Goal: Information Seeking & Learning: Compare options

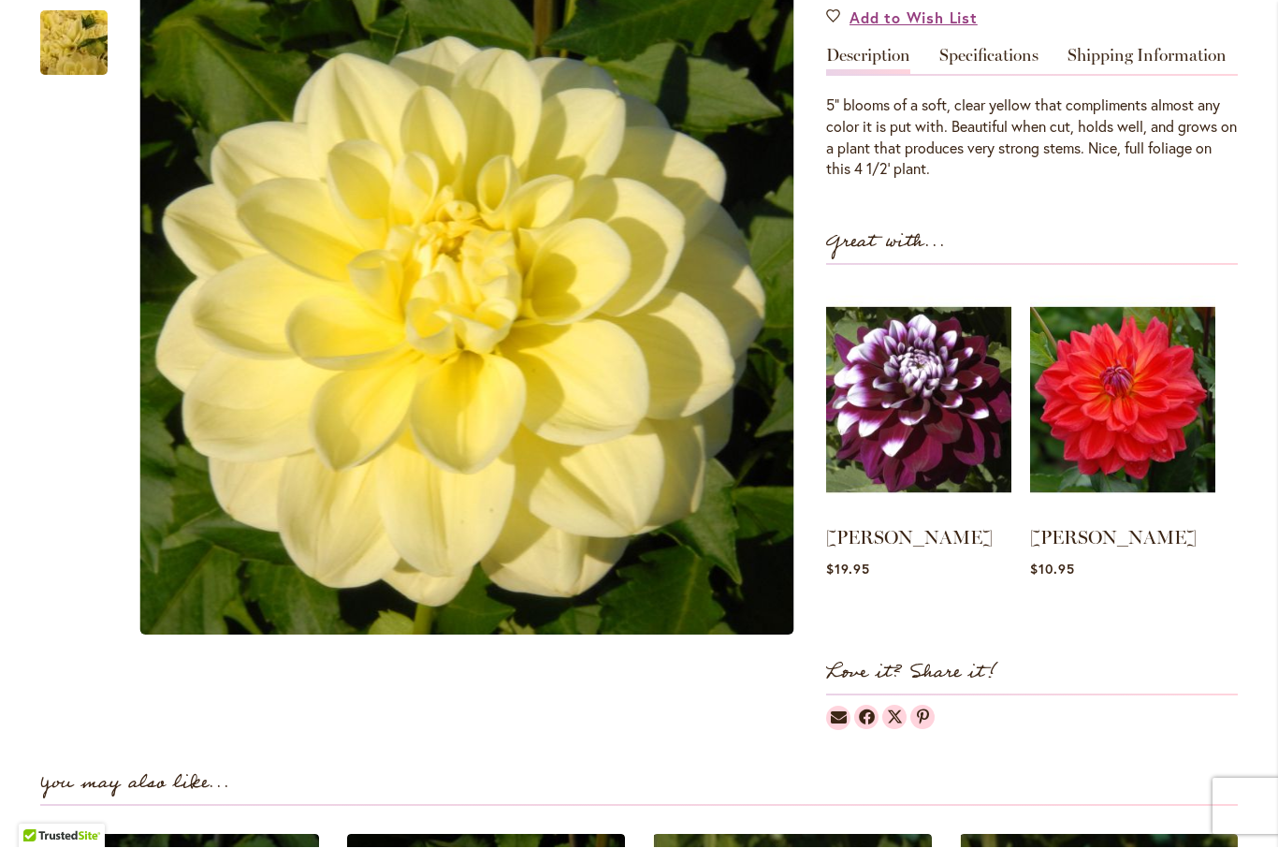
scroll to position [552, 0]
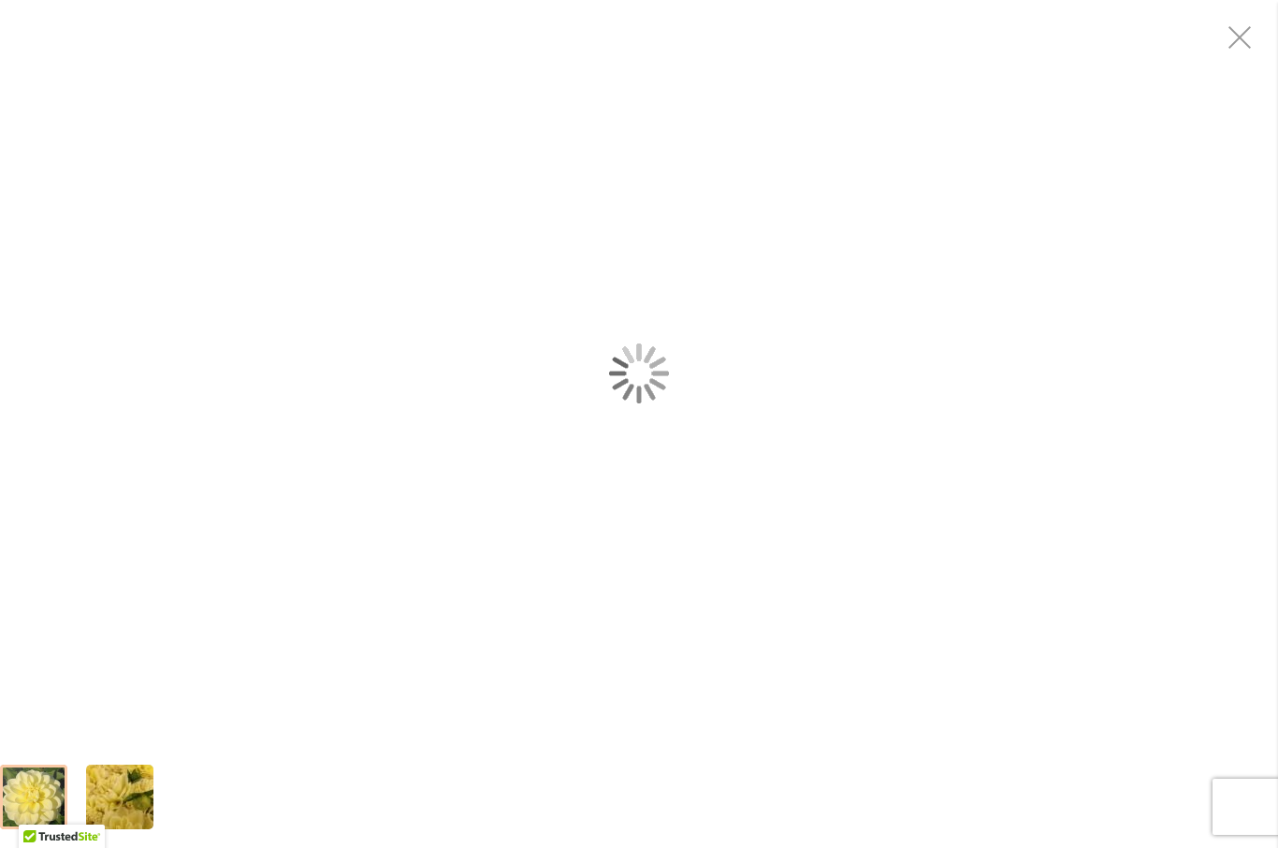
click at [342, 2] on div "SUN KISSED" at bounding box center [639, 373] width 1278 height 746
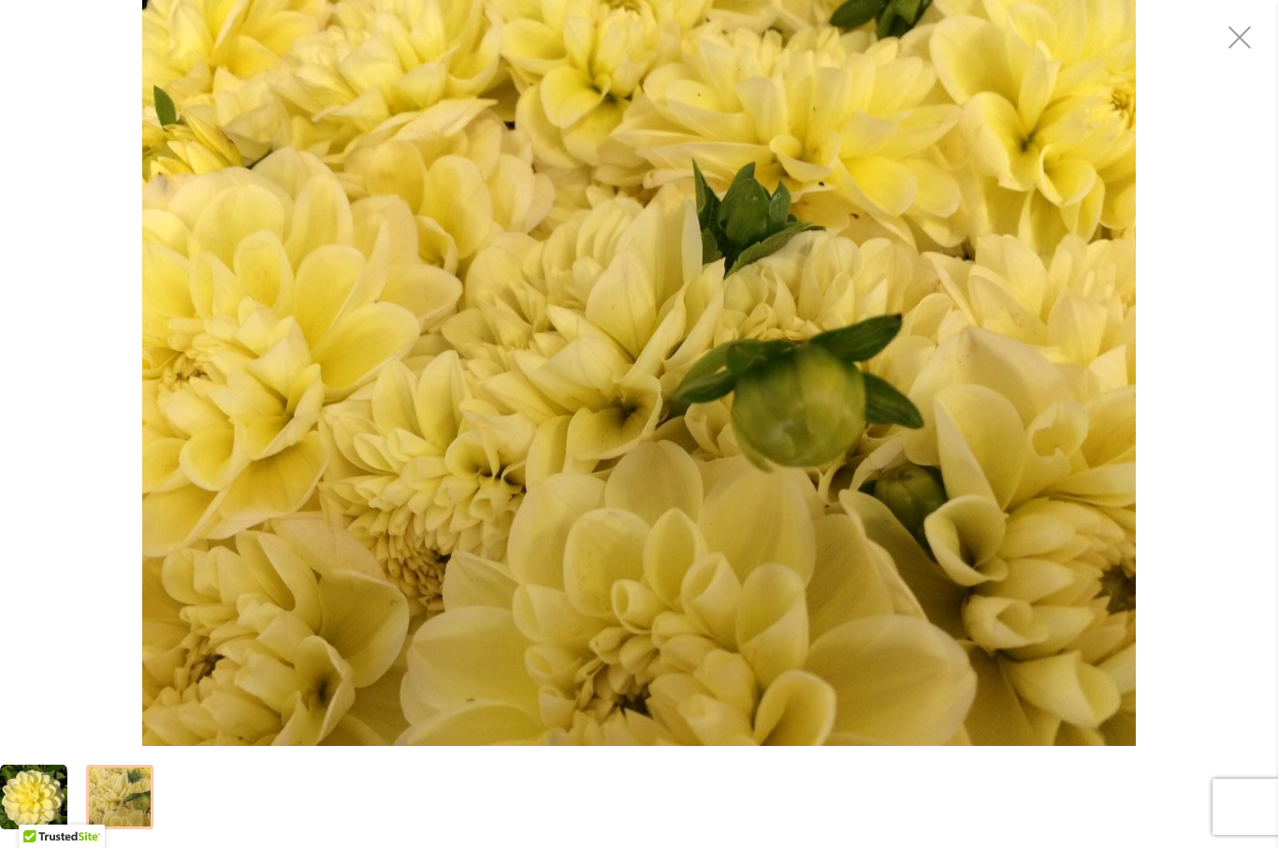
click at [133, 791] on img "SUN KISSED" at bounding box center [119, 797] width 135 height 101
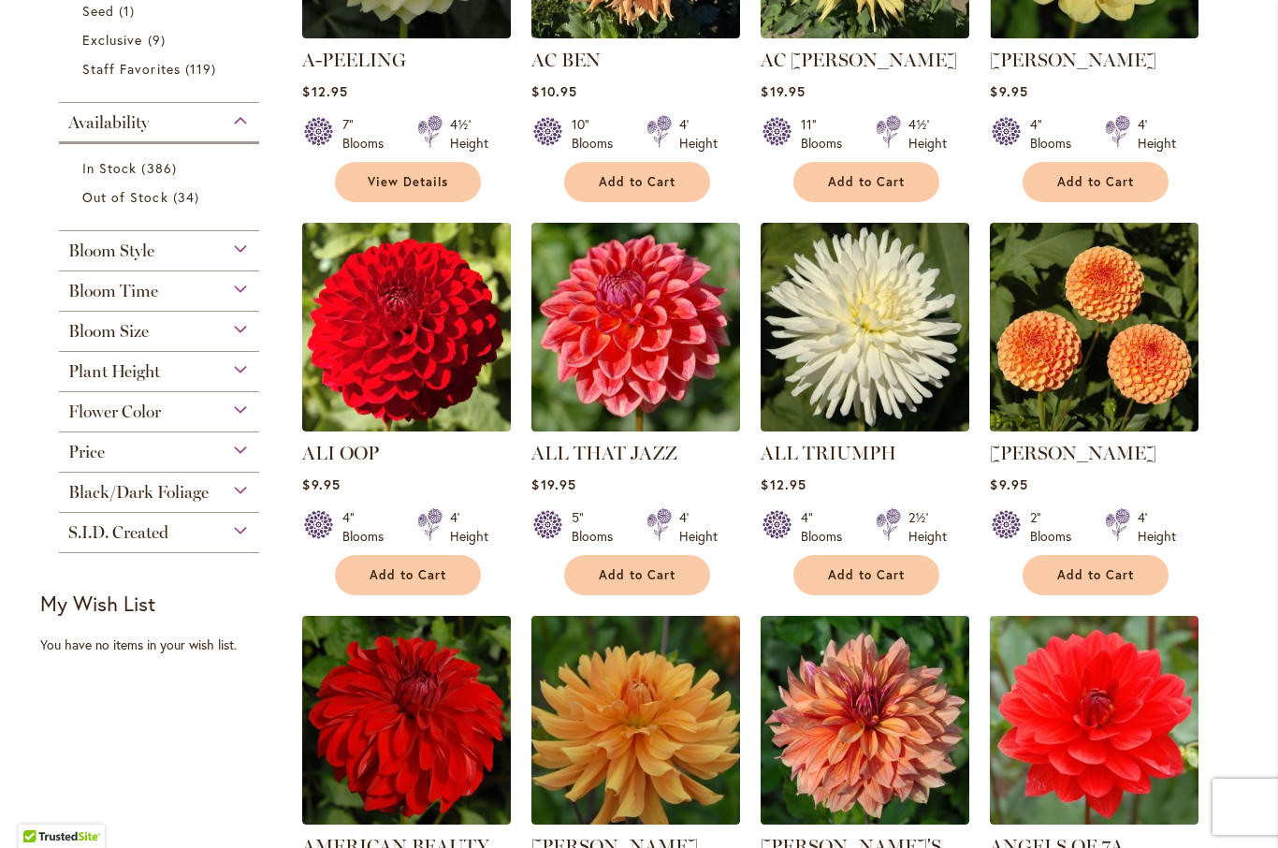
scroll to position [638, 0]
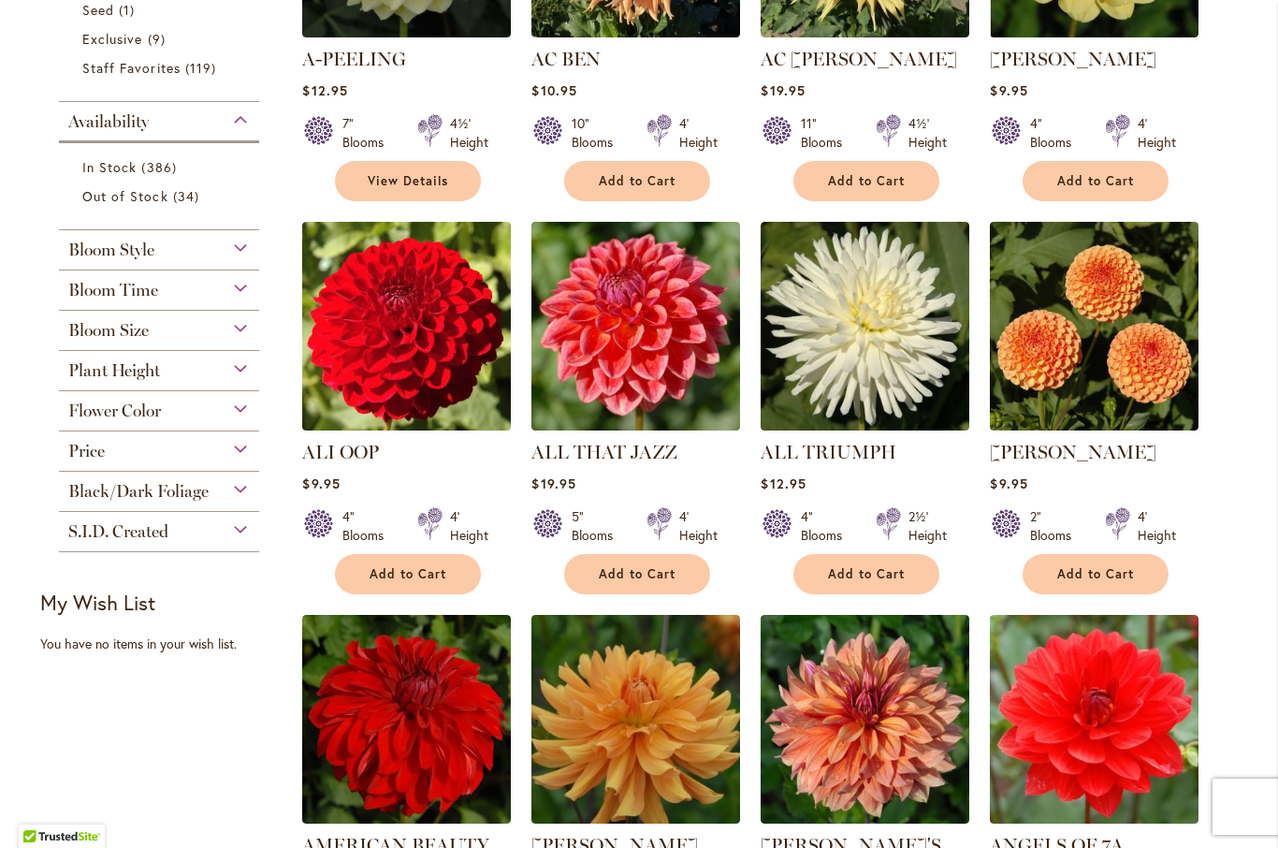
click at [243, 497] on div "Black/Dark Foliage" at bounding box center [159, 487] width 200 height 30
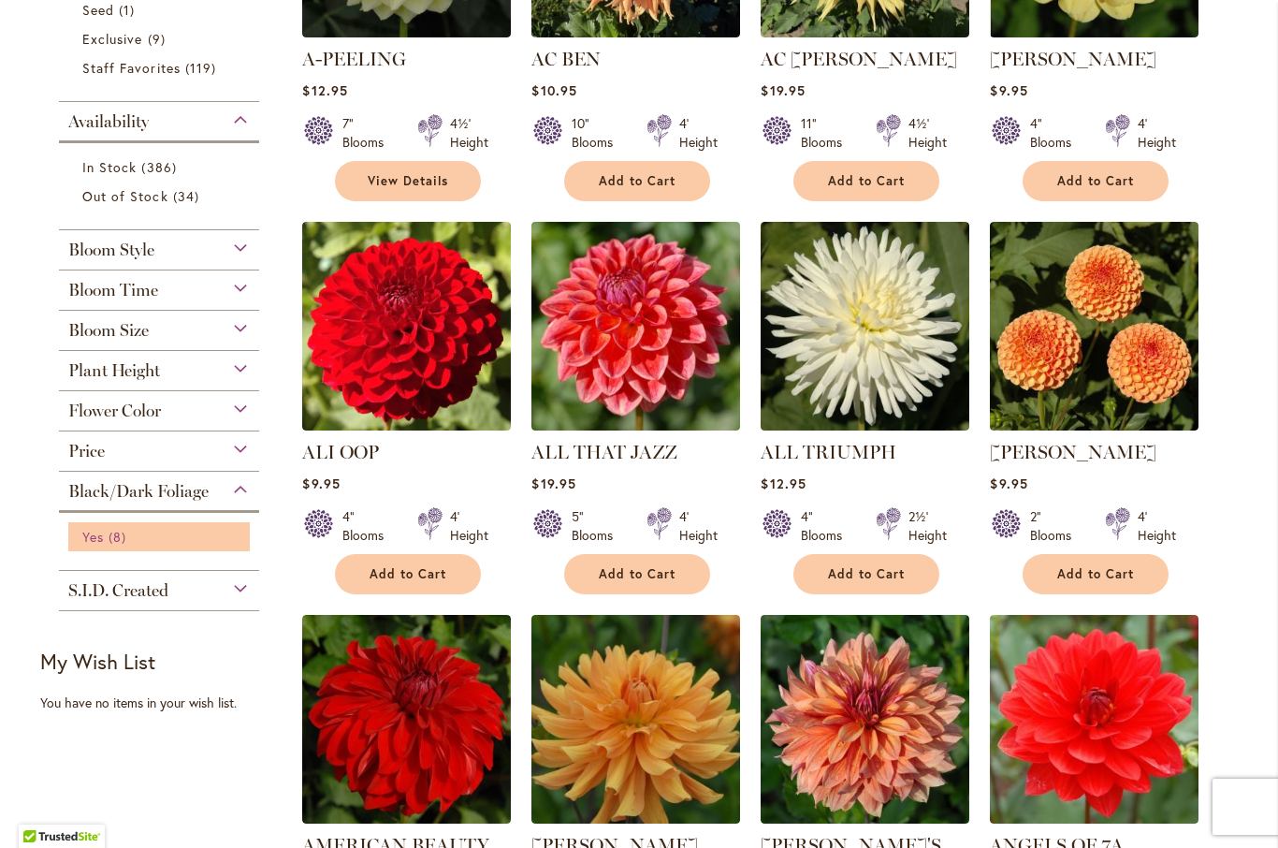
click at [185, 539] on link "Yes 8 items" at bounding box center [161, 537] width 158 height 20
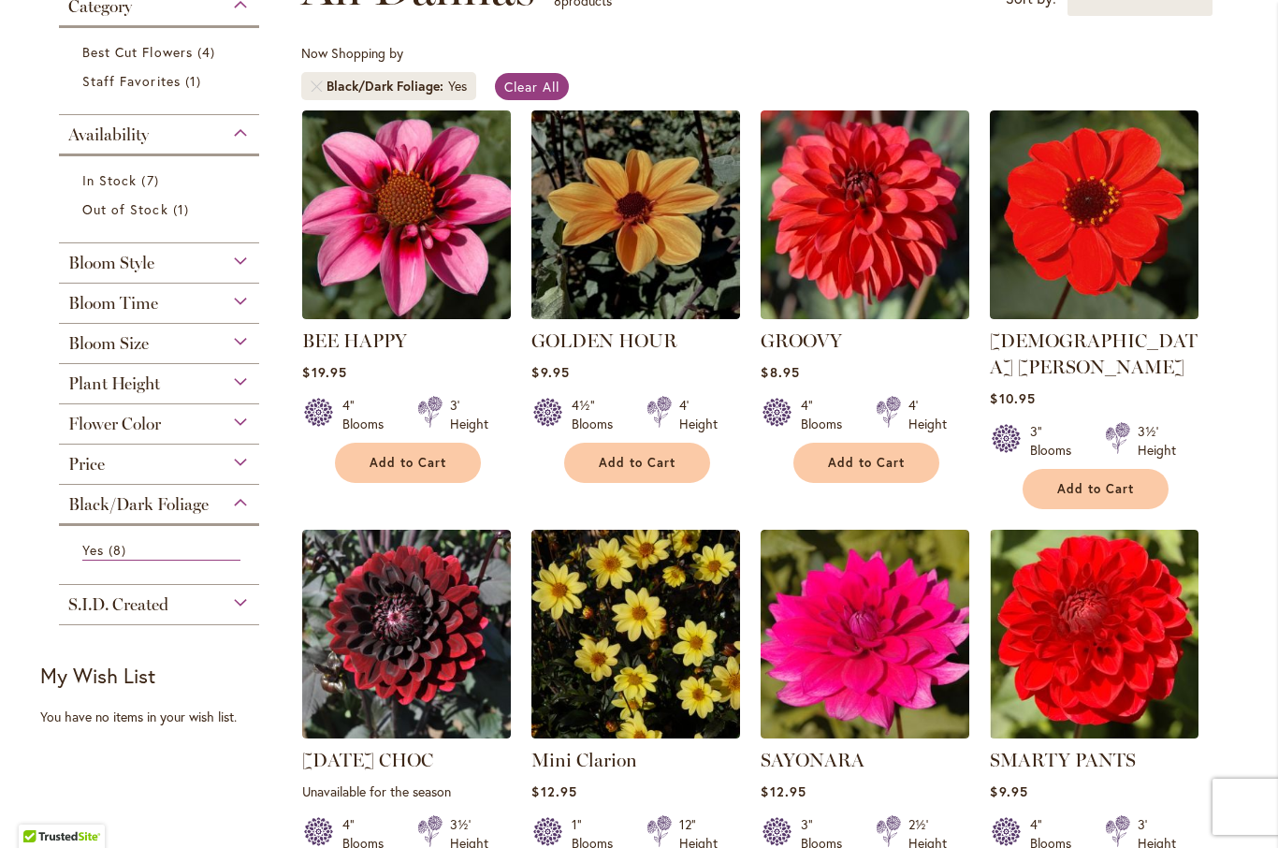
scroll to position [312, 0]
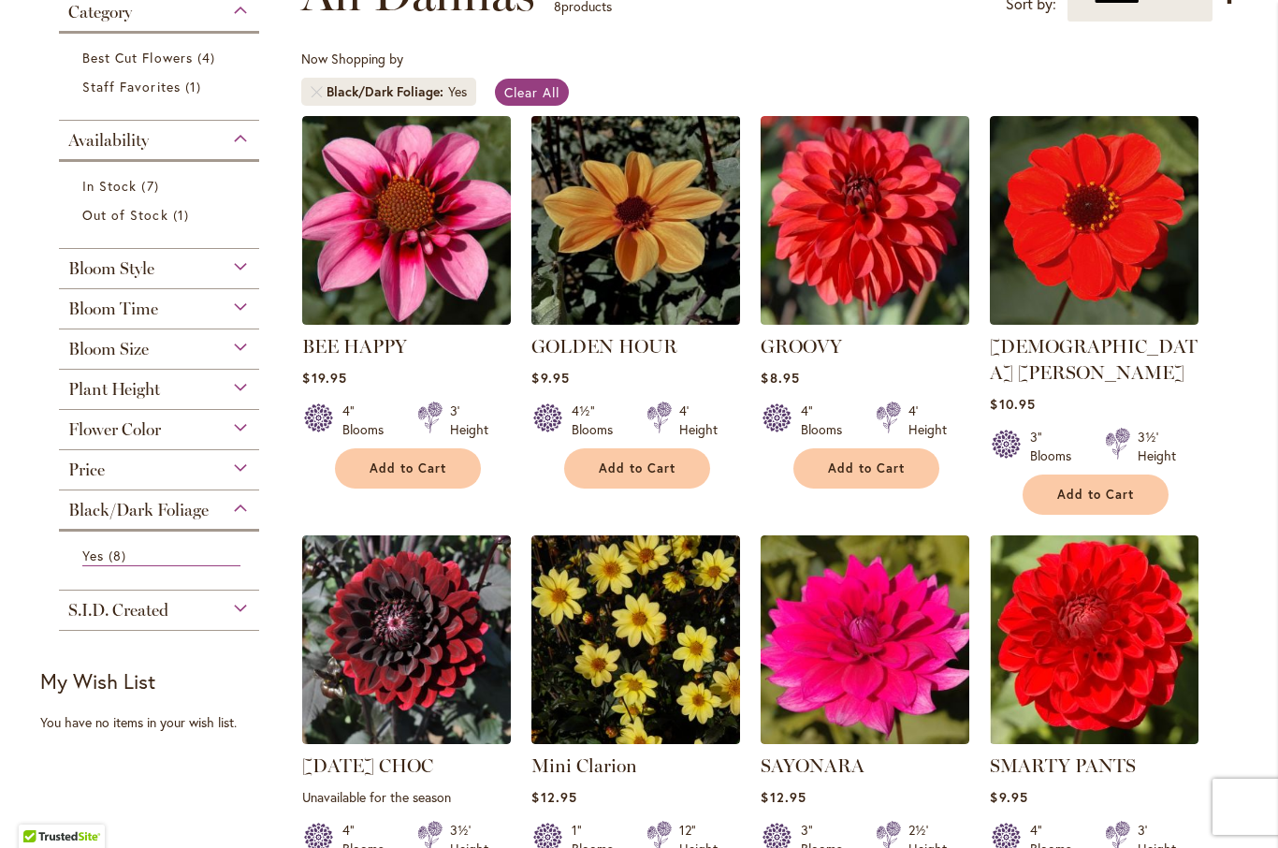
click at [692, 246] on img at bounding box center [636, 219] width 219 height 219
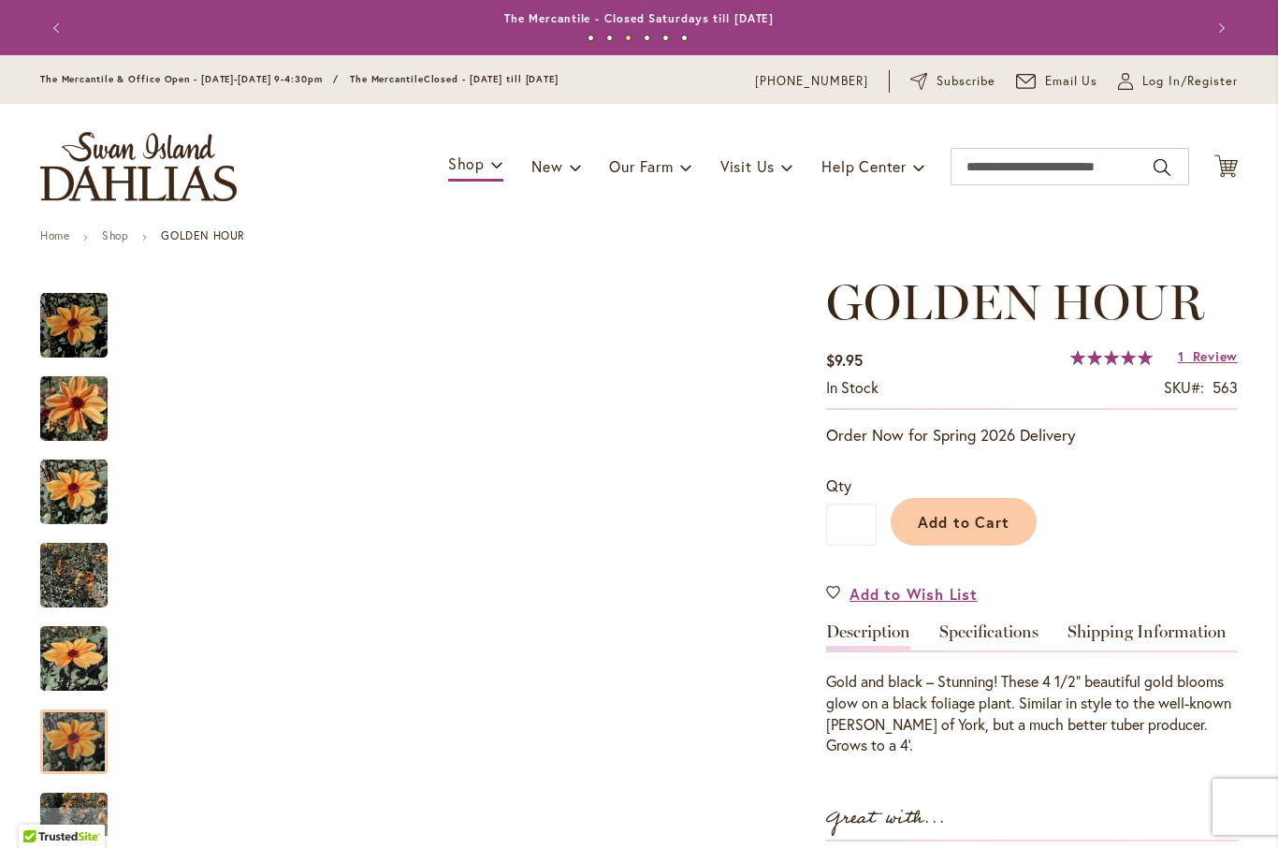
click at [99, 723] on img "Golden Hour" at bounding box center [73, 742] width 67 height 90
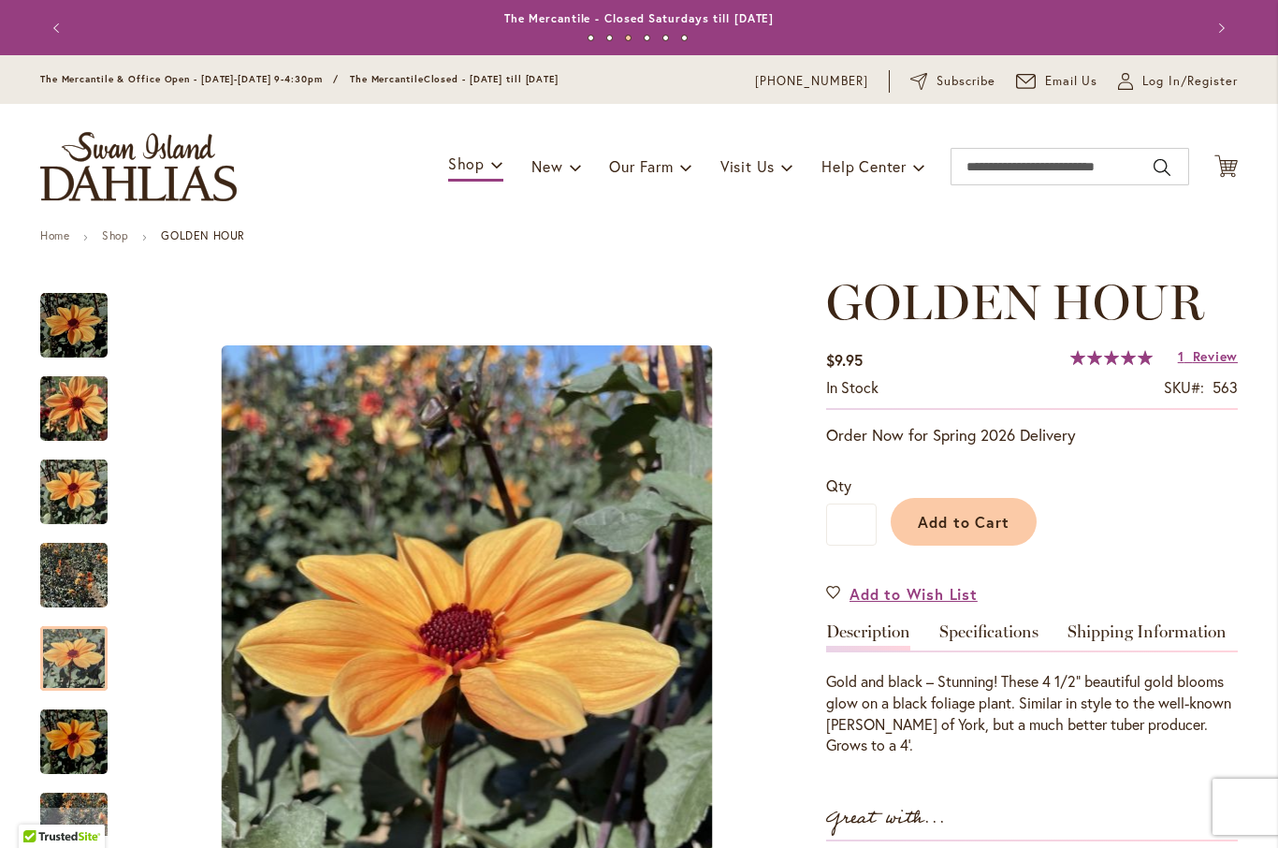
click at [100, 667] on img "Golden Hour" at bounding box center [73, 659] width 67 height 90
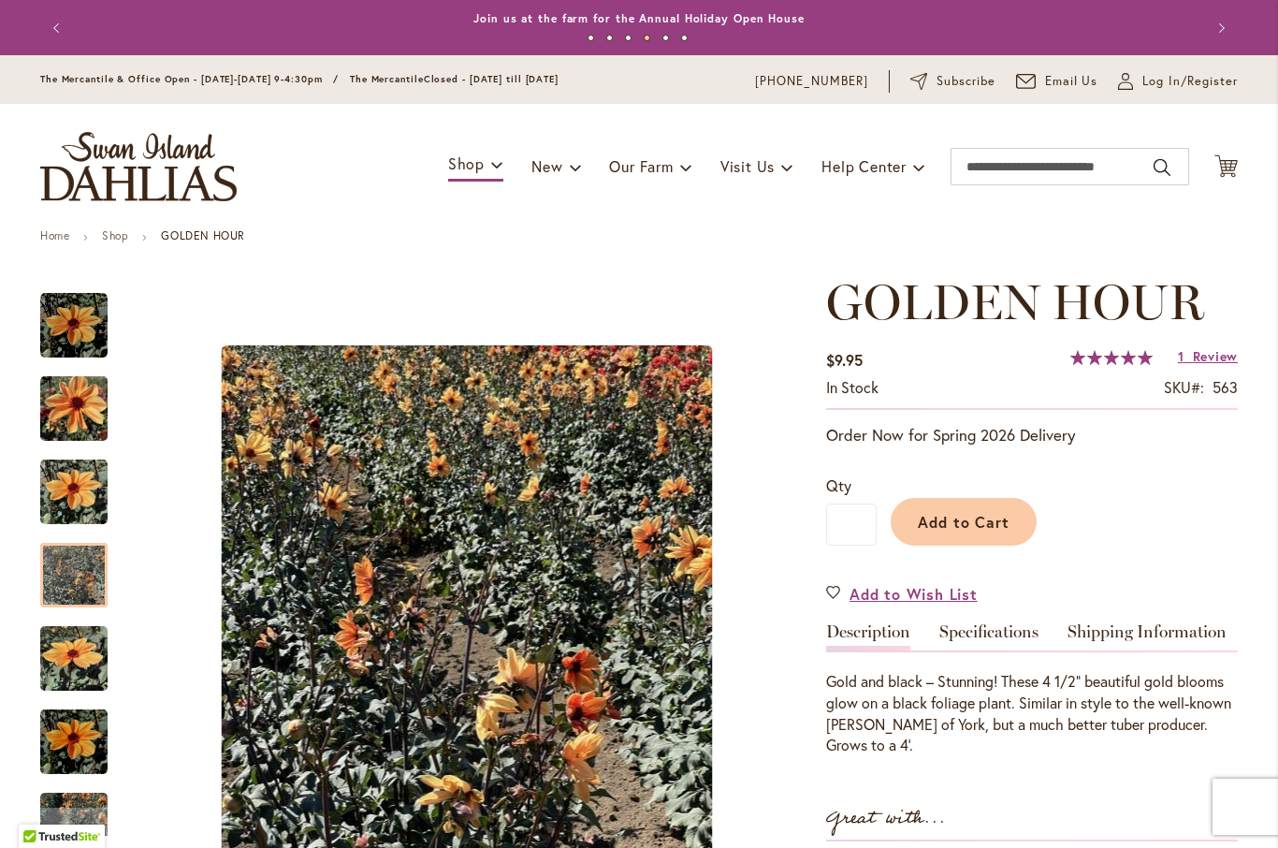
click at [90, 570] on img "Golden Hour" at bounding box center [73, 576] width 67 height 90
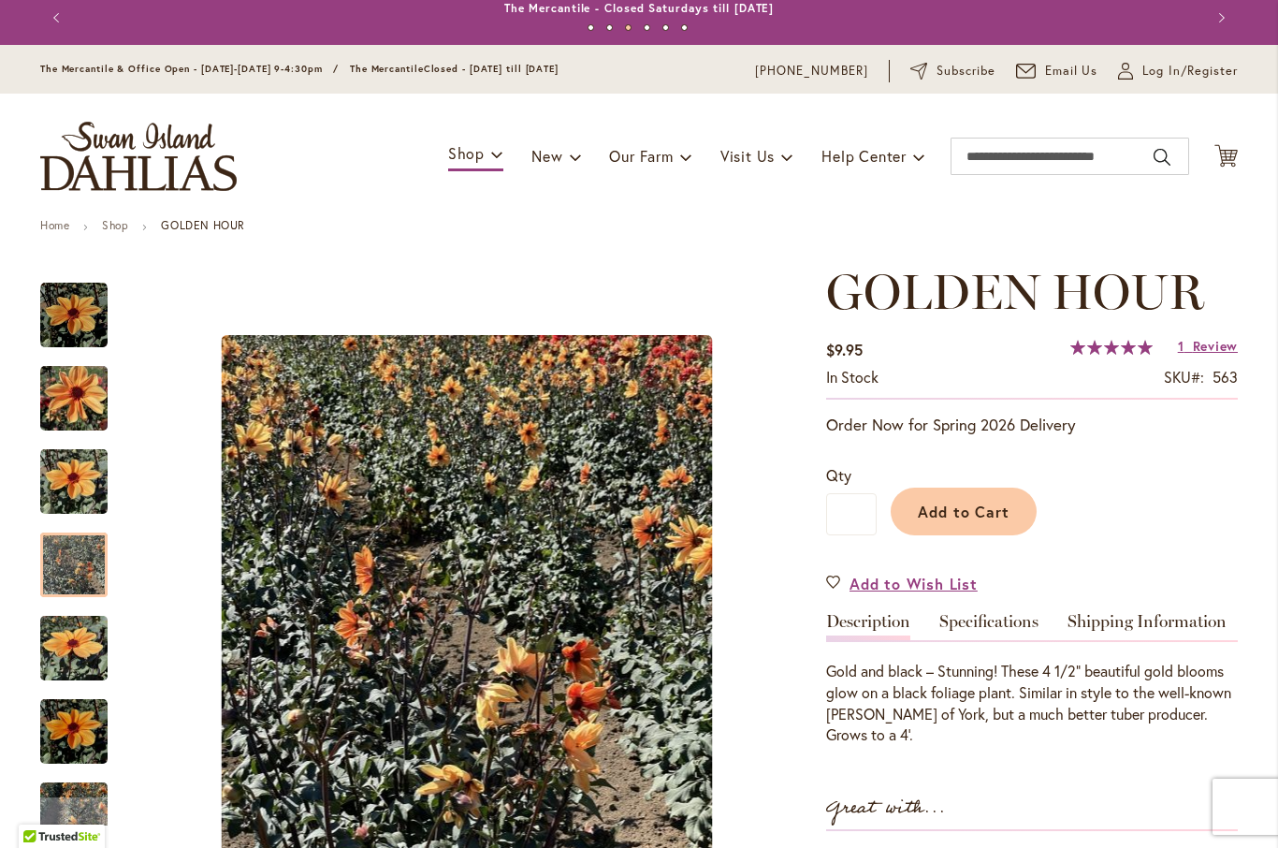
scroll to position [9, 0]
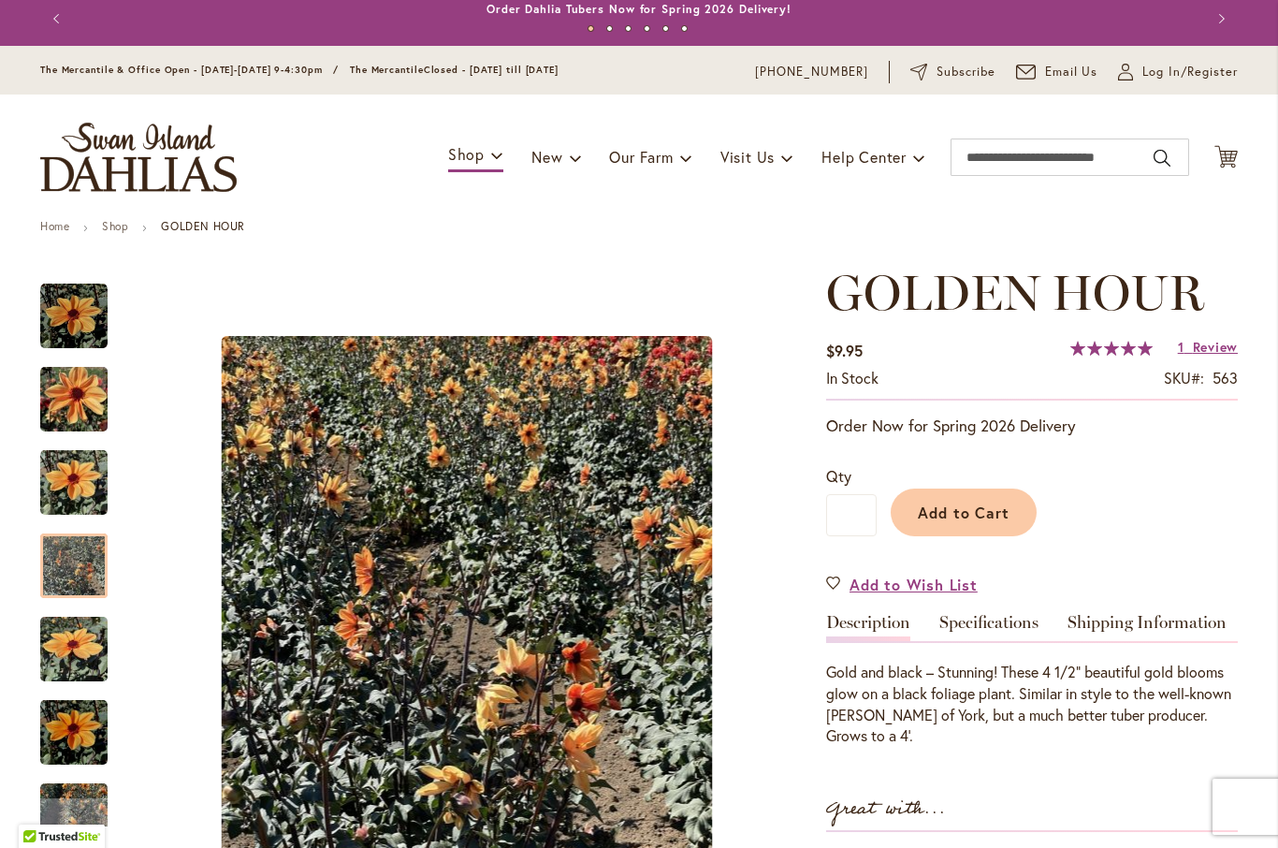
click at [57, 22] on button "Previous" at bounding box center [58, 18] width 37 height 37
click at [57, 17] on button "Previous" at bounding box center [58, 18] width 37 height 37
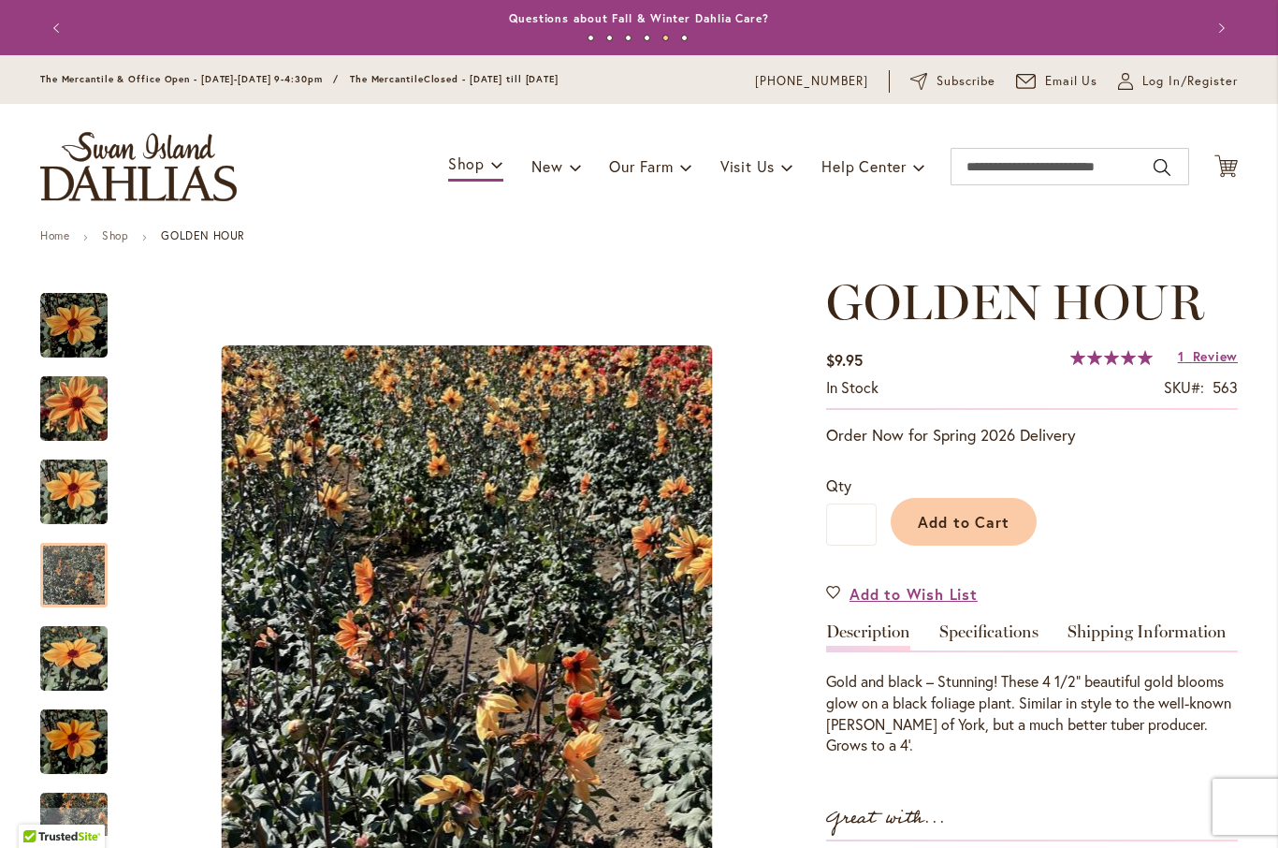
scroll to position [0, 0]
click at [53, 36] on button "Previous" at bounding box center [58, 27] width 37 height 37
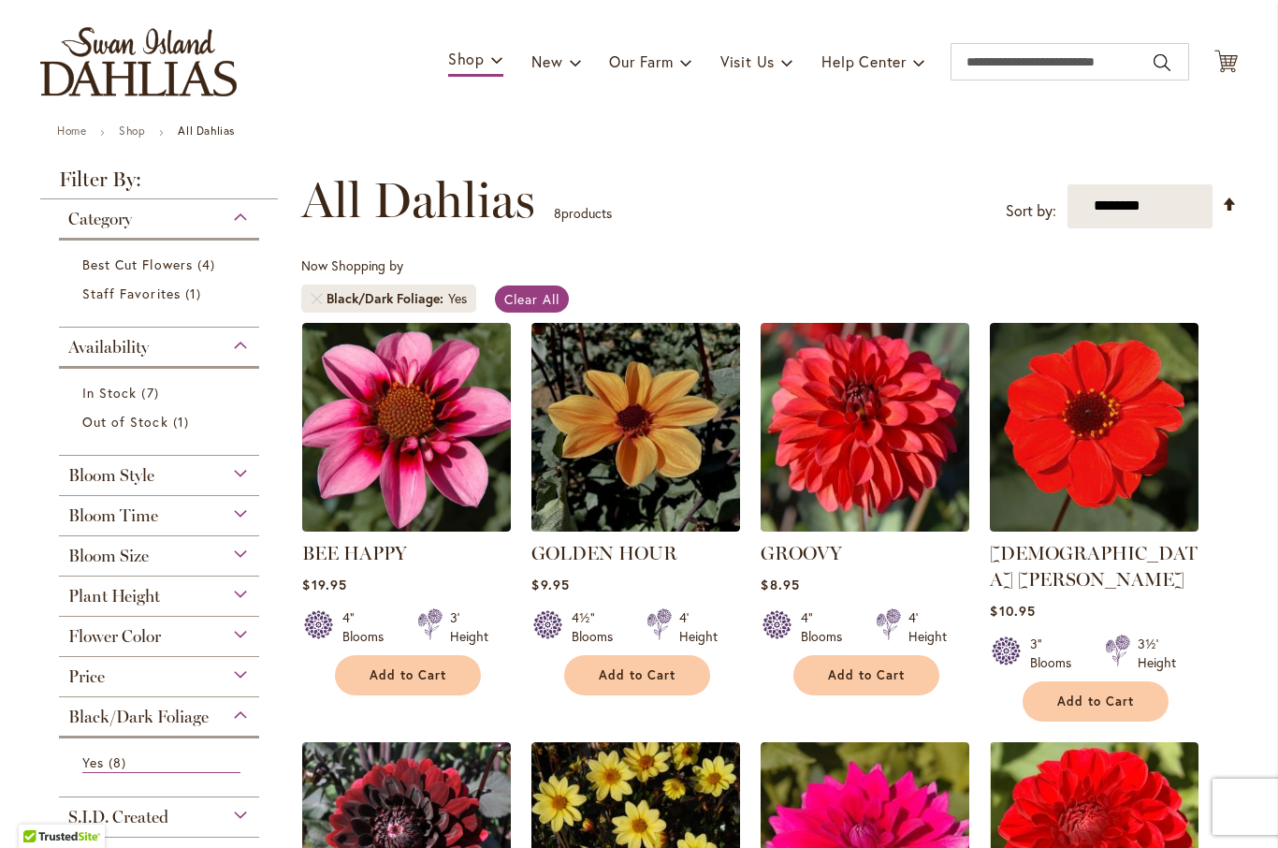
scroll to position [102, 0]
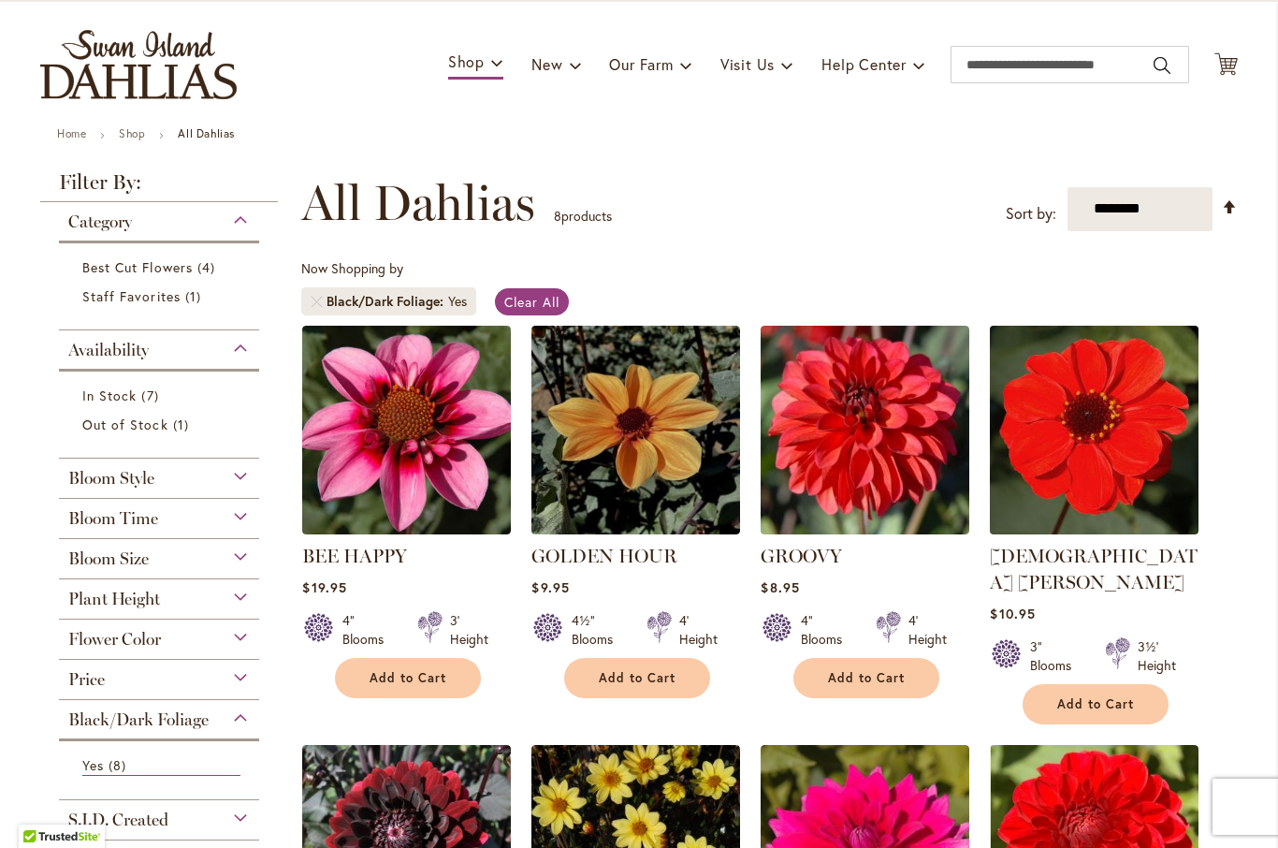
click at [1096, 447] on img at bounding box center [1094, 429] width 219 height 219
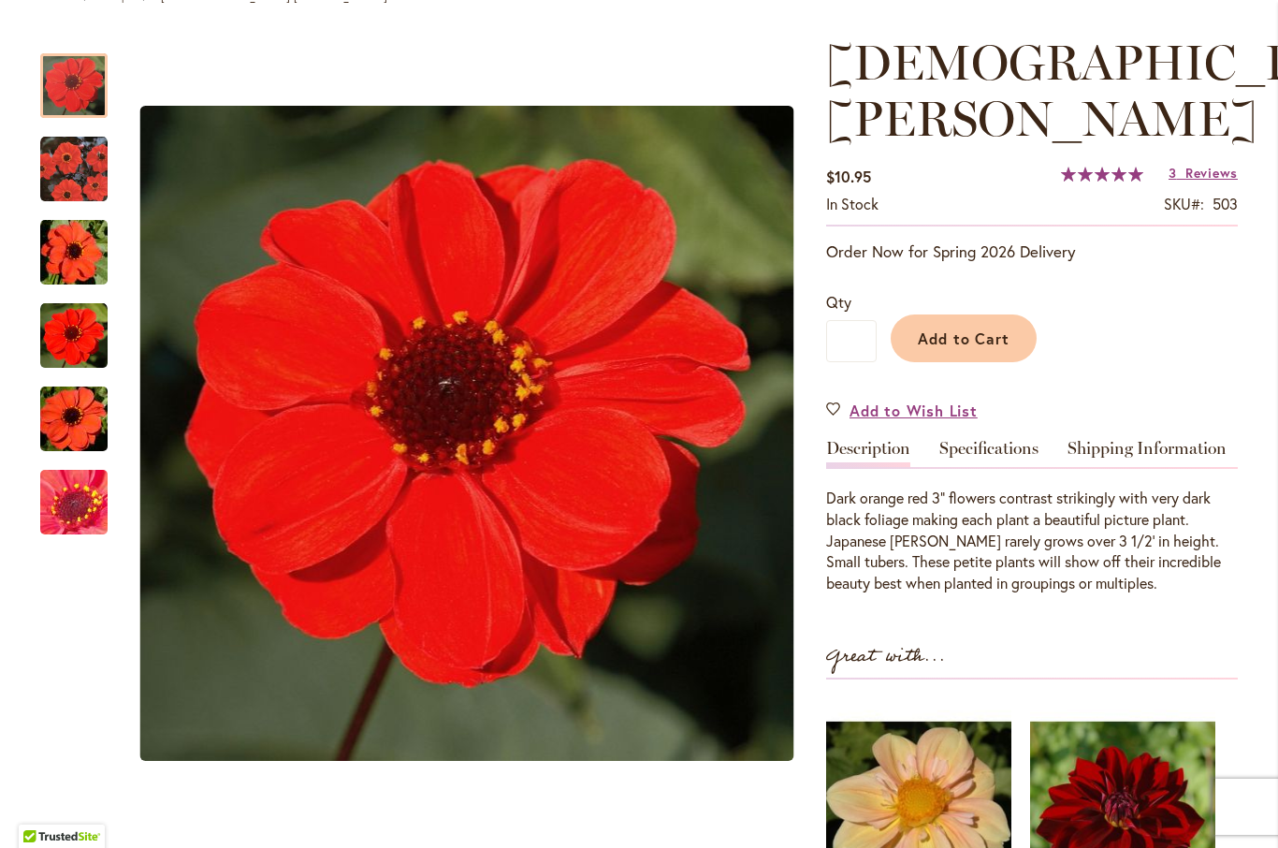
scroll to position [253, 0]
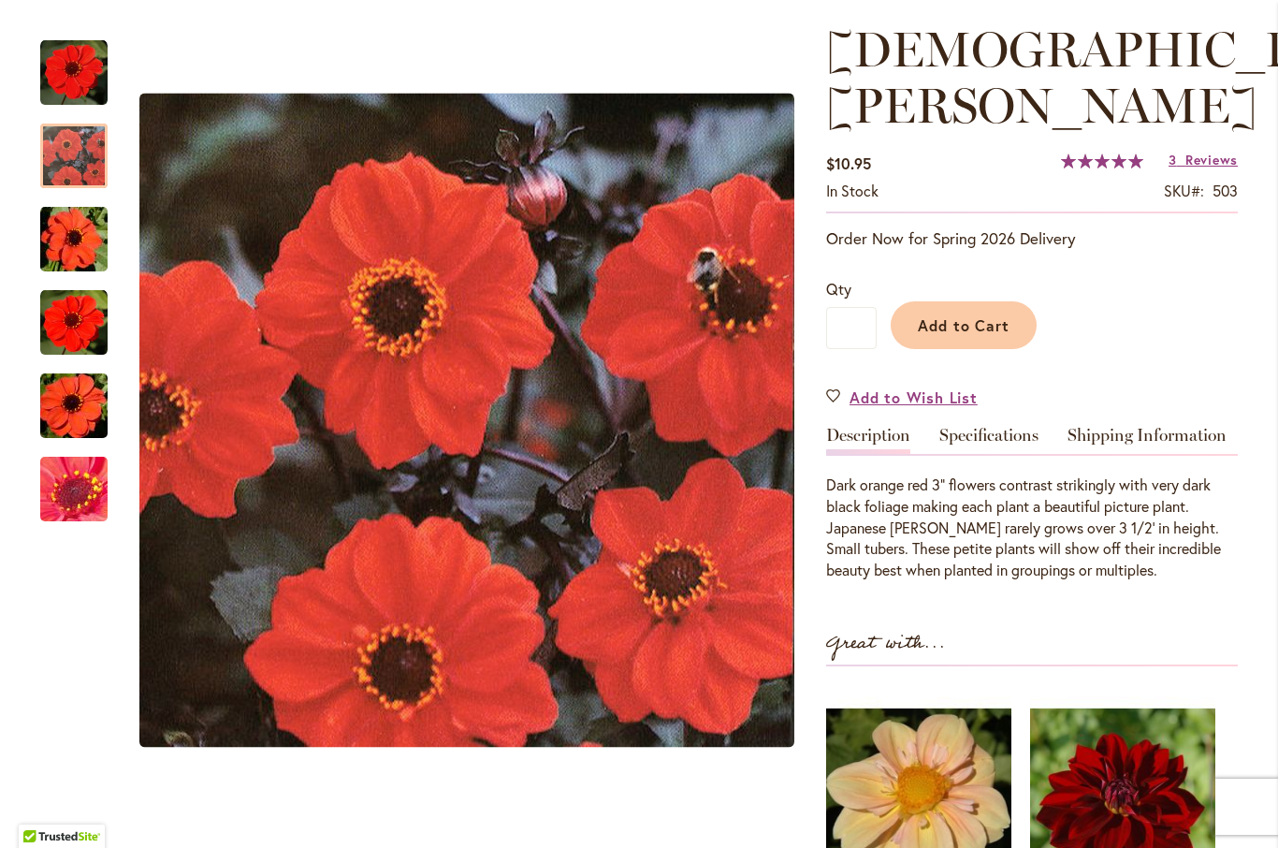
click at [79, 158] on img "JAPANESE BISHOP" at bounding box center [73, 156] width 67 height 67
click at [63, 242] on img "JAPANESE BISHOP" at bounding box center [74, 240] width 135 height 90
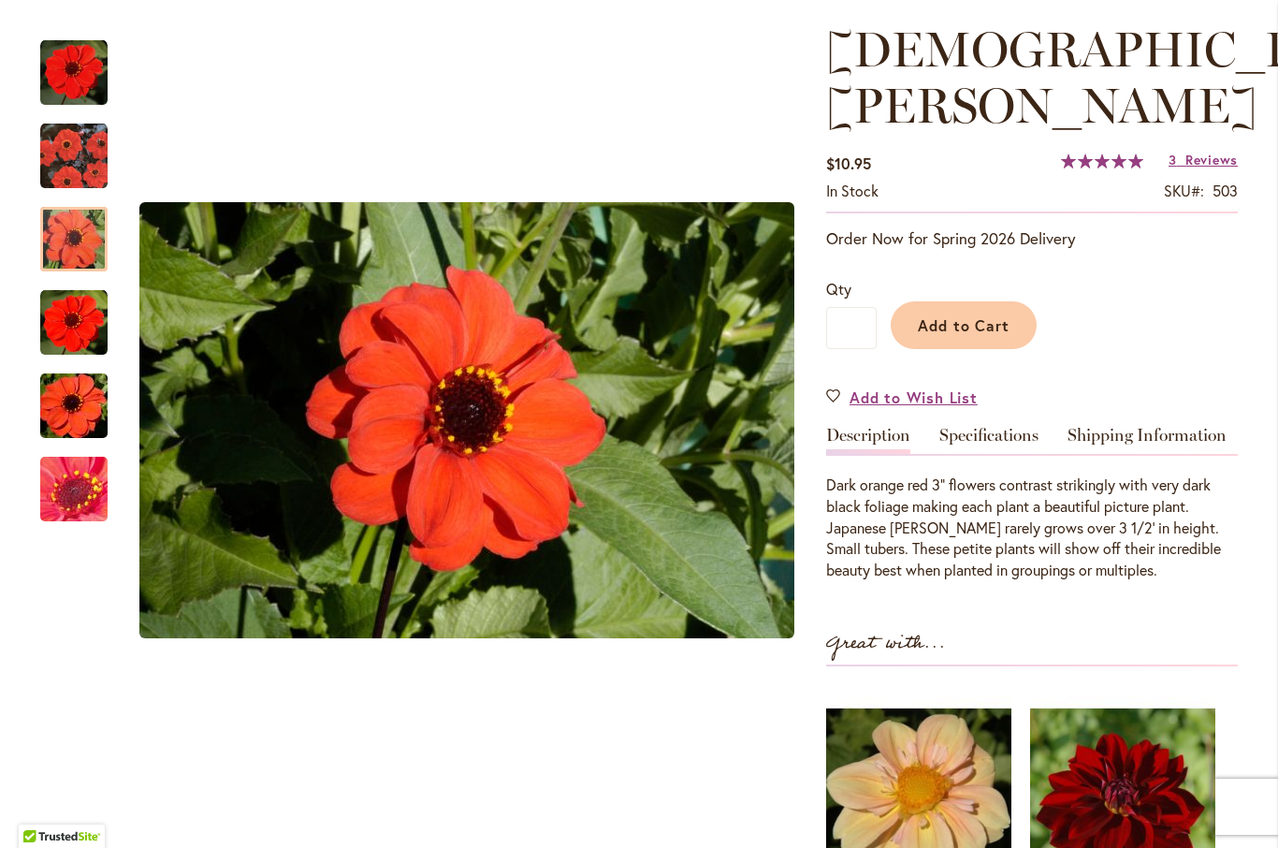
click at [62, 328] on img "JAPANESE BISHOP" at bounding box center [73, 322] width 67 height 67
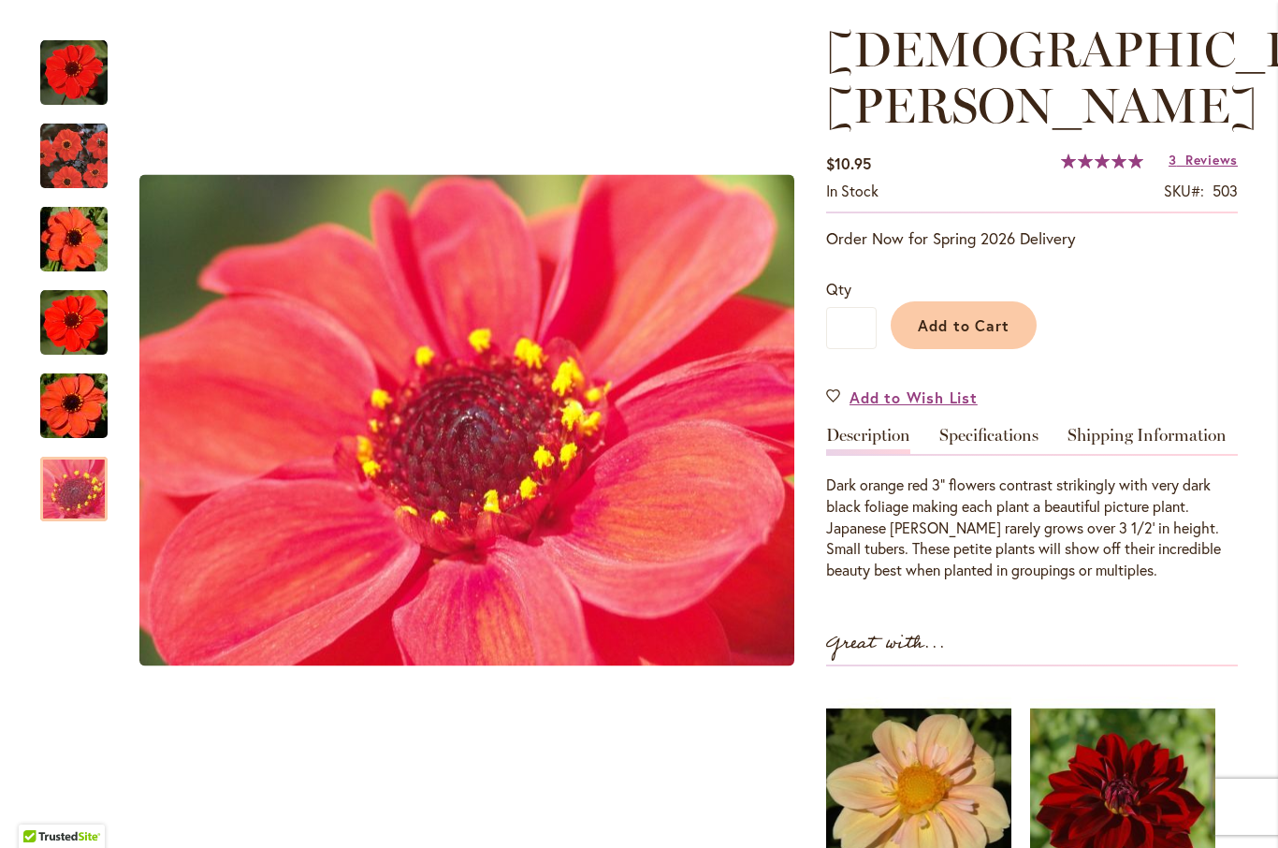
click at [59, 484] on img "JAPANESE BISHOP" at bounding box center [74, 489] width 135 height 101
click at [62, 175] on img "JAPANESE BISHOP" at bounding box center [73, 156] width 67 height 67
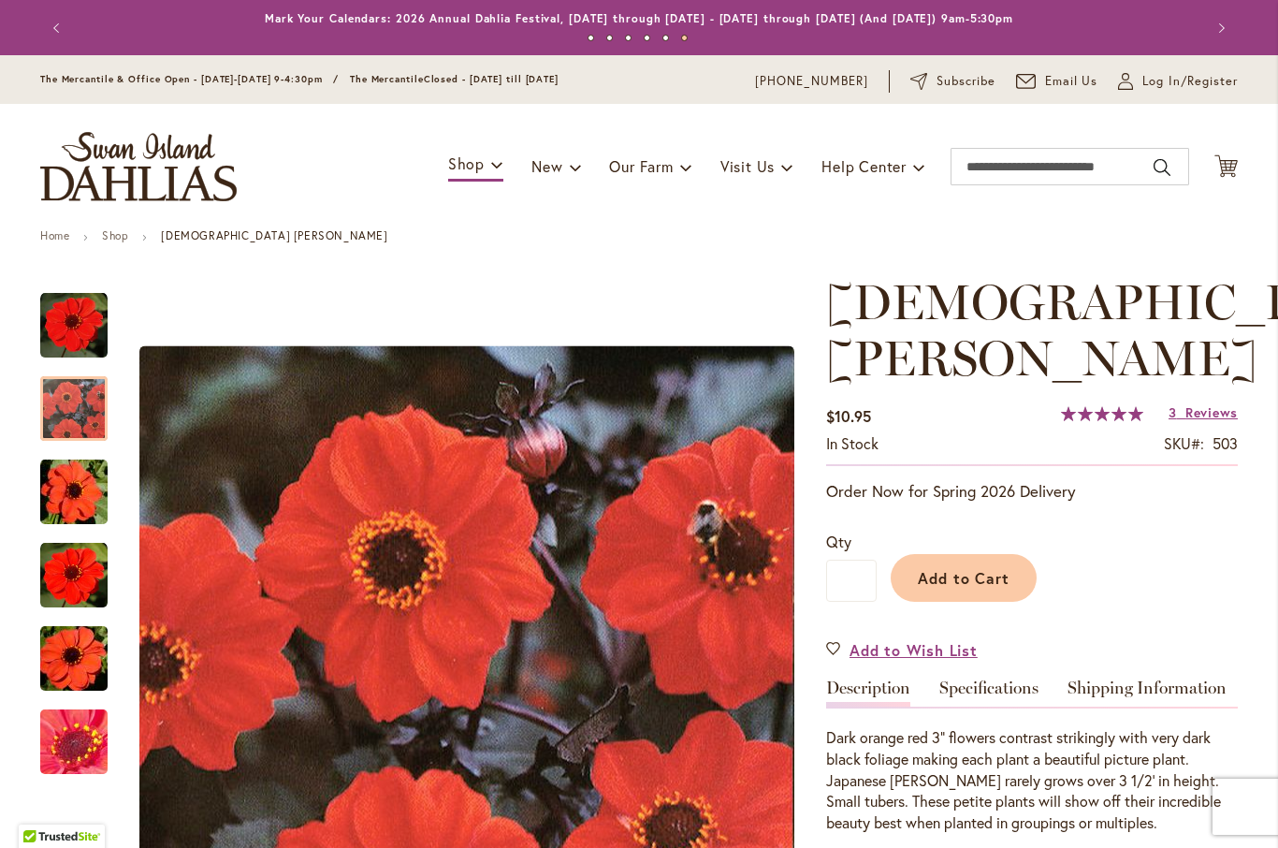
scroll to position [0, 0]
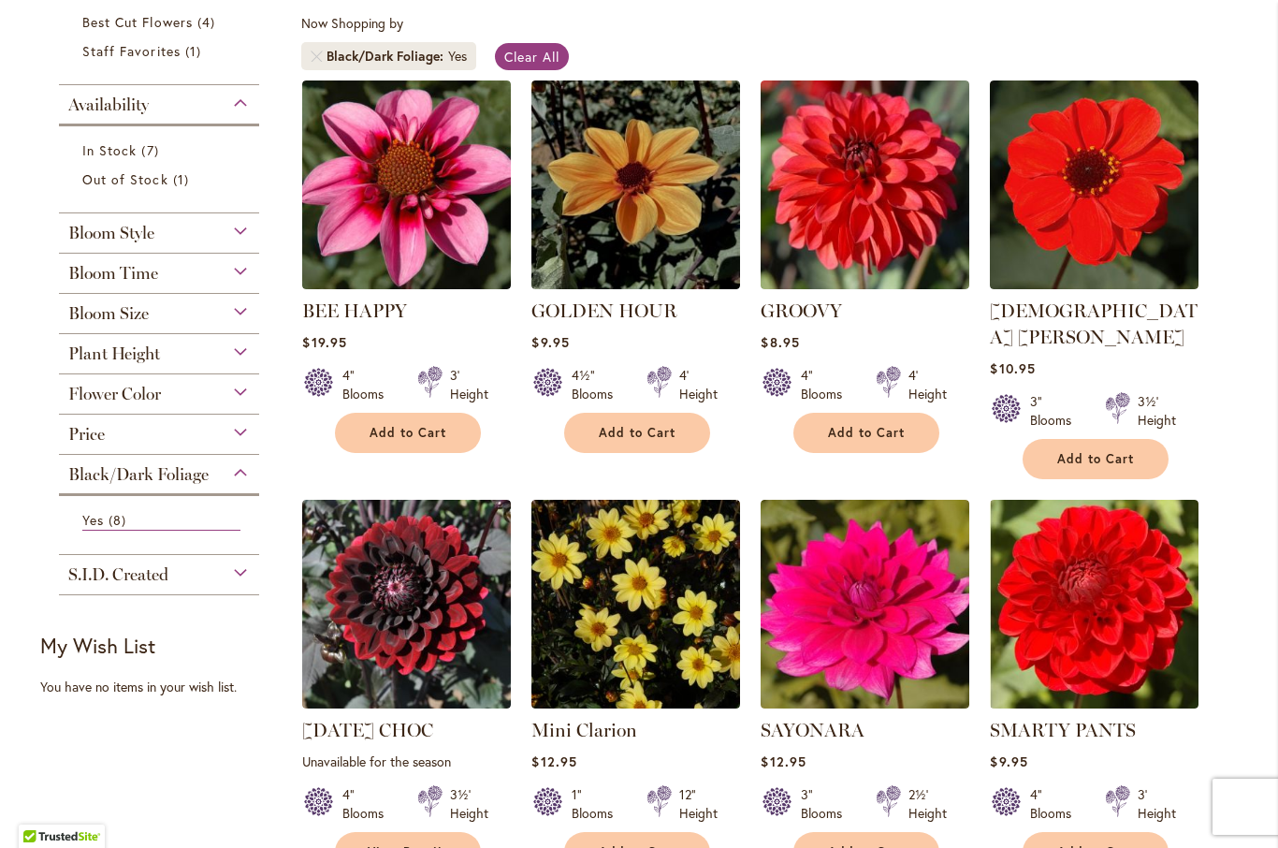
scroll to position [348, 0]
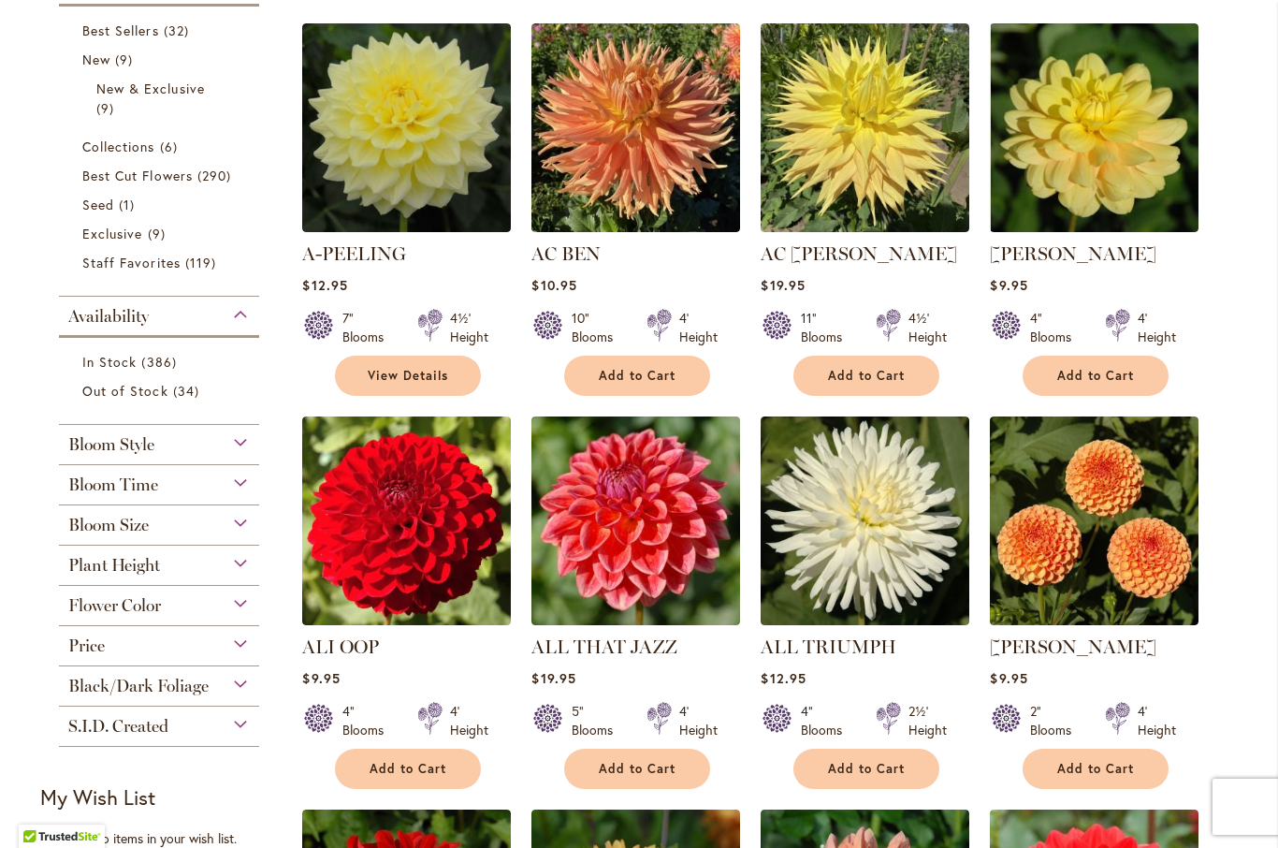
scroll to position [452, 0]
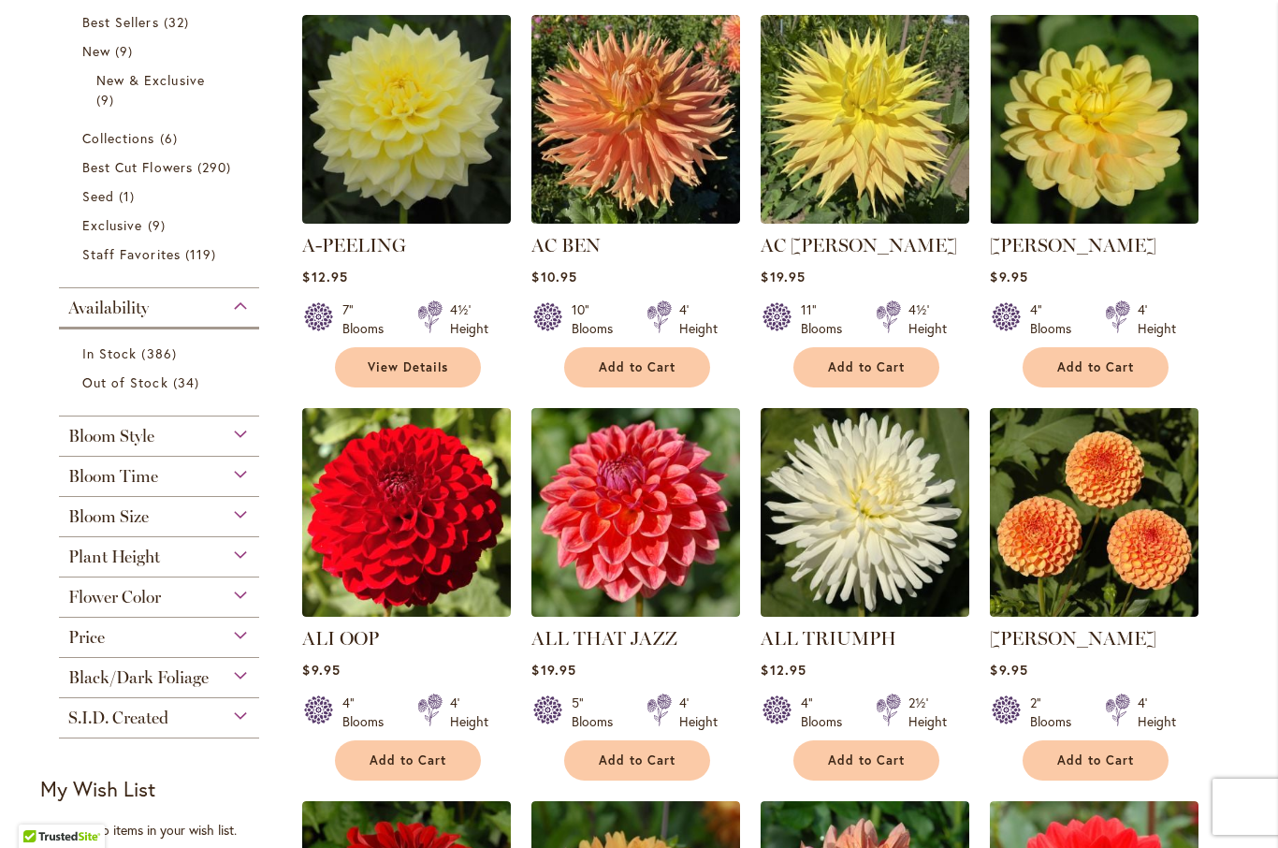
click at [242, 433] on div "Bloom Style" at bounding box center [159, 431] width 200 height 30
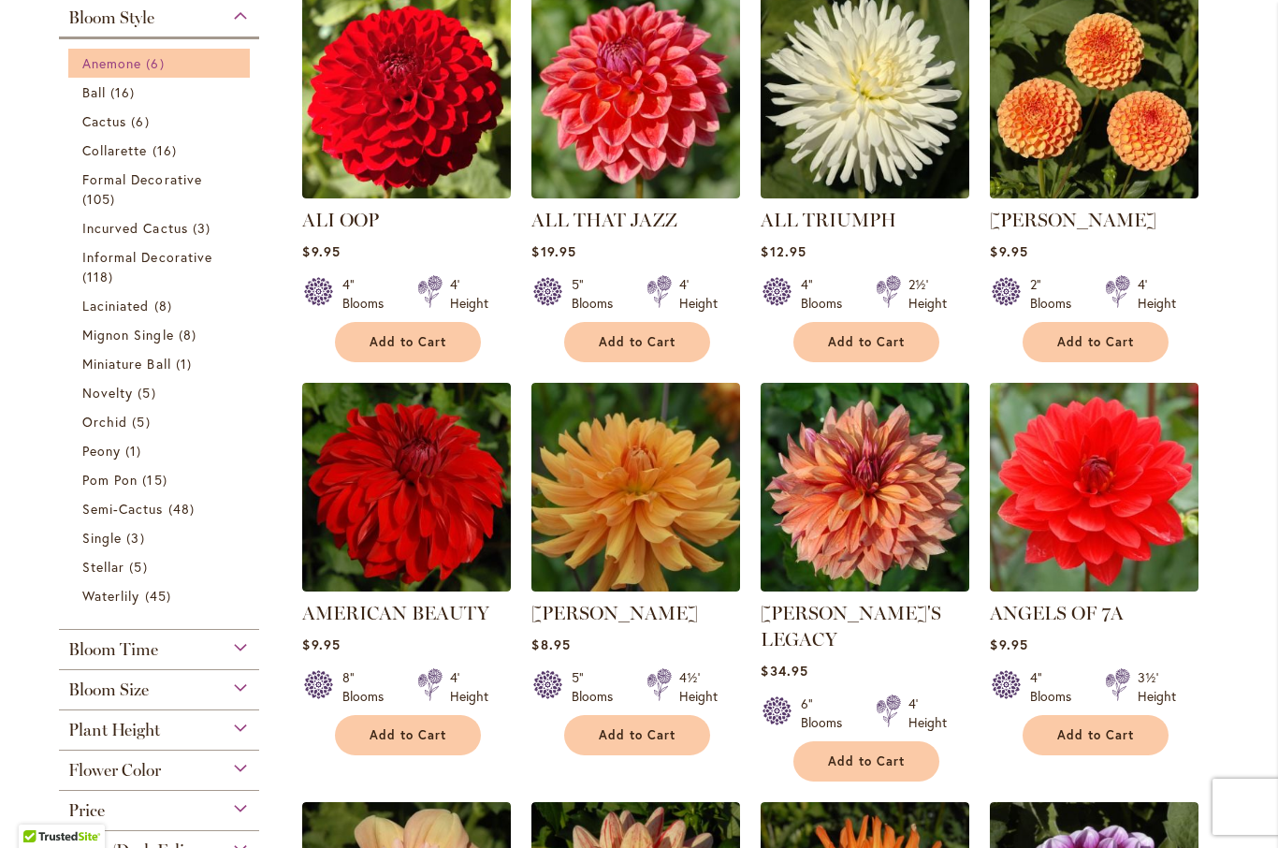
click at [103, 63] on span "Anemone" at bounding box center [111, 63] width 59 height 18
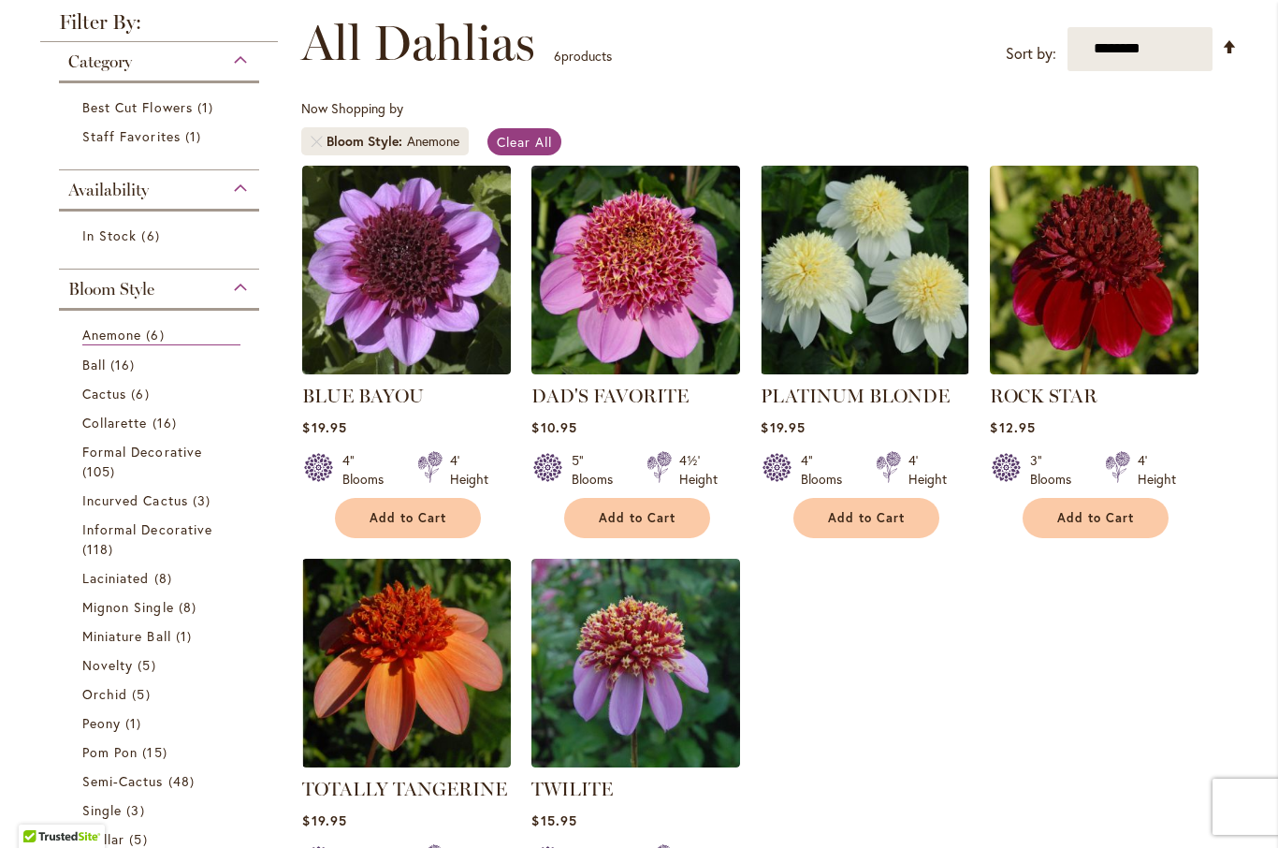
scroll to position [264, 0]
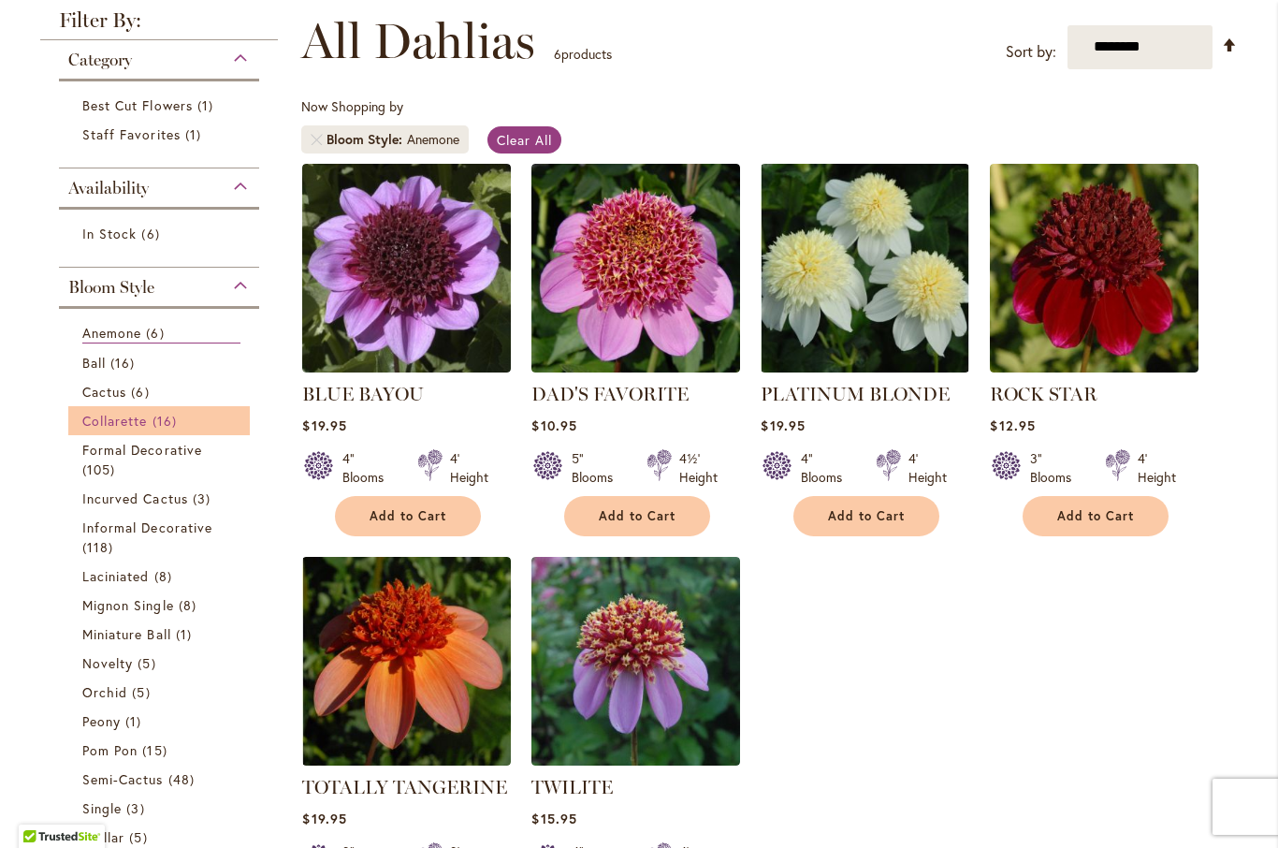
click at [125, 421] on span "Collarette" at bounding box center [115, 421] width 66 height 18
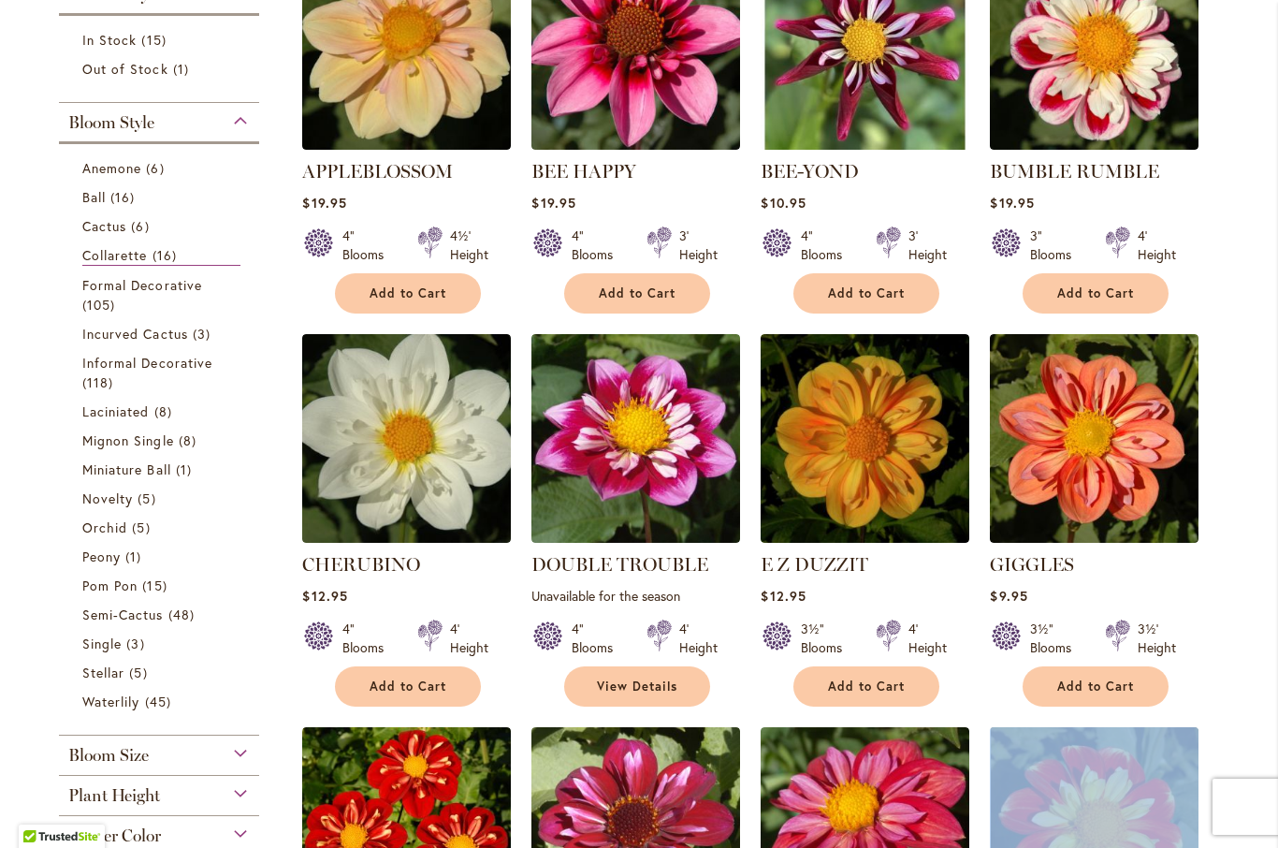
scroll to position [496, 0]
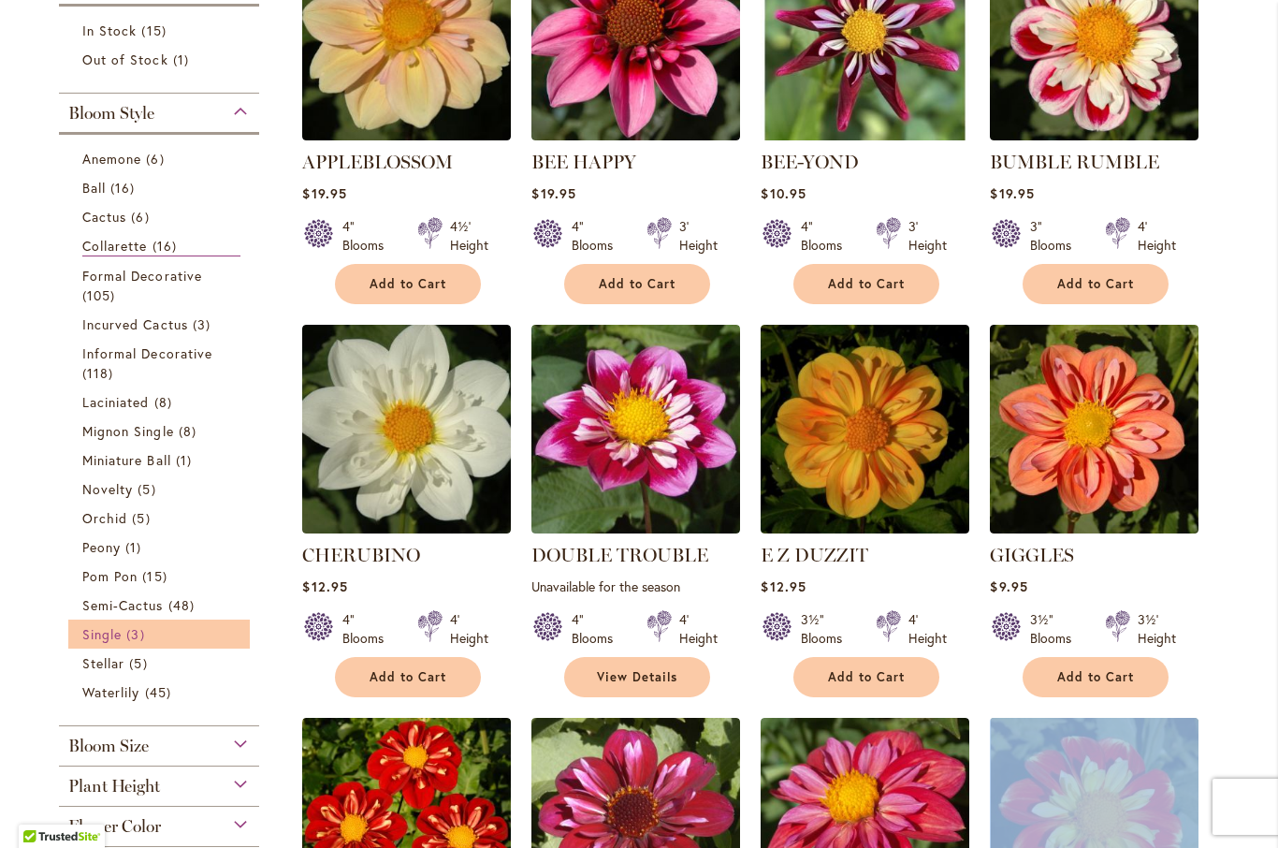
click at [104, 643] on span "Single" at bounding box center [101, 634] width 39 height 18
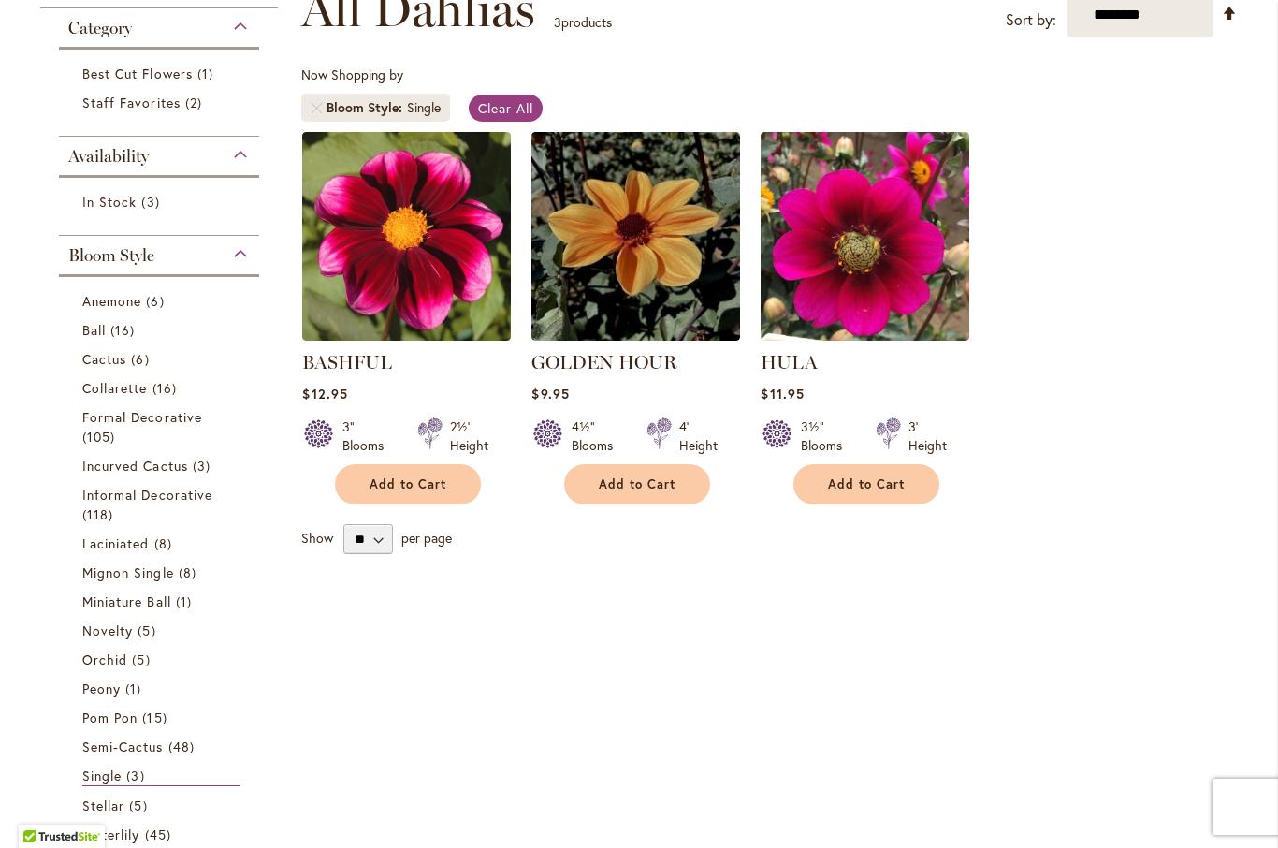
scroll to position [379, 0]
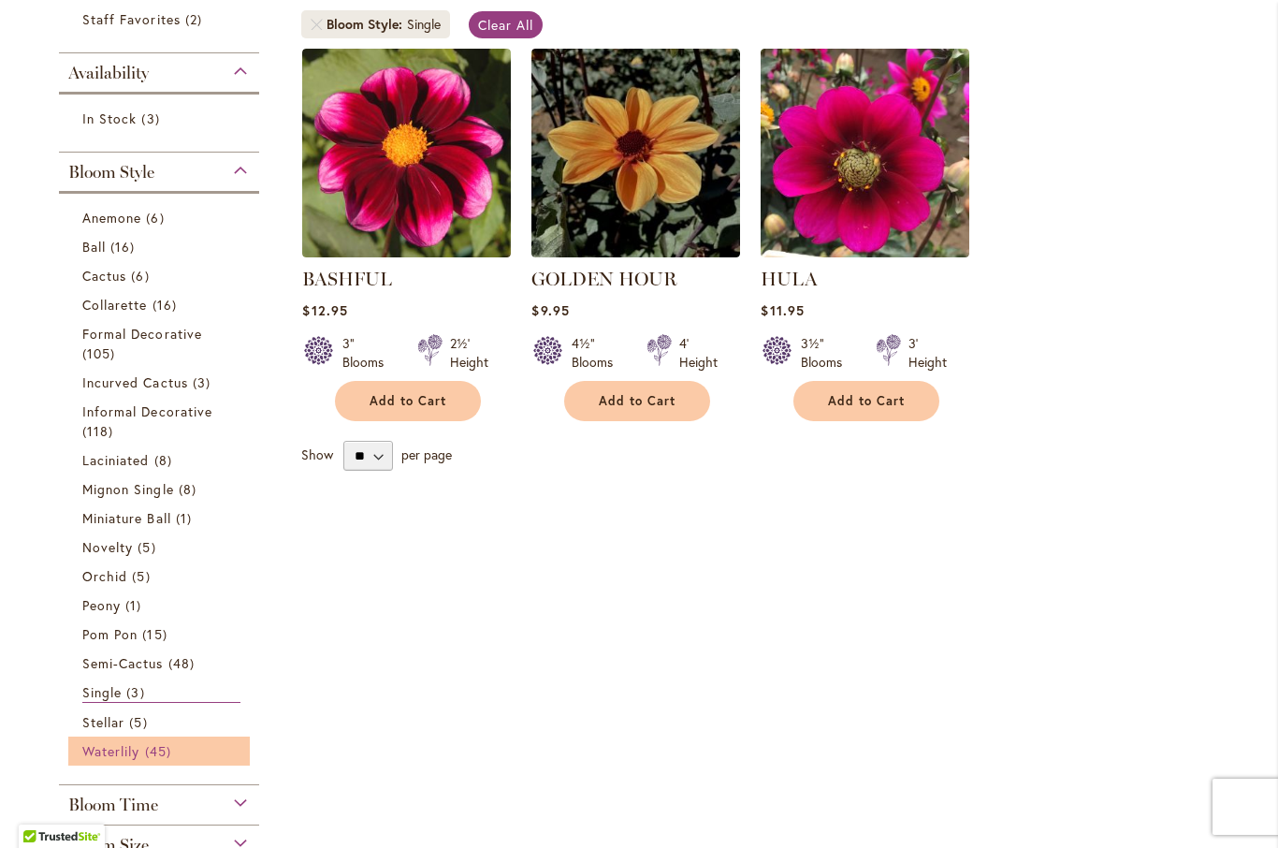
click at [160, 761] on span "45 items" at bounding box center [160, 751] width 31 height 20
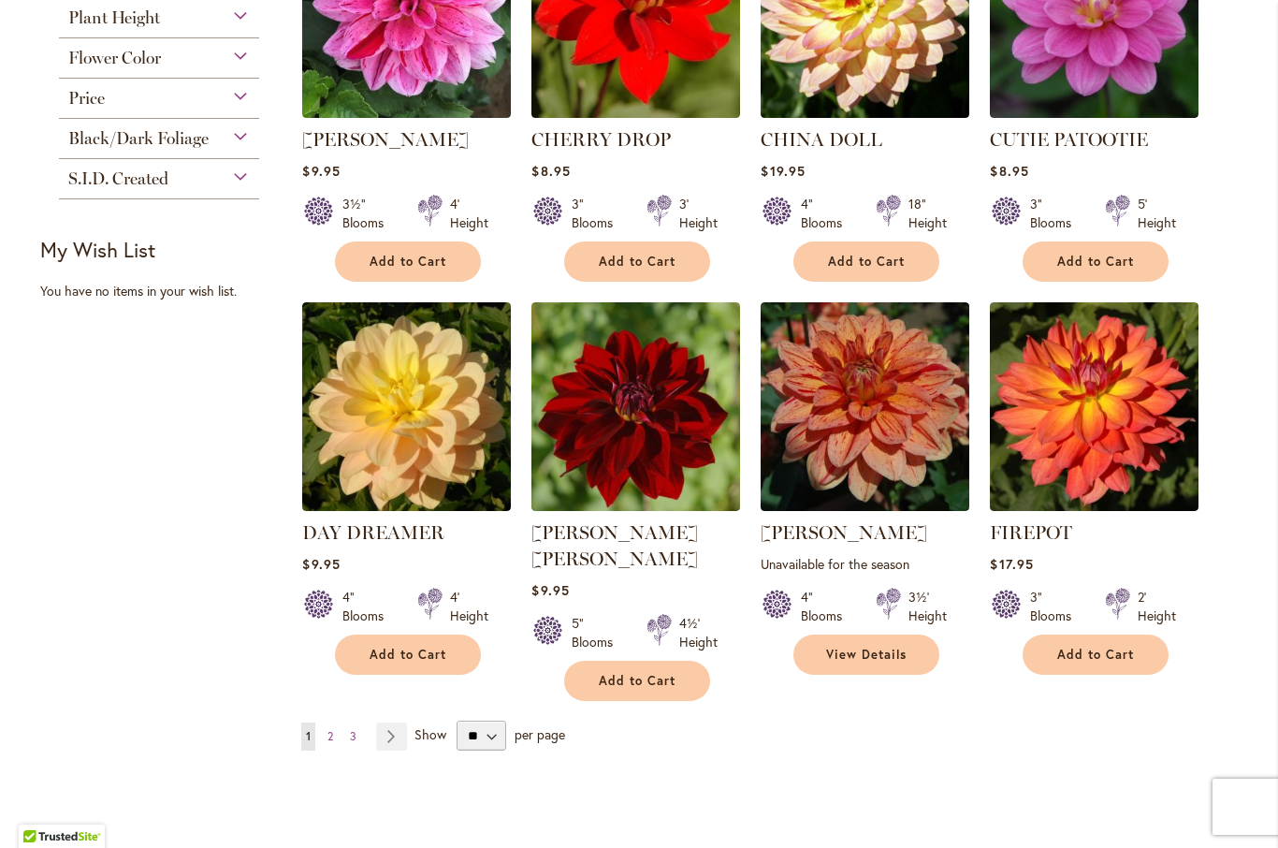
scroll to position [1325, 0]
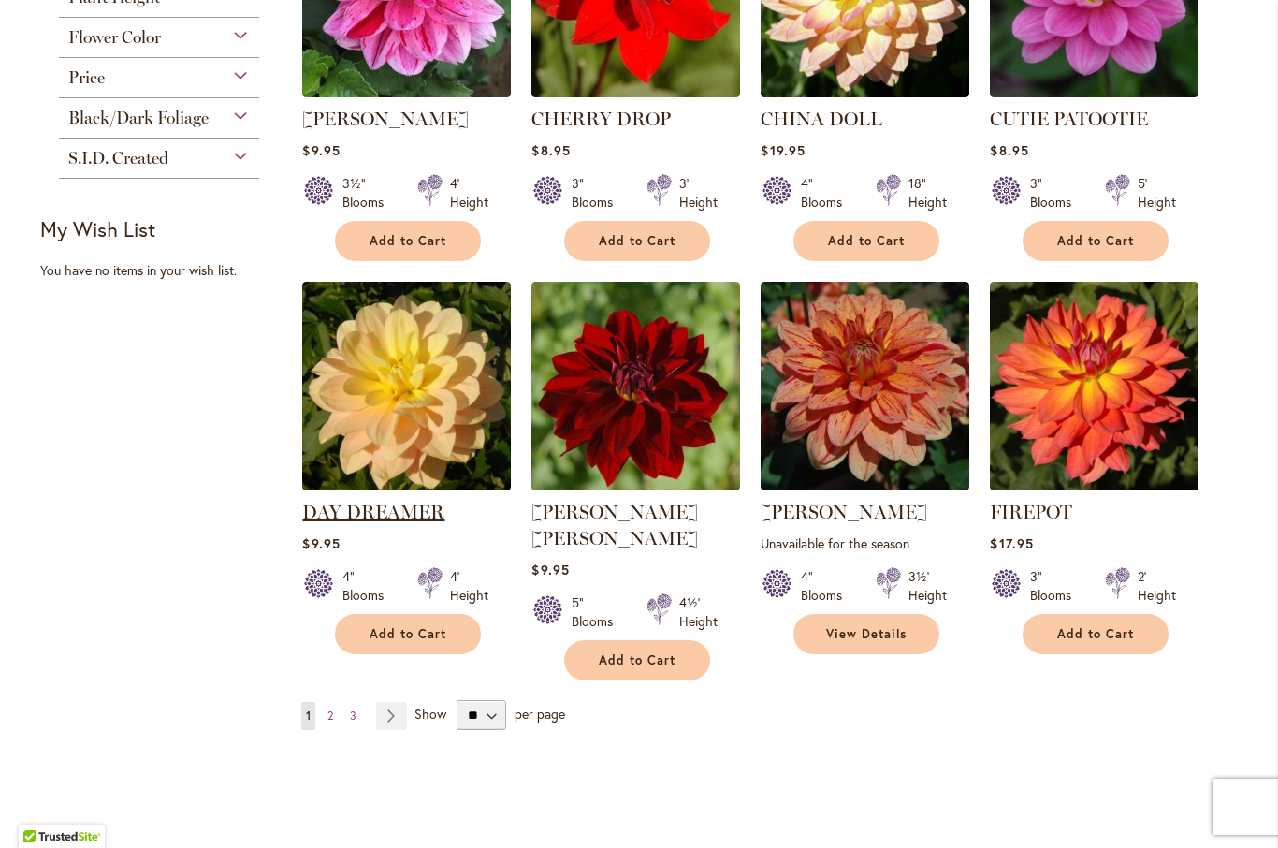
click at [409, 511] on link "DAY DREAMER" at bounding box center [373, 512] width 142 height 22
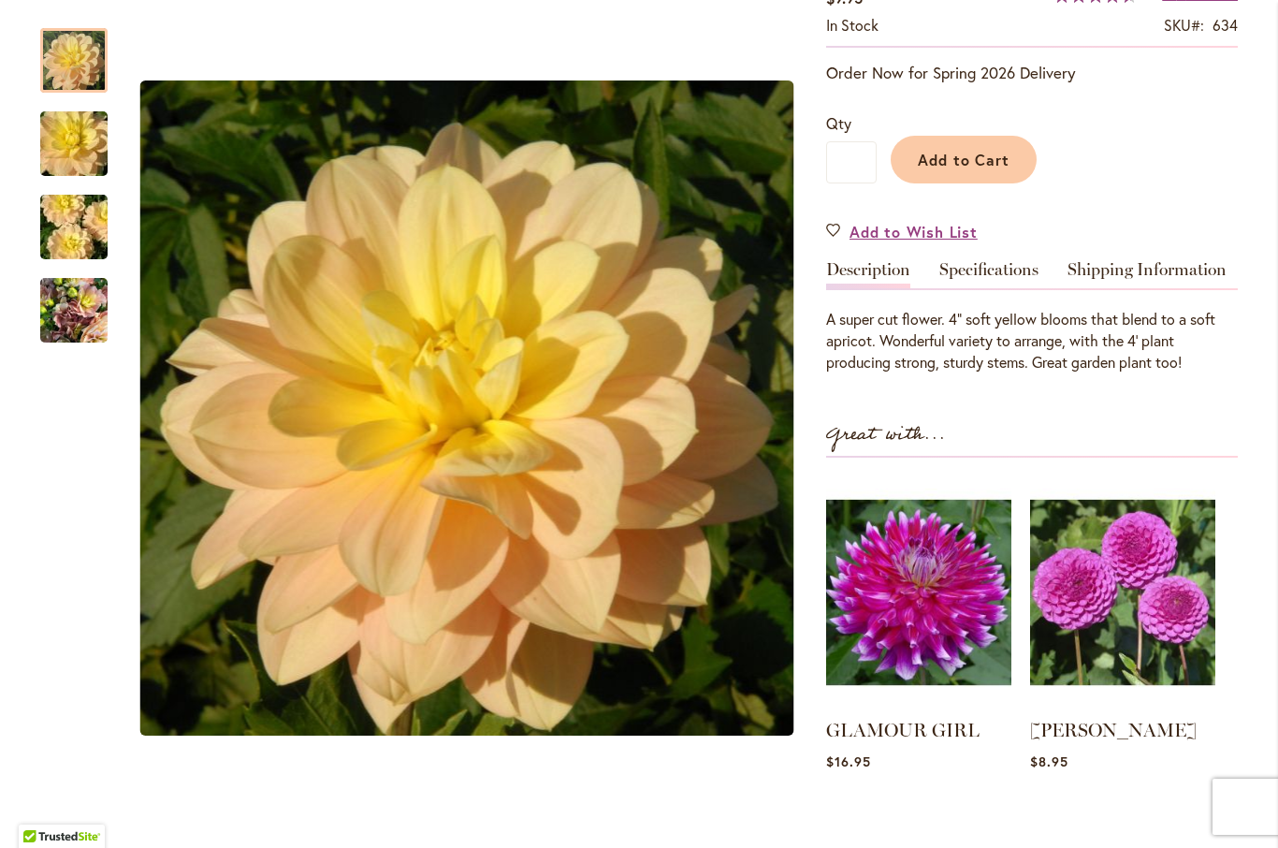
scroll to position [363, 0]
click at [62, 313] on img "DAY DREAMER" at bounding box center [73, 311] width 67 height 90
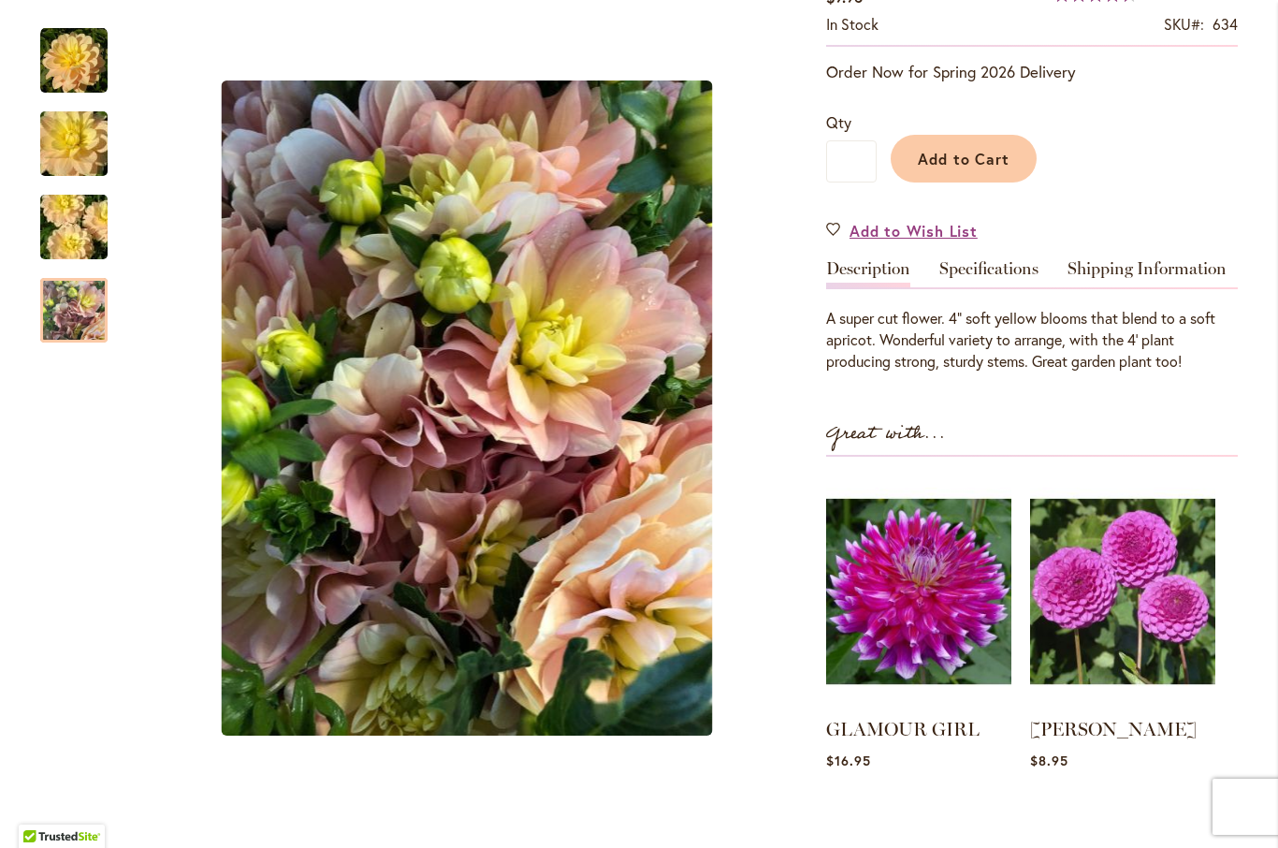
click at [65, 226] on img "DAY DREAMER" at bounding box center [74, 227] width 135 height 90
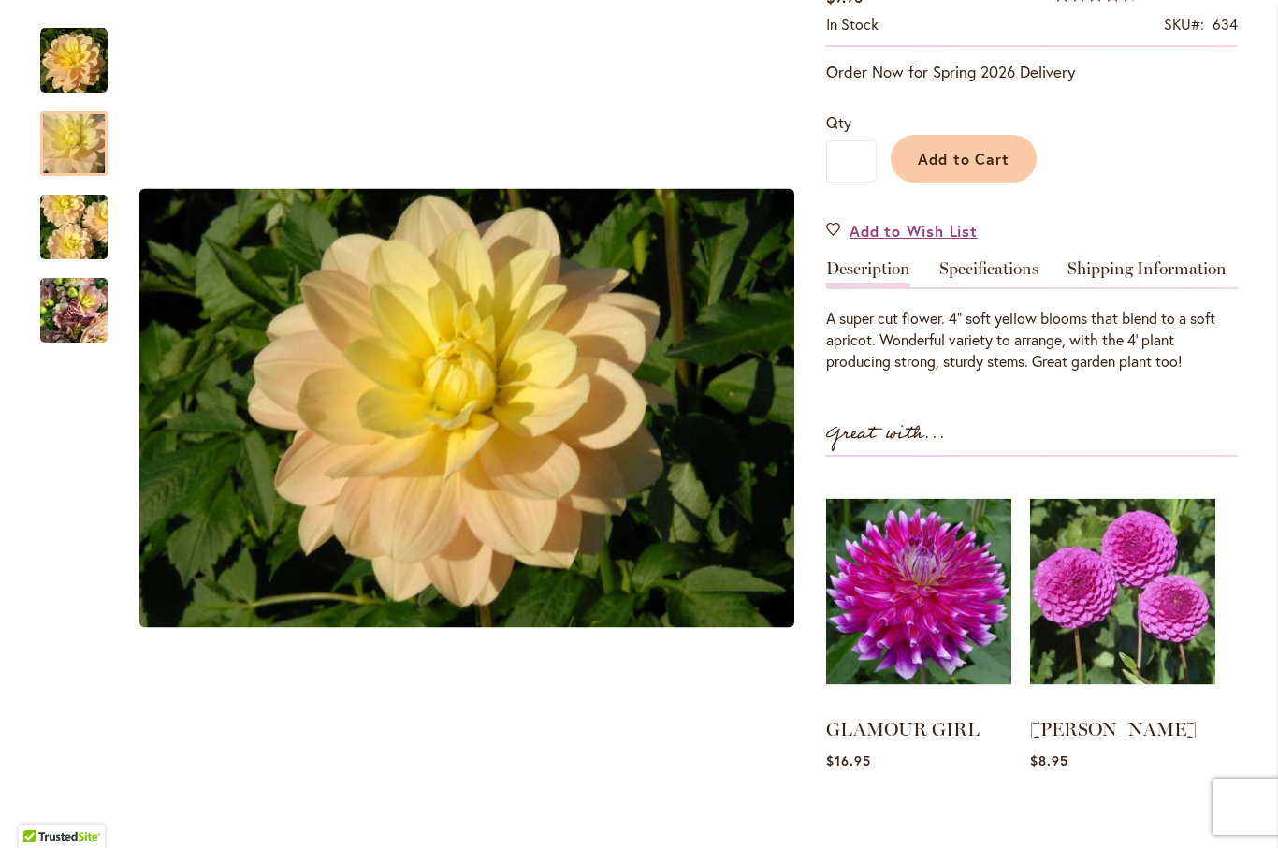
click at [73, 124] on img "DAY DREAMER" at bounding box center [74, 144] width 135 height 90
click at [68, 45] on img "DAY DREAMER" at bounding box center [73, 60] width 67 height 67
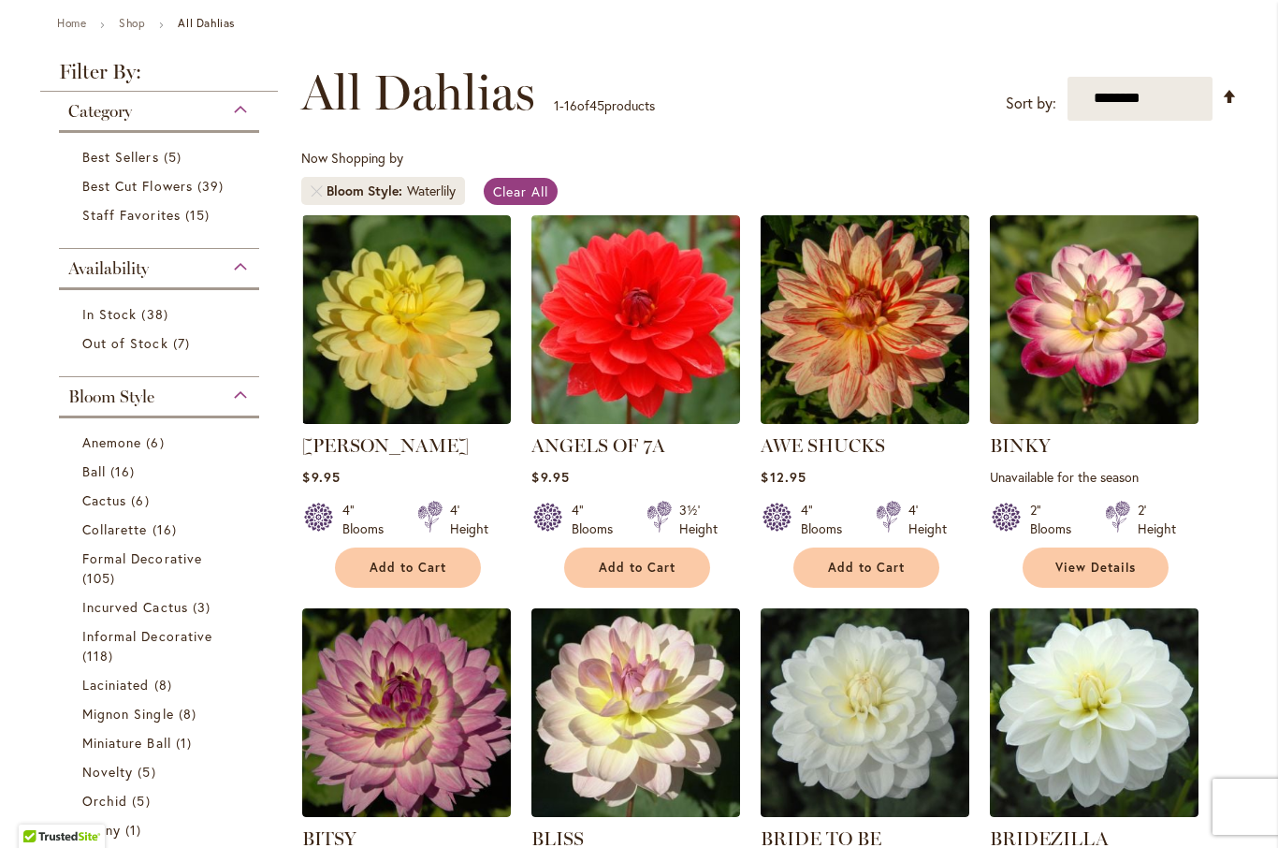
scroll to position [216, 0]
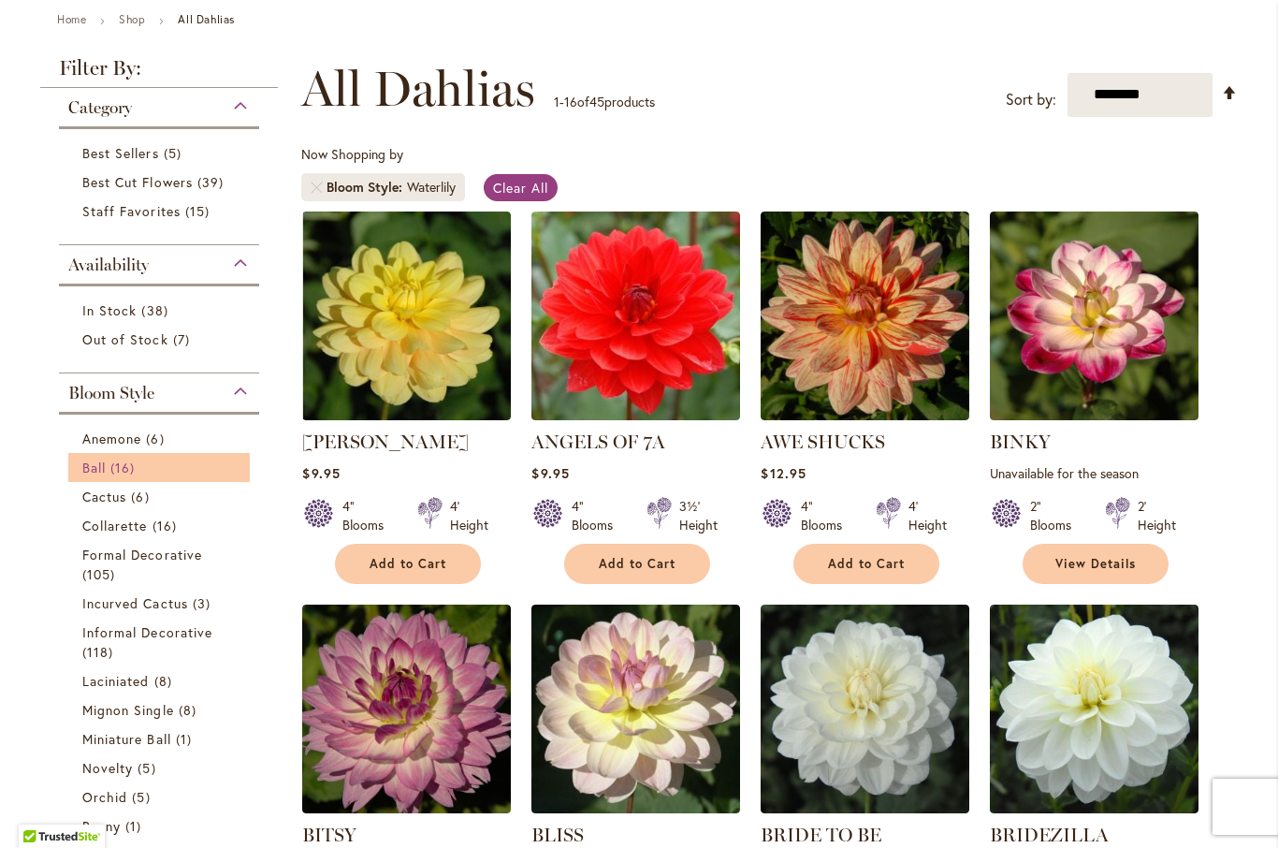
click at [104, 476] on span "Ball" at bounding box center [93, 468] width 23 height 18
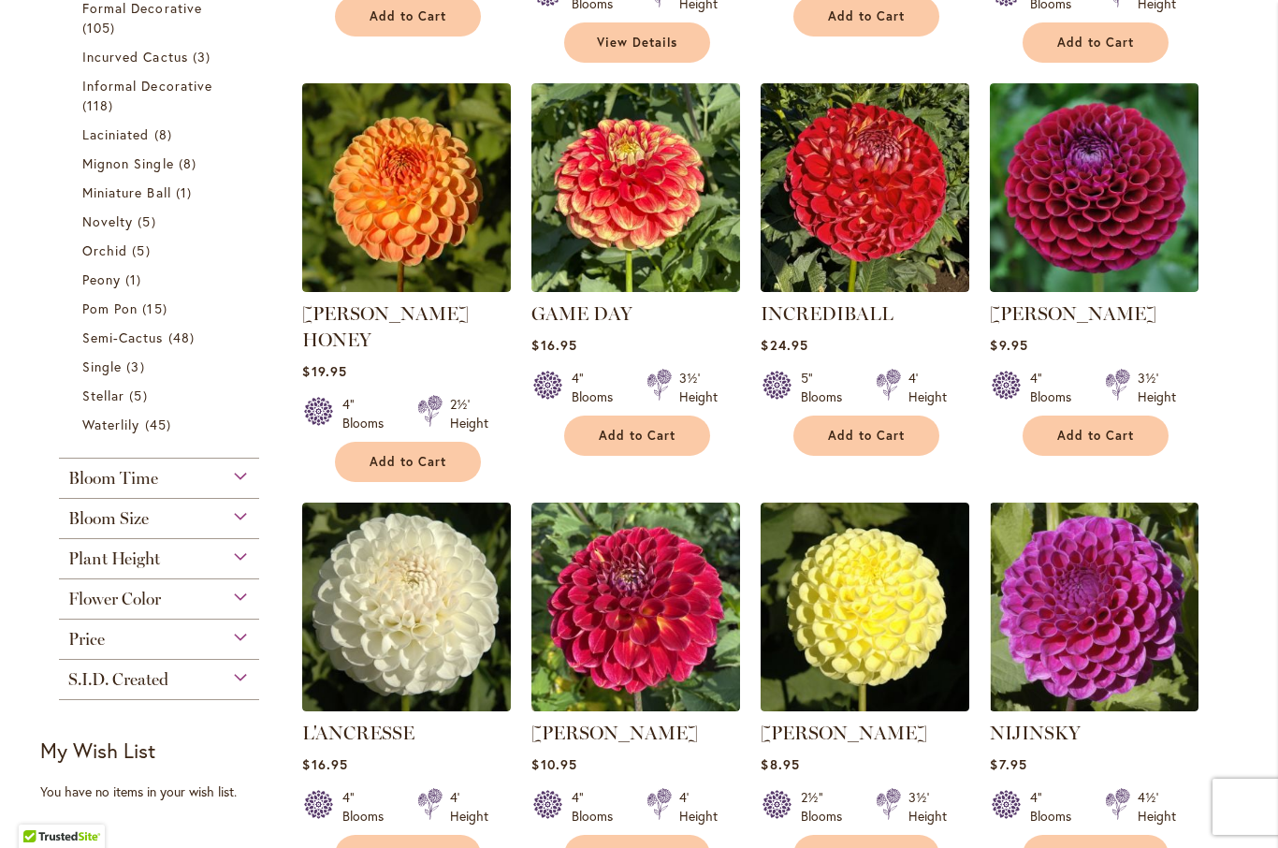
scroll to position [763, 0]
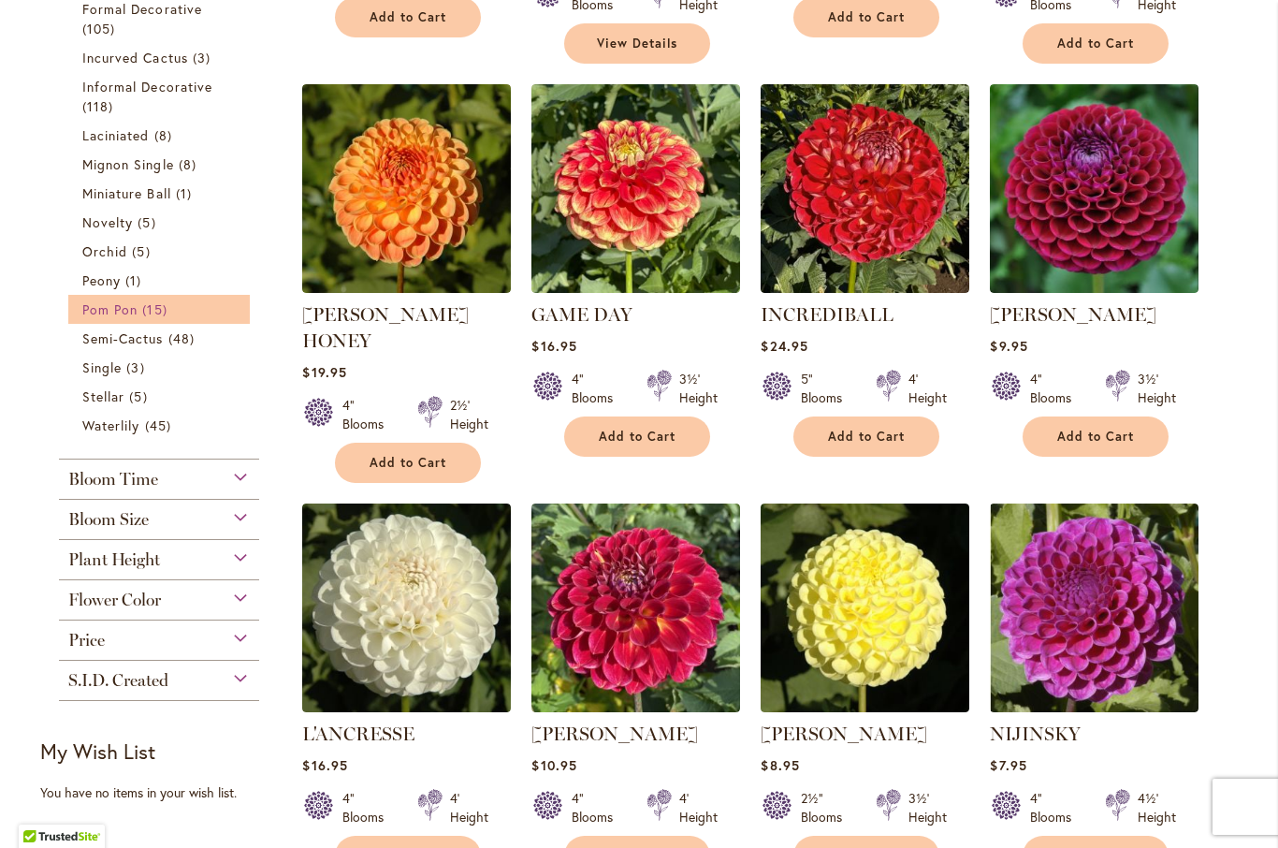
click at [125, 313] on span "Pom Pon" at bounding box center [109, 309] width 55 height 18
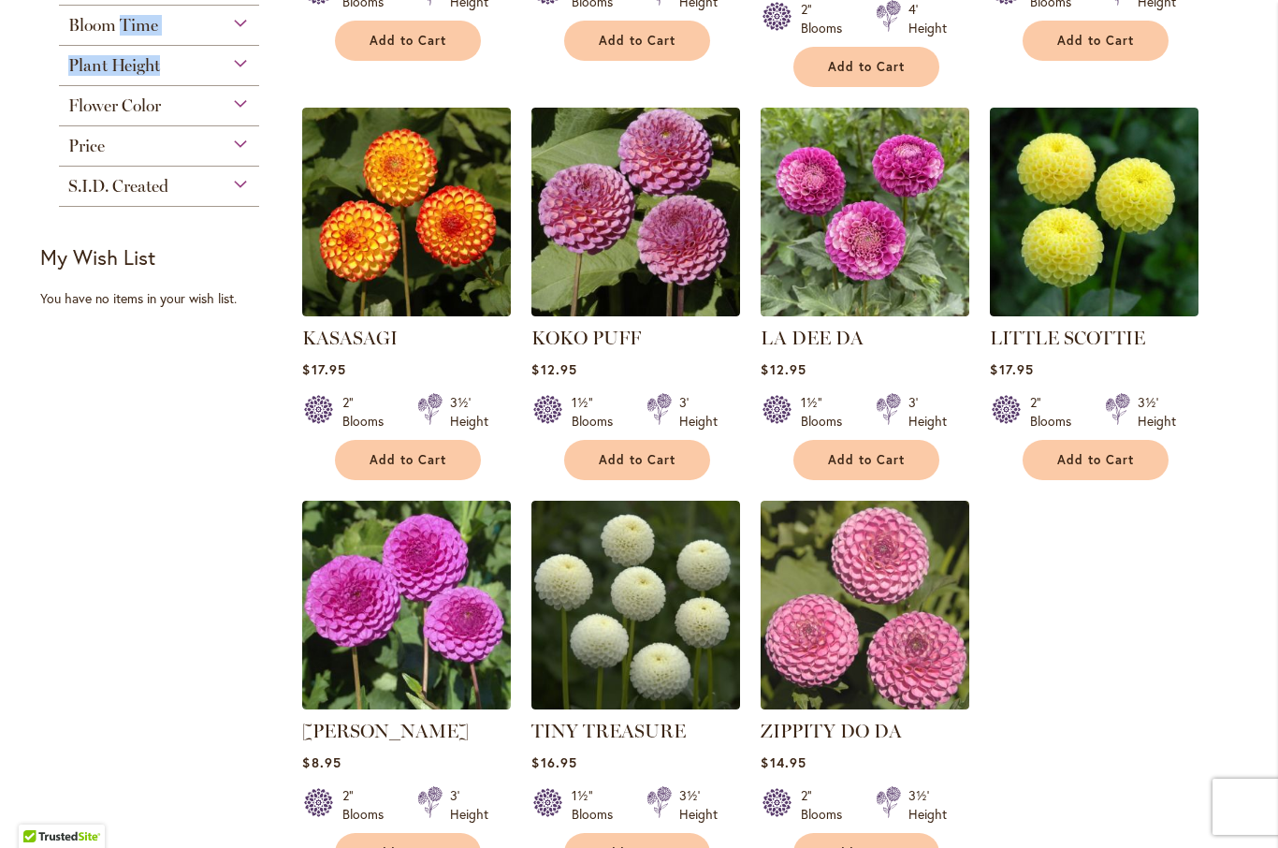
scroll to position [1155, 0]
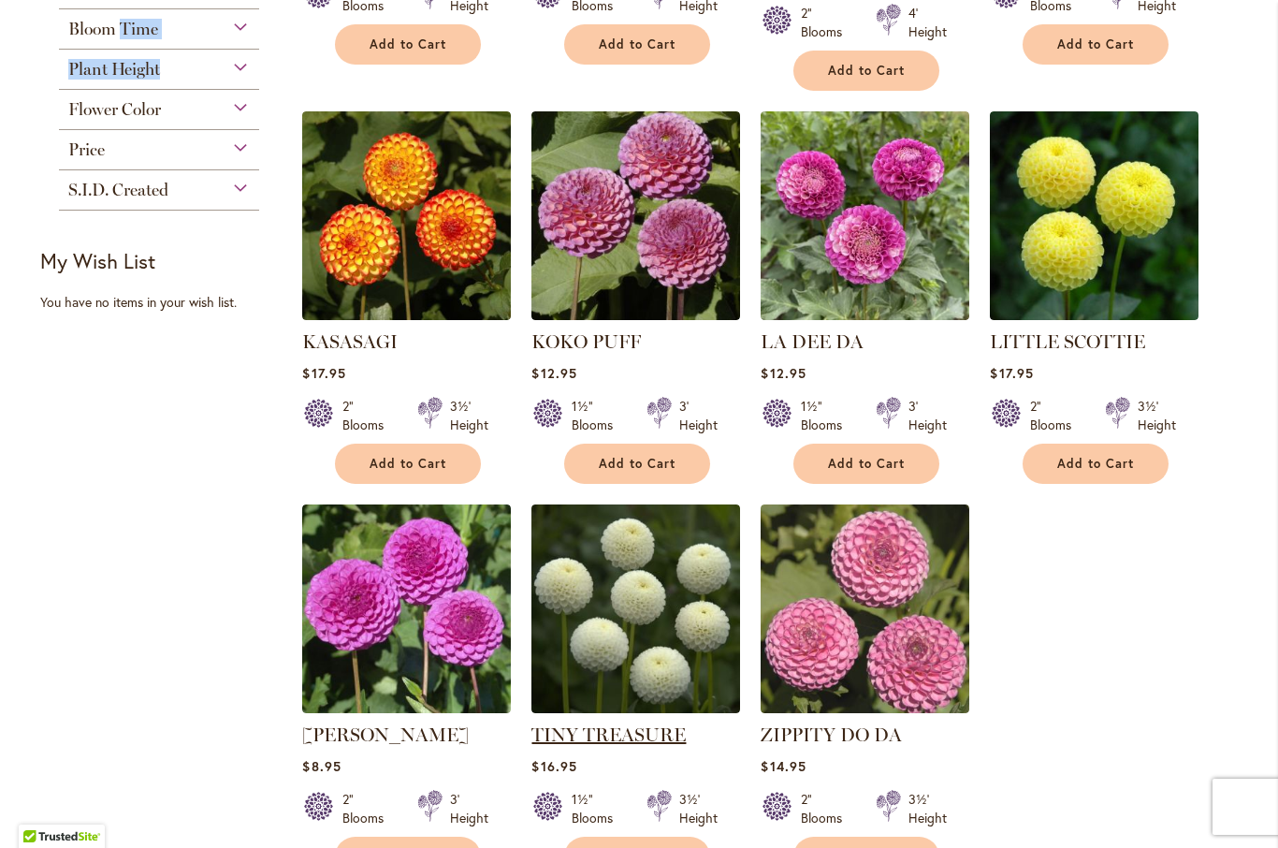
click at [587, 723] on link "TINY TREASURE" at bounding box center [609, 734] width 154 height 22
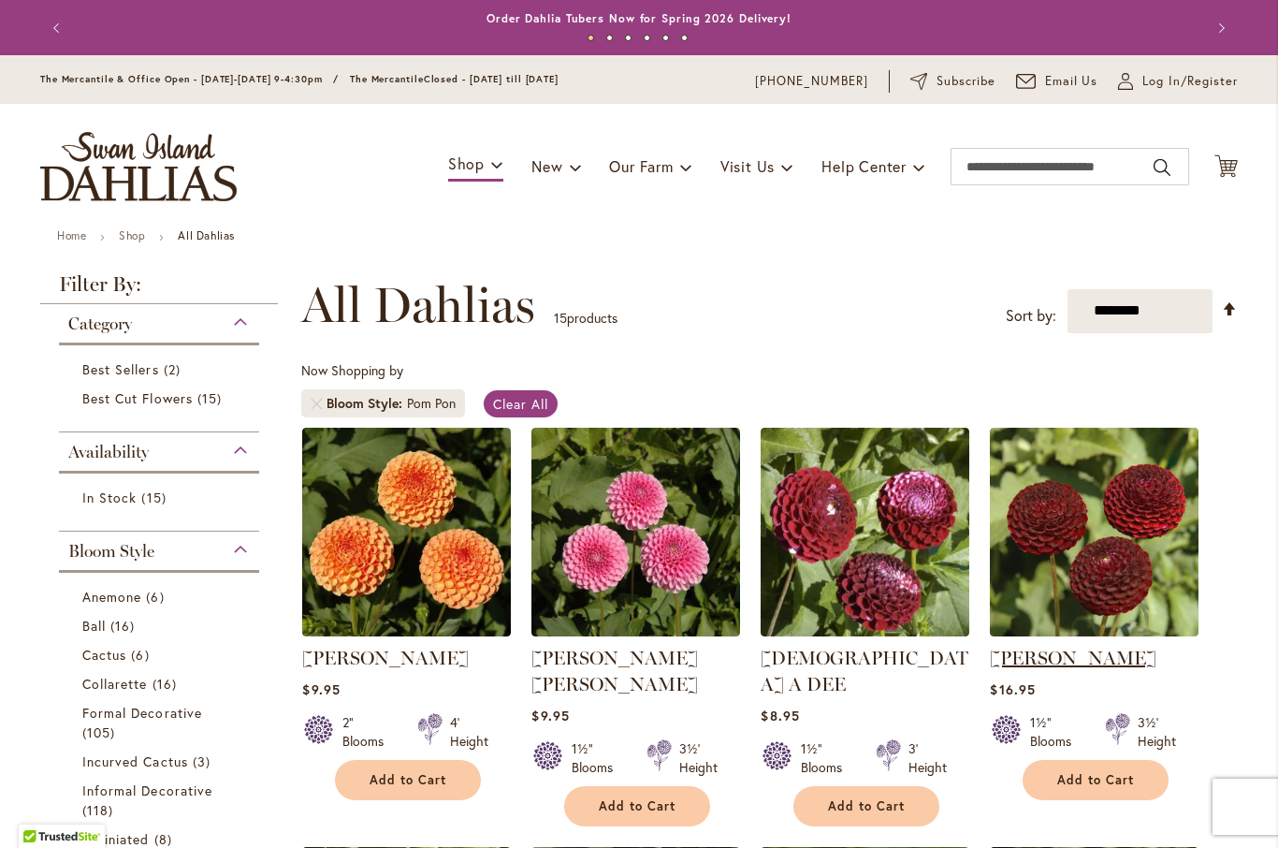
click at [1086, 652] on link "[PERSON_NAME]" at bounding box center [1073, 658] width 167 height 22
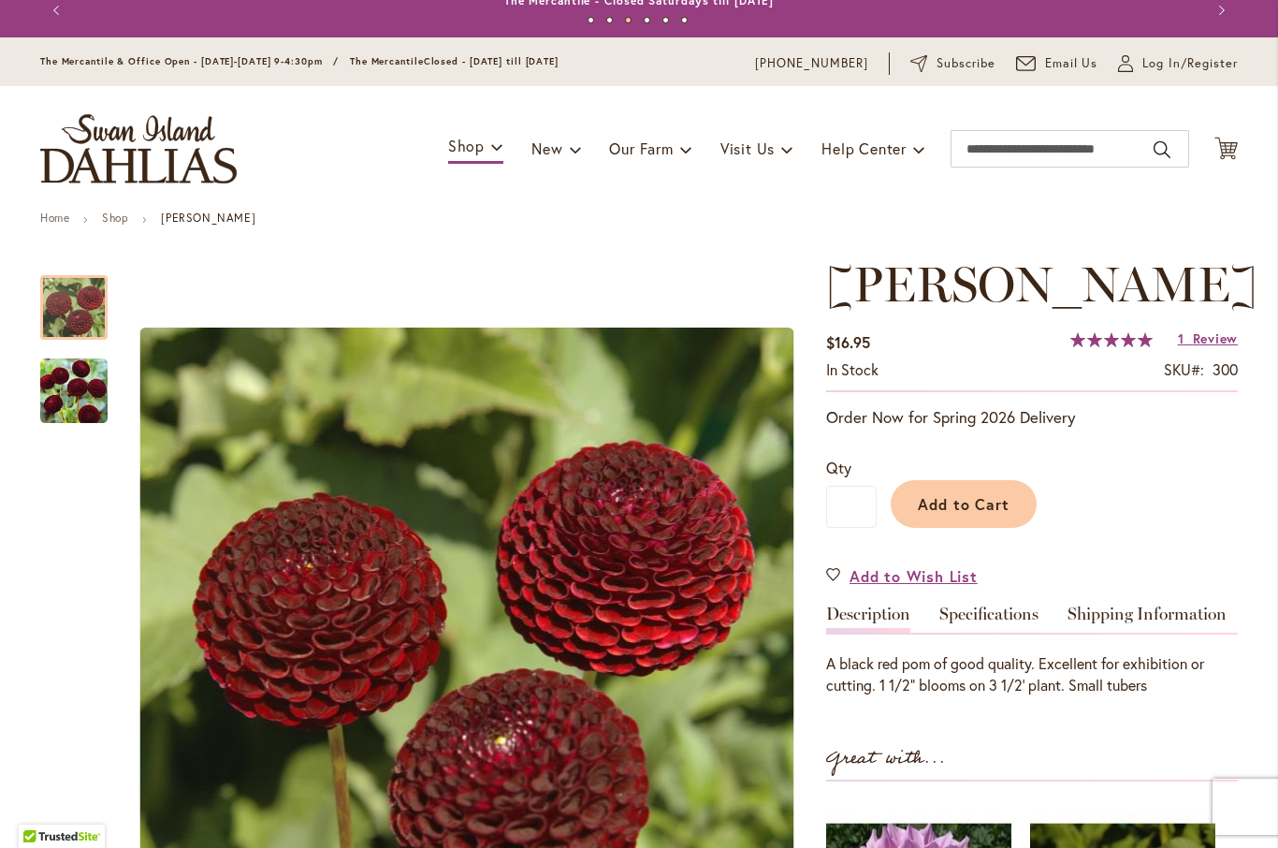
scroll to position [7, 0]
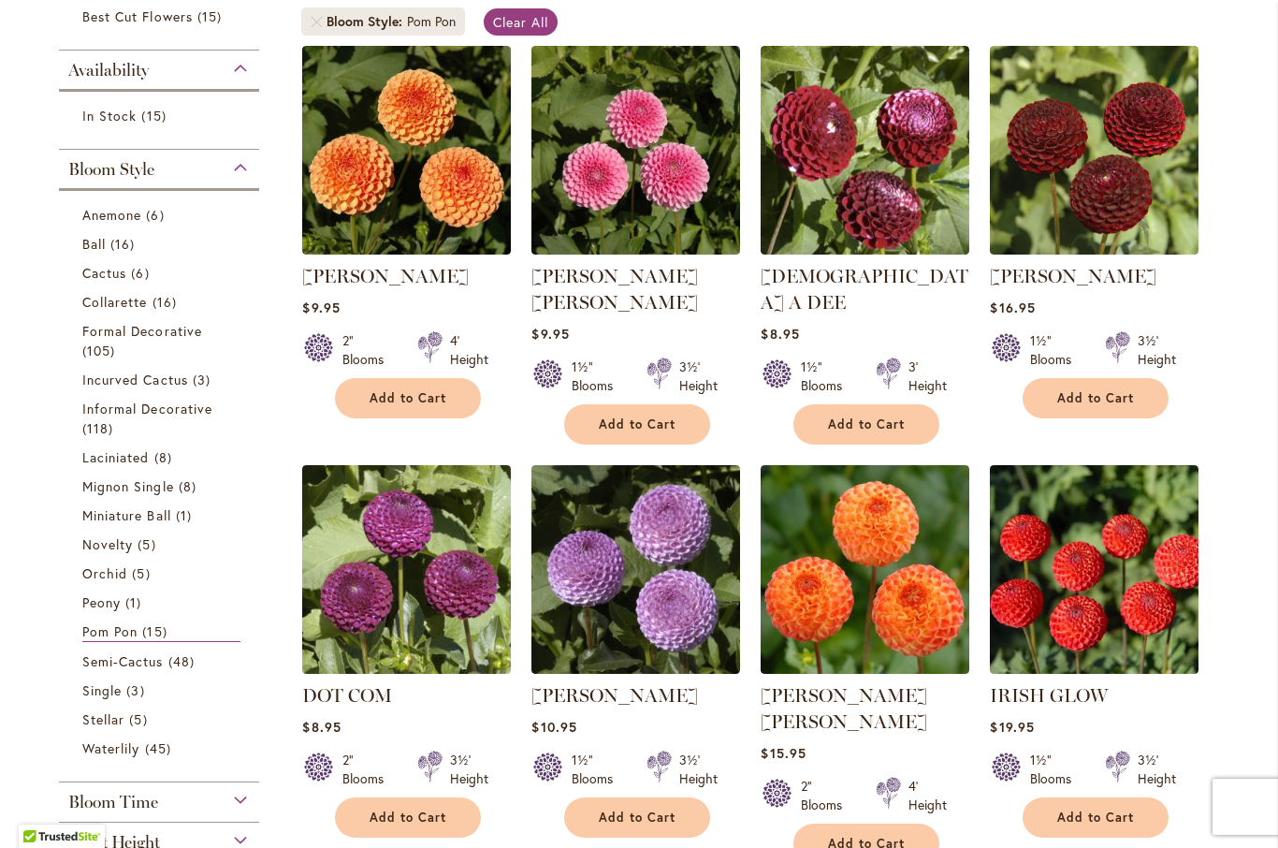
scroll to position [397, 0]
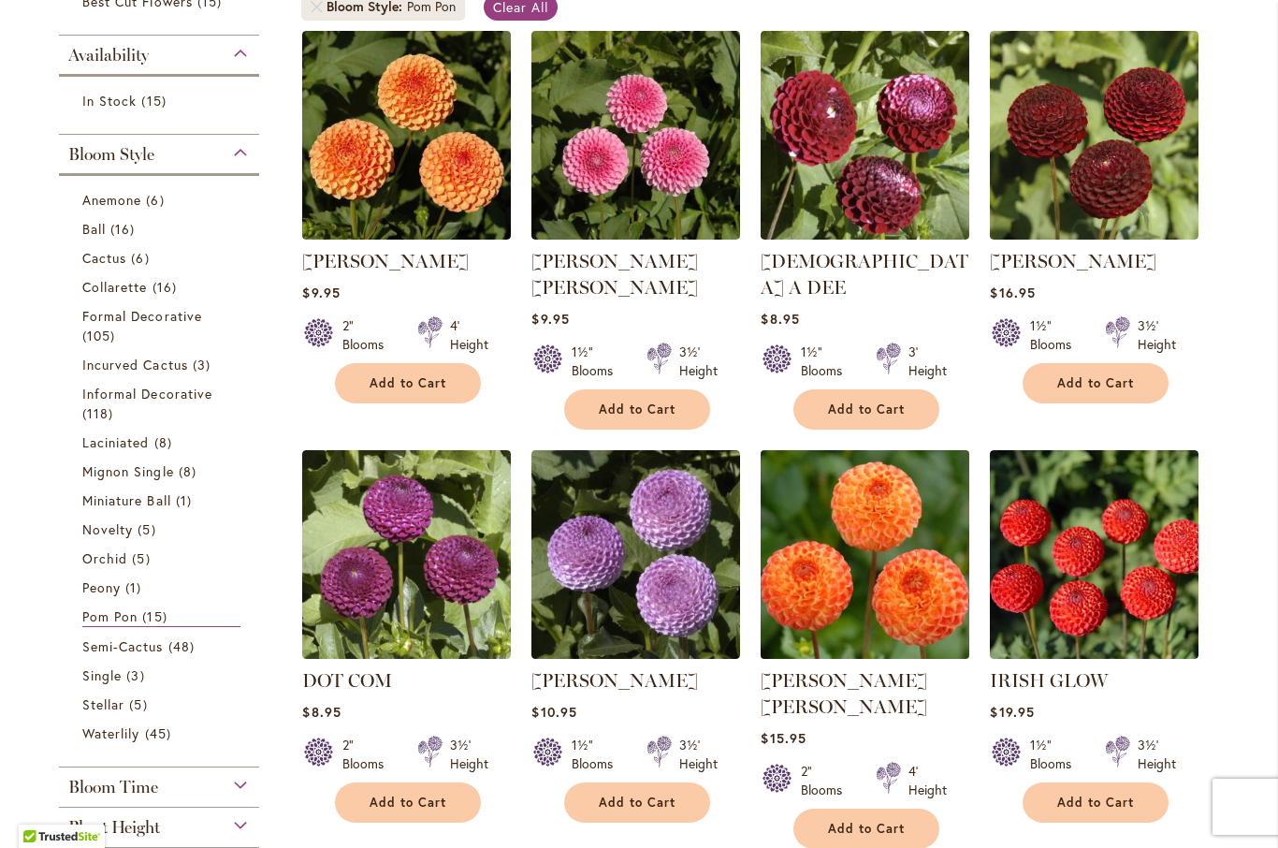
click at [925, 592] on img at bounding box center [865, 554] width 219 height 219
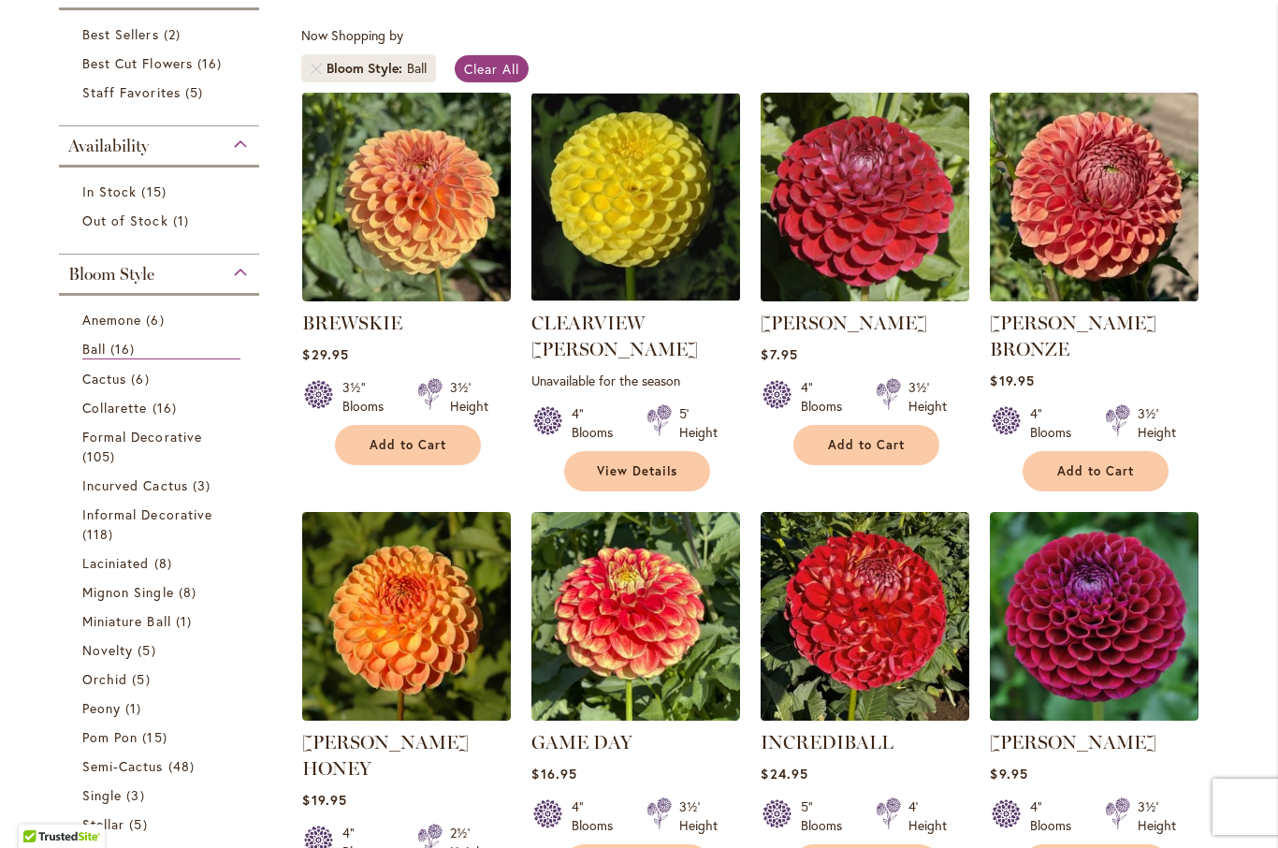
scroll to position [338, 0]
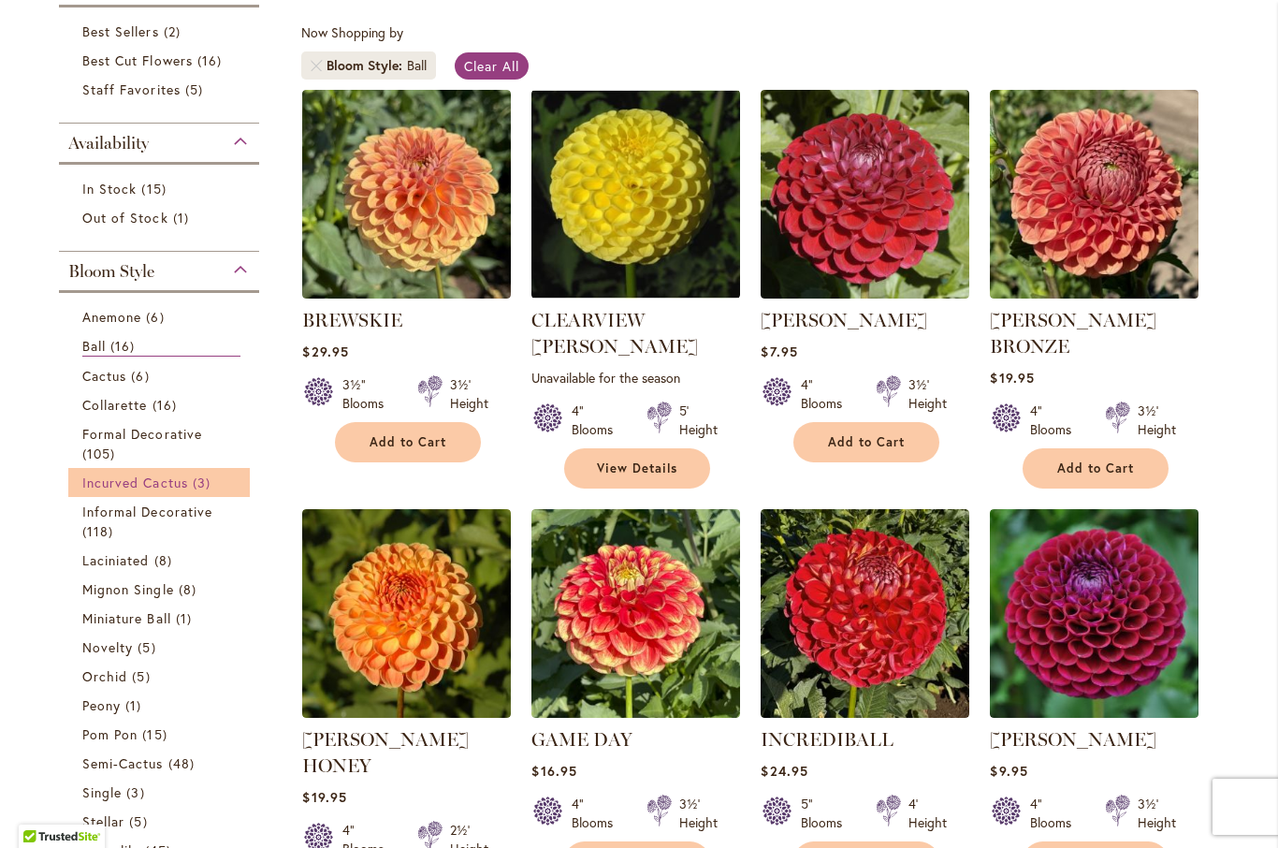
click at [177, 483] on span "Incurved Cactus" at bounding box center [135, 483] width 106 height 18
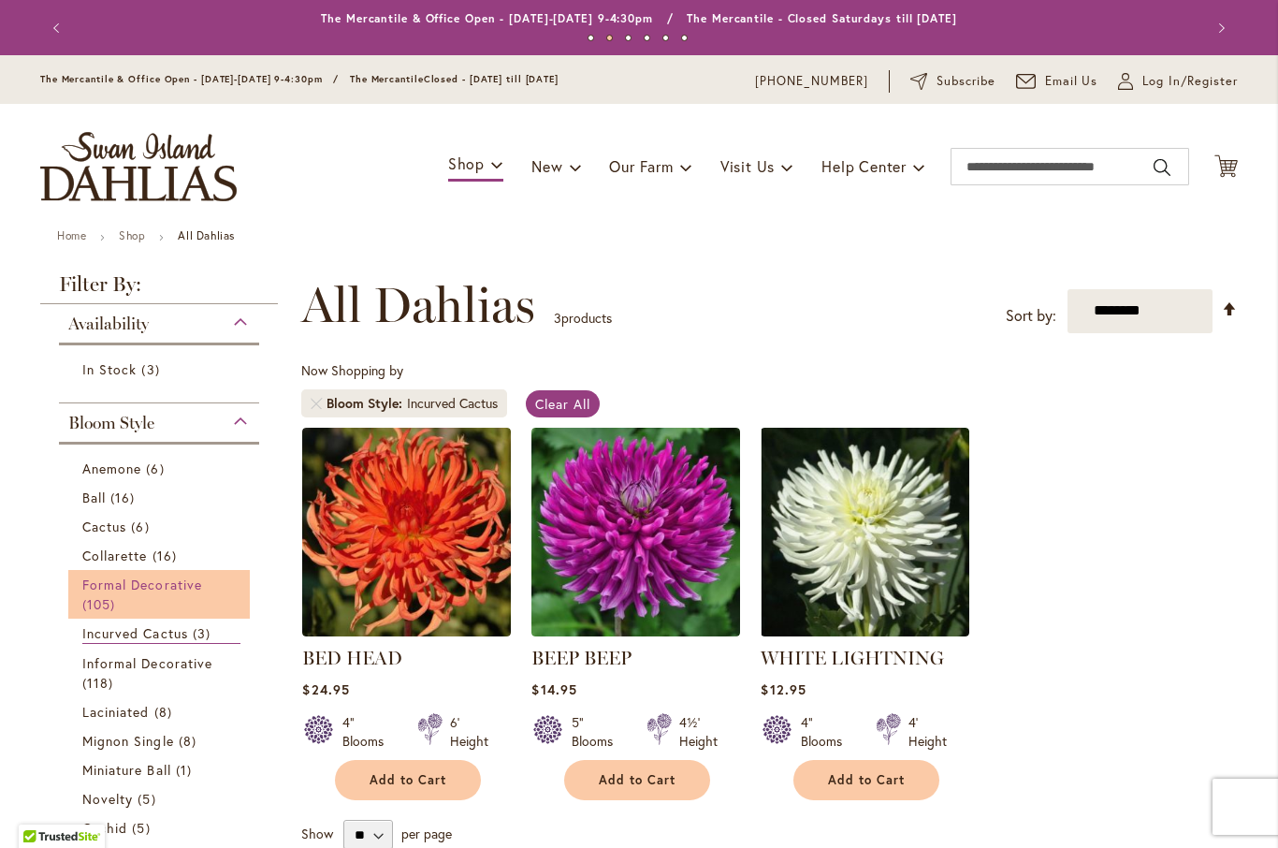
click at [117, 592] on span "Formal Decorative" at bounding box center [142, 585] width 120 height 18
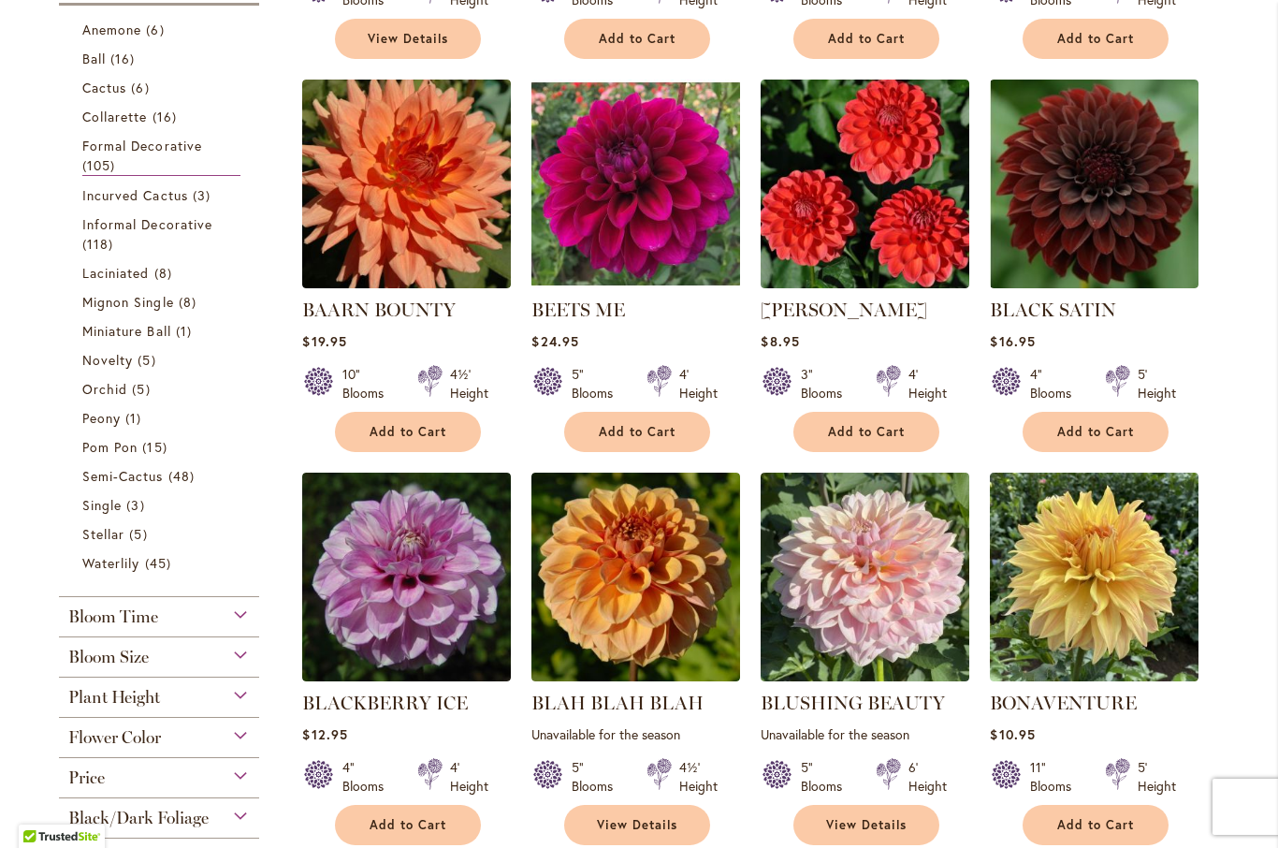
scroll to position [735, 0]
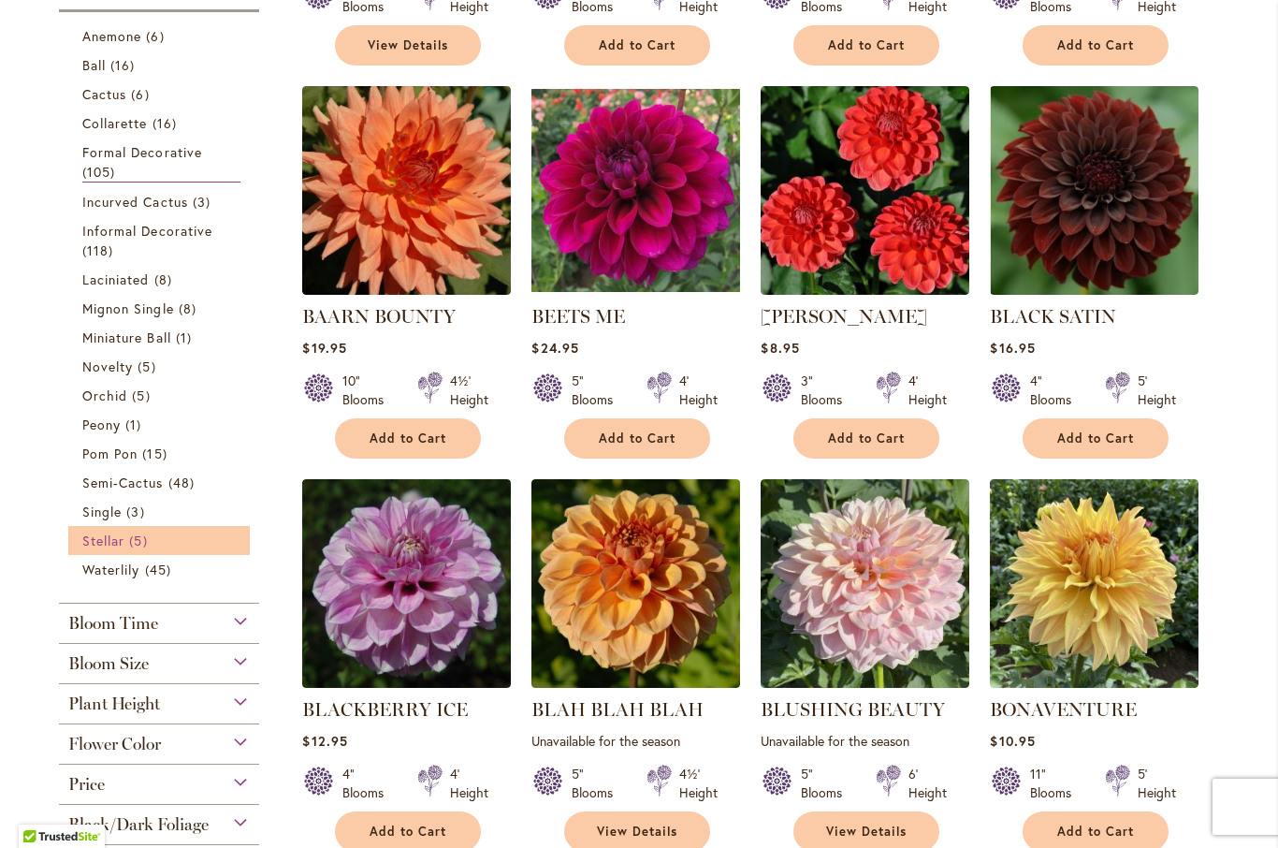
click at [102, 541] on span "Stellar" at bounding box center [103, 541] width 42 height 18
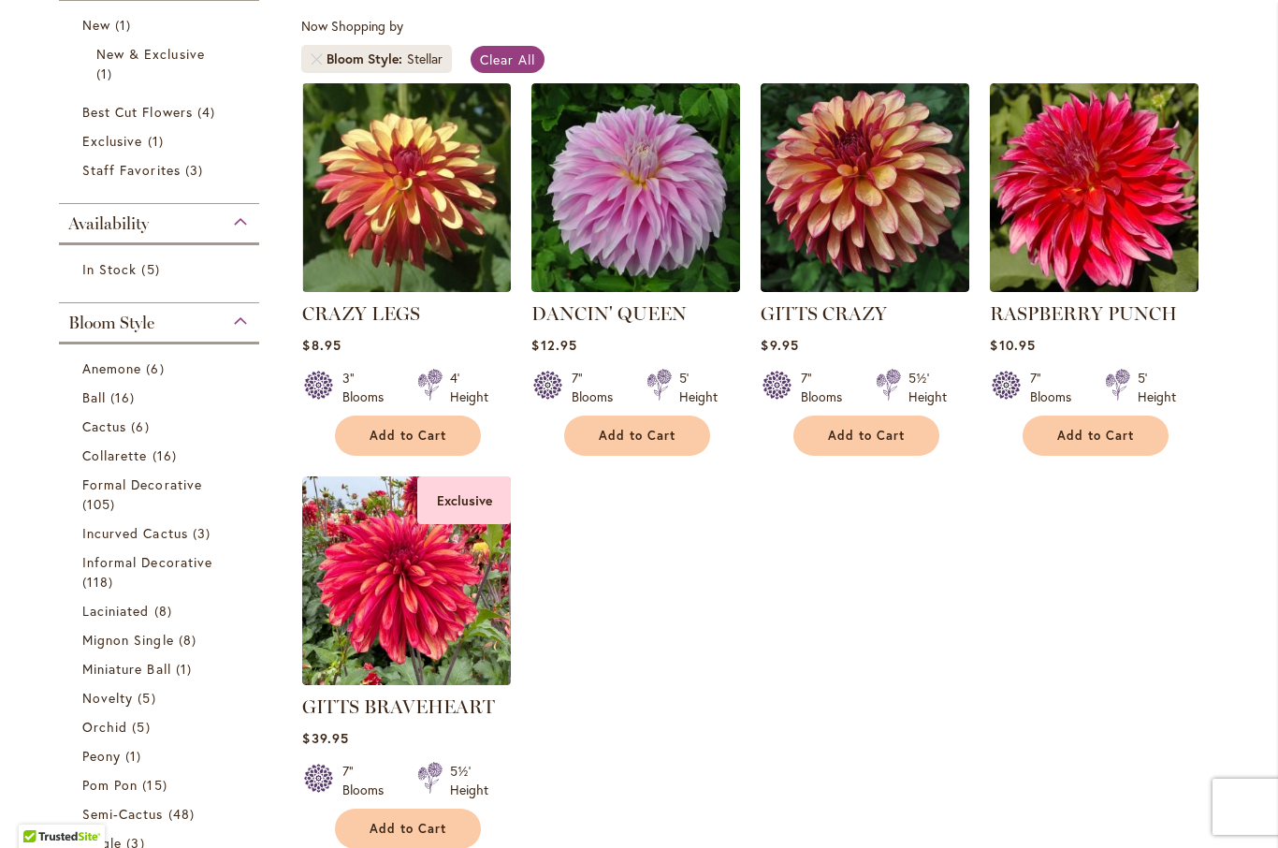
scroll to position [337, 0]
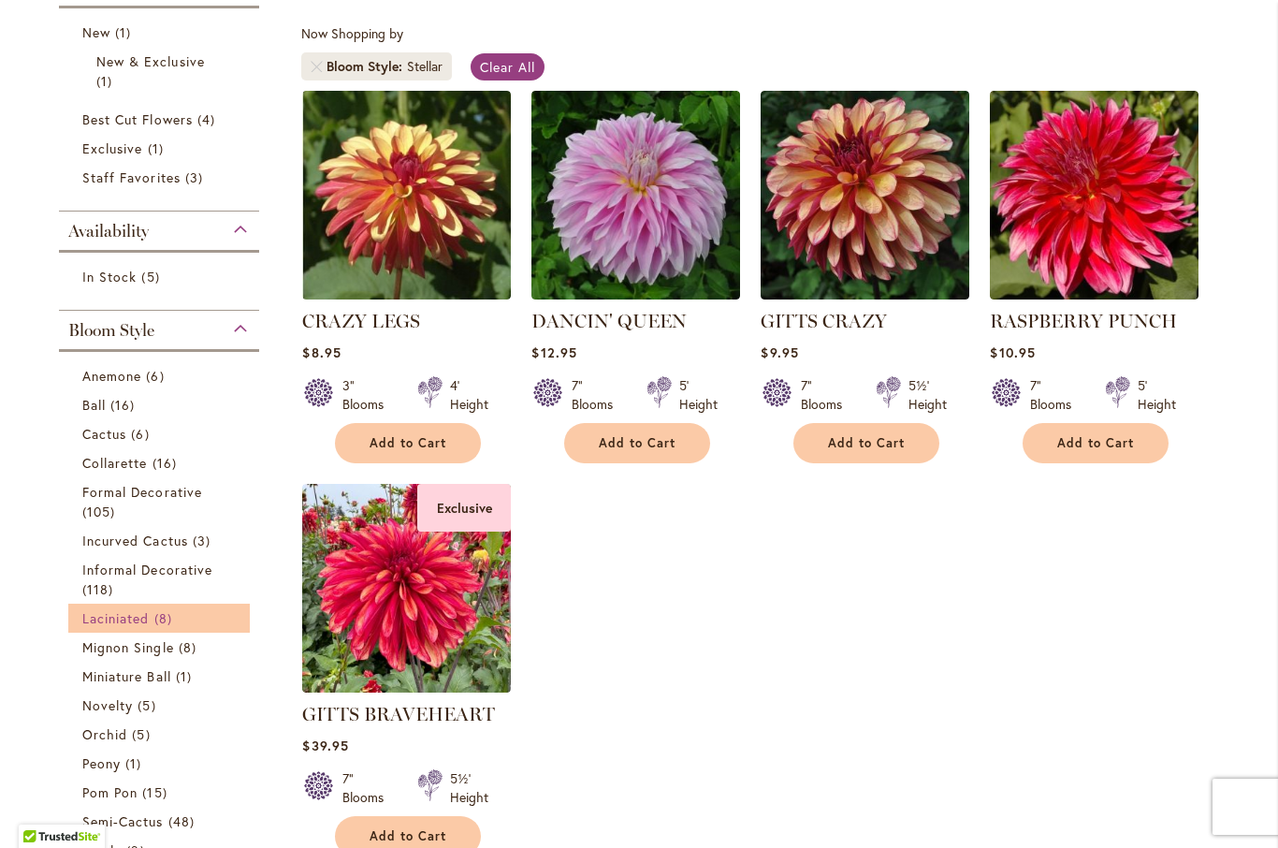
click at [110, 621] on span "Laciniated" at bounding box center [115, 618] width 67 height 18
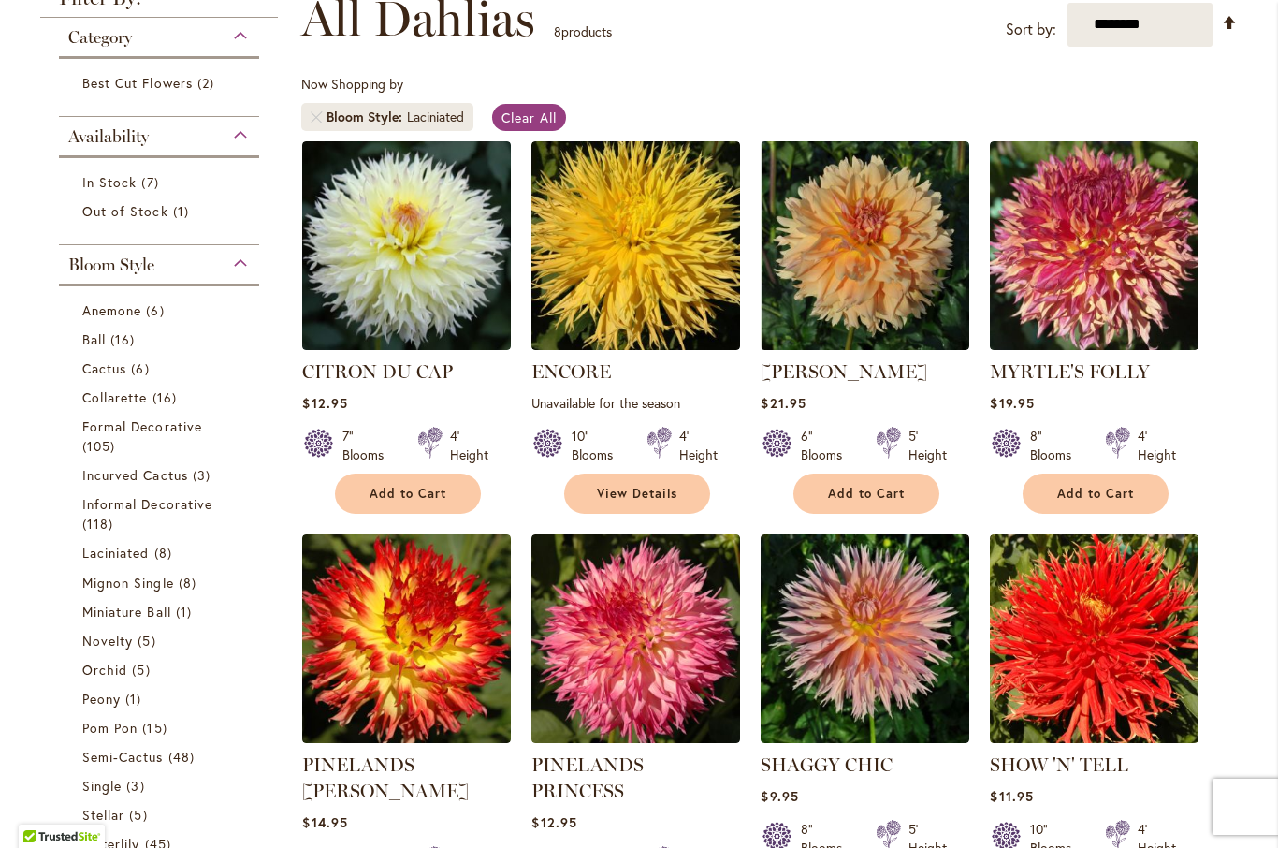
scroll to position [283, 0]
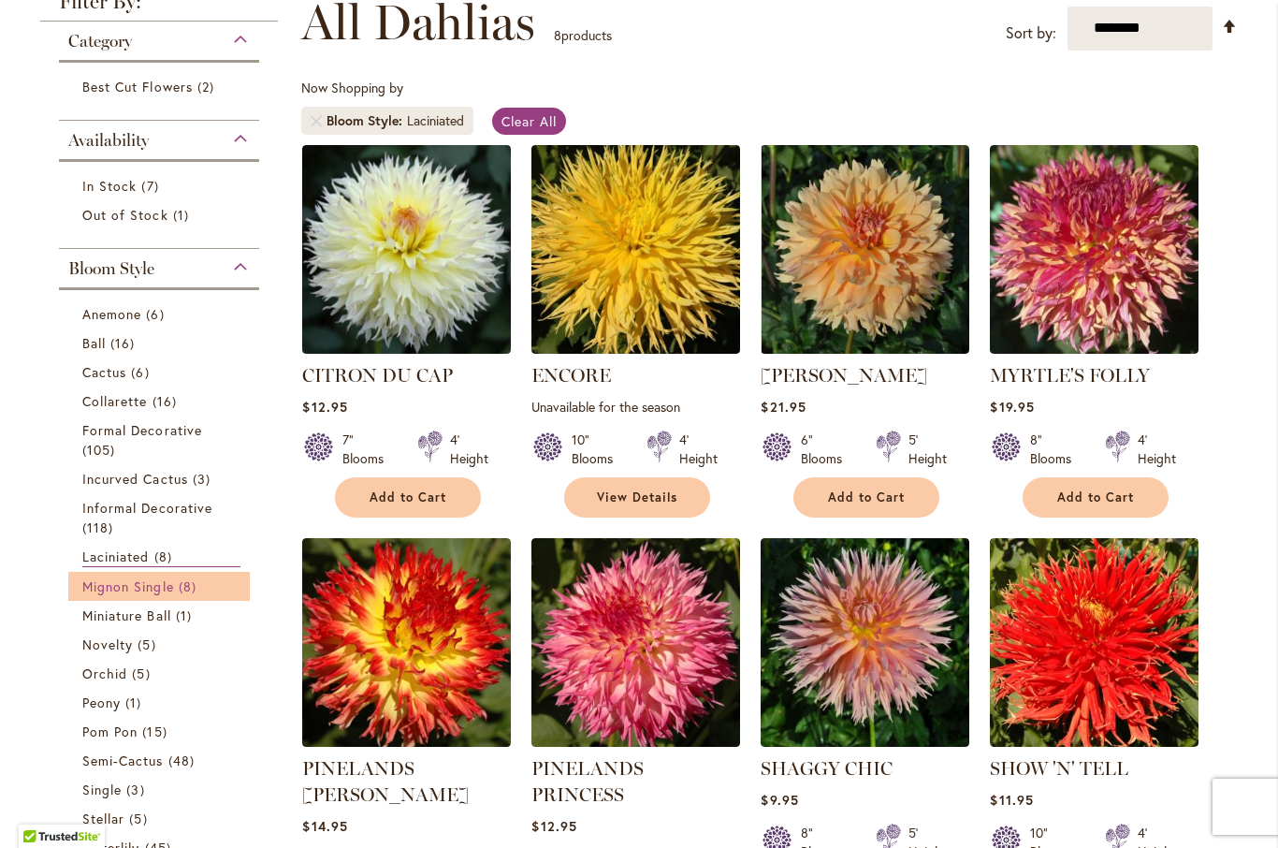
click at [98, 583] on span "Mignon Single" at bounding box center [128, 586] width 92 height 18
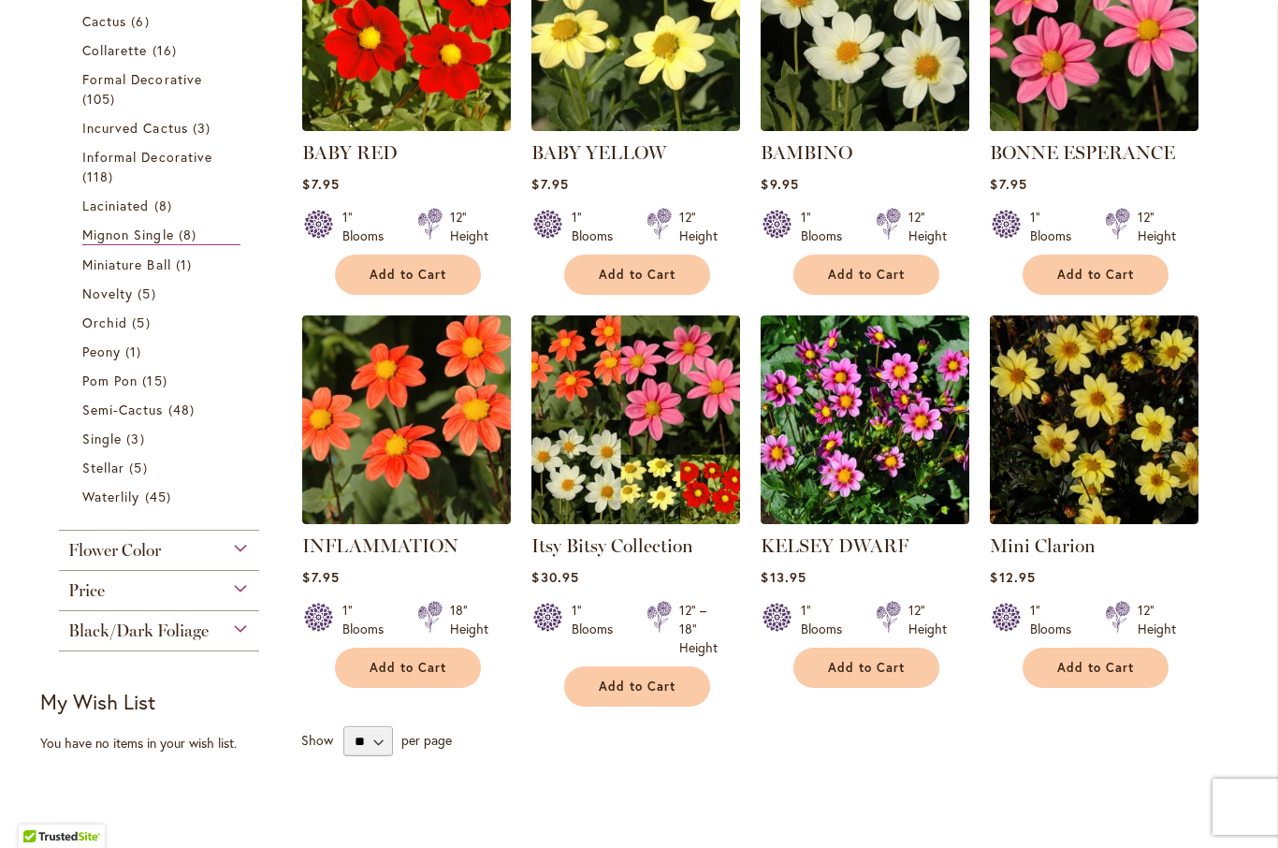
scroll to position [493, 0]
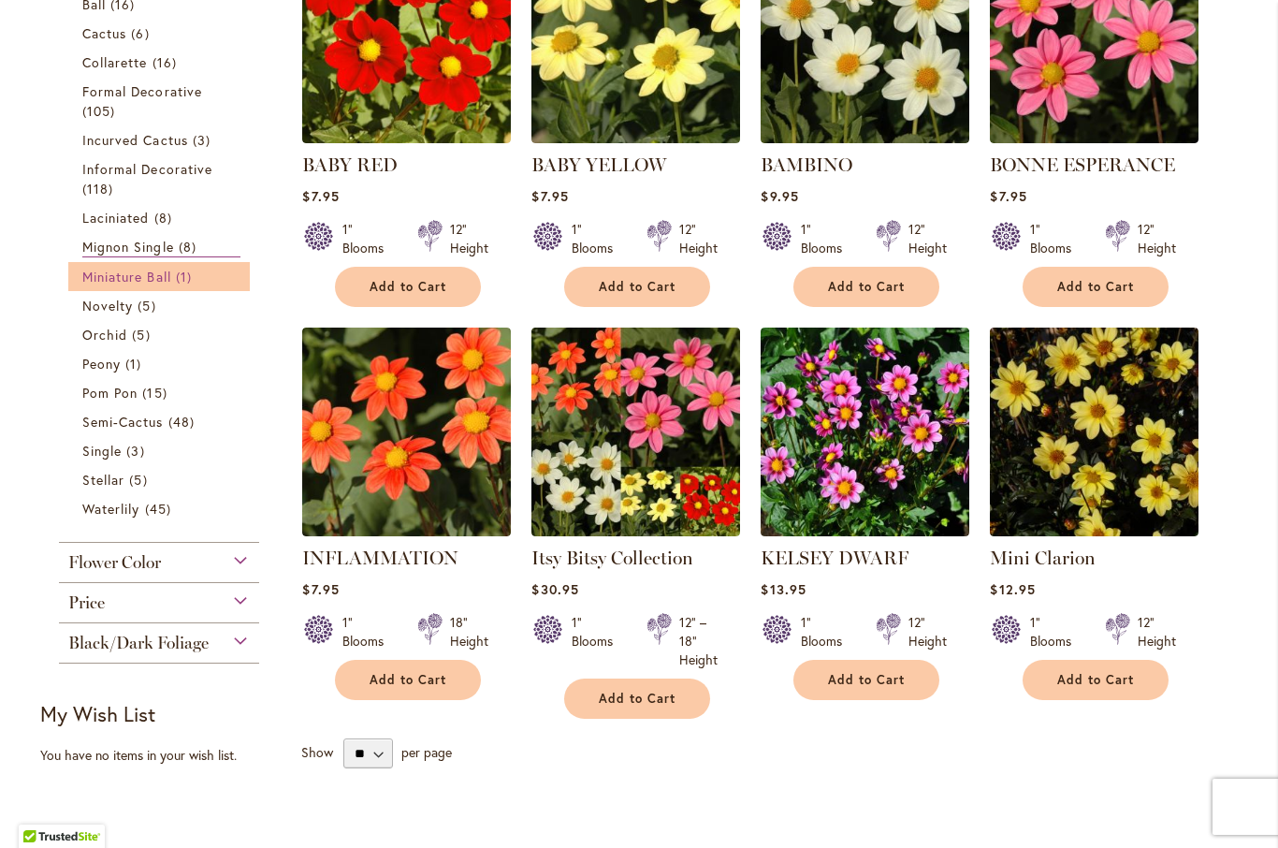
click at [110, 272] on span "Miniature Ball" at bounding box center [126, 277] width 89 height 18
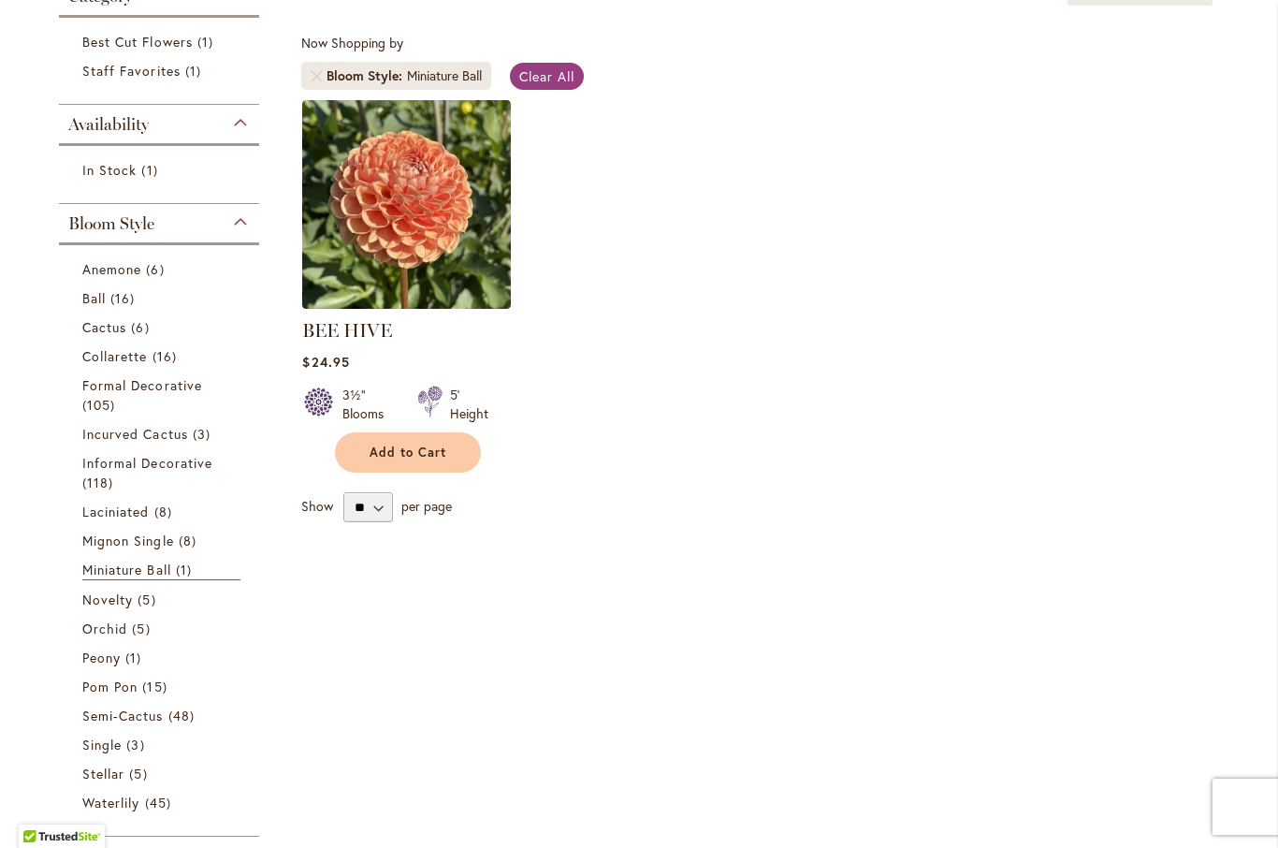
scroll to position [328, 0]
click at [99, 603] on span "Novelty" at bounding box center [107, 599] width 51 height 18
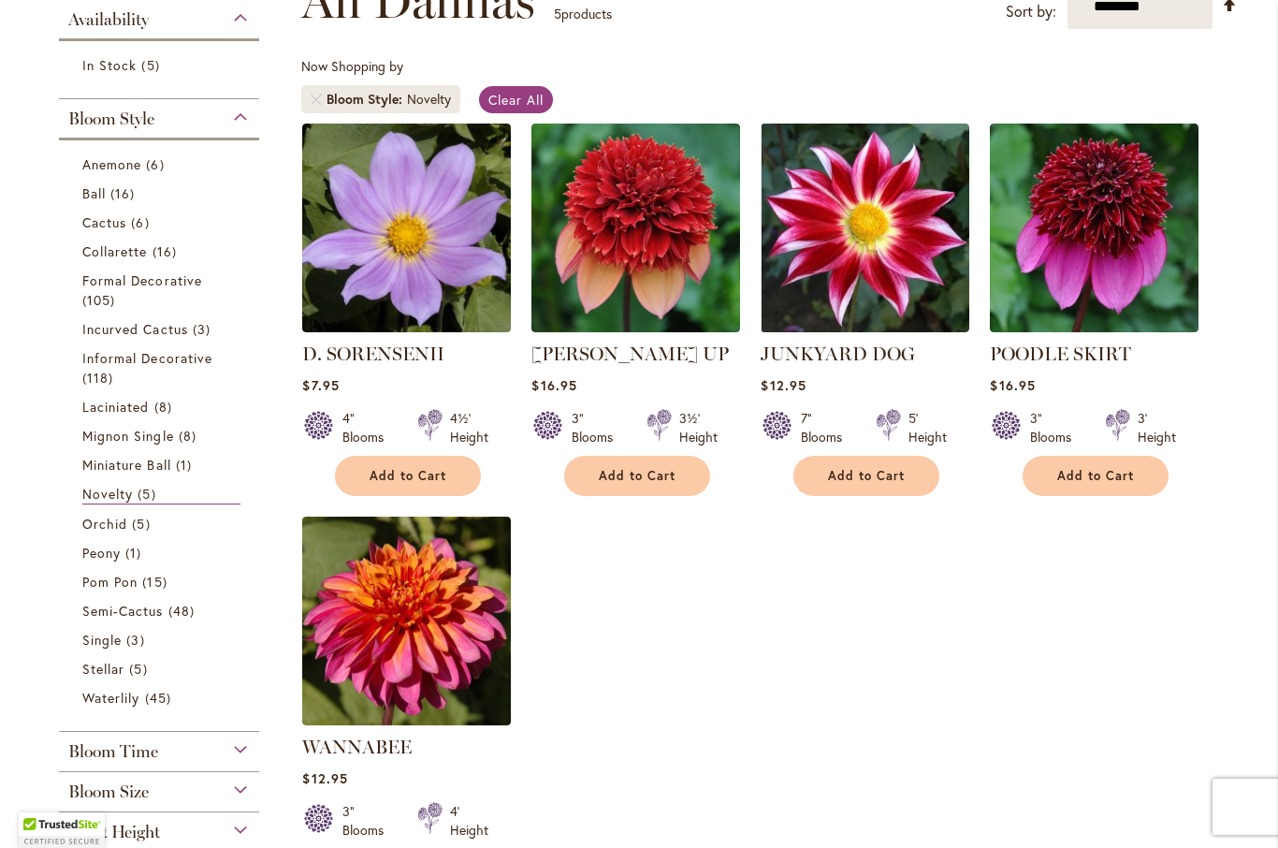
scroll to position [311, 0]
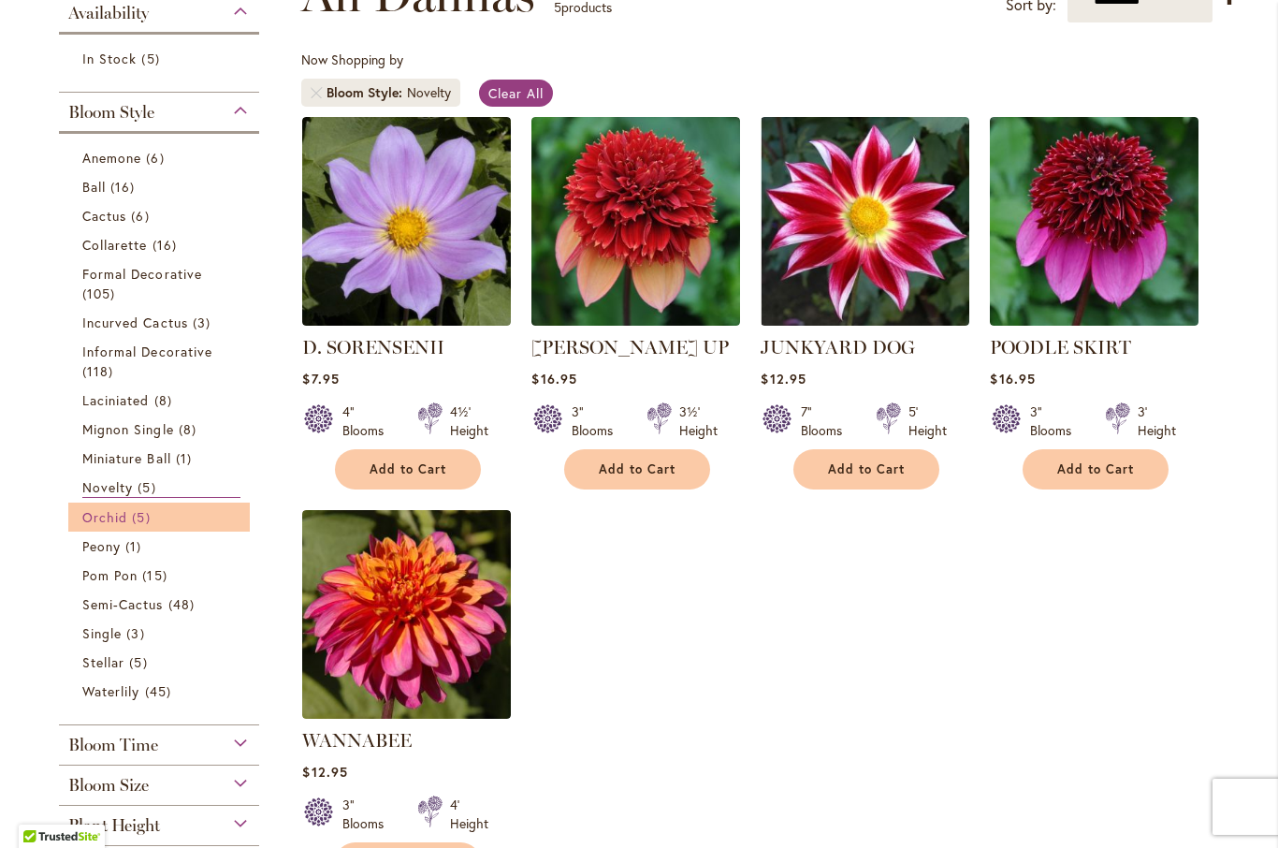
click at [105, 524] on span "Orchid" at bounding box center [104, 517] width 45 height 18
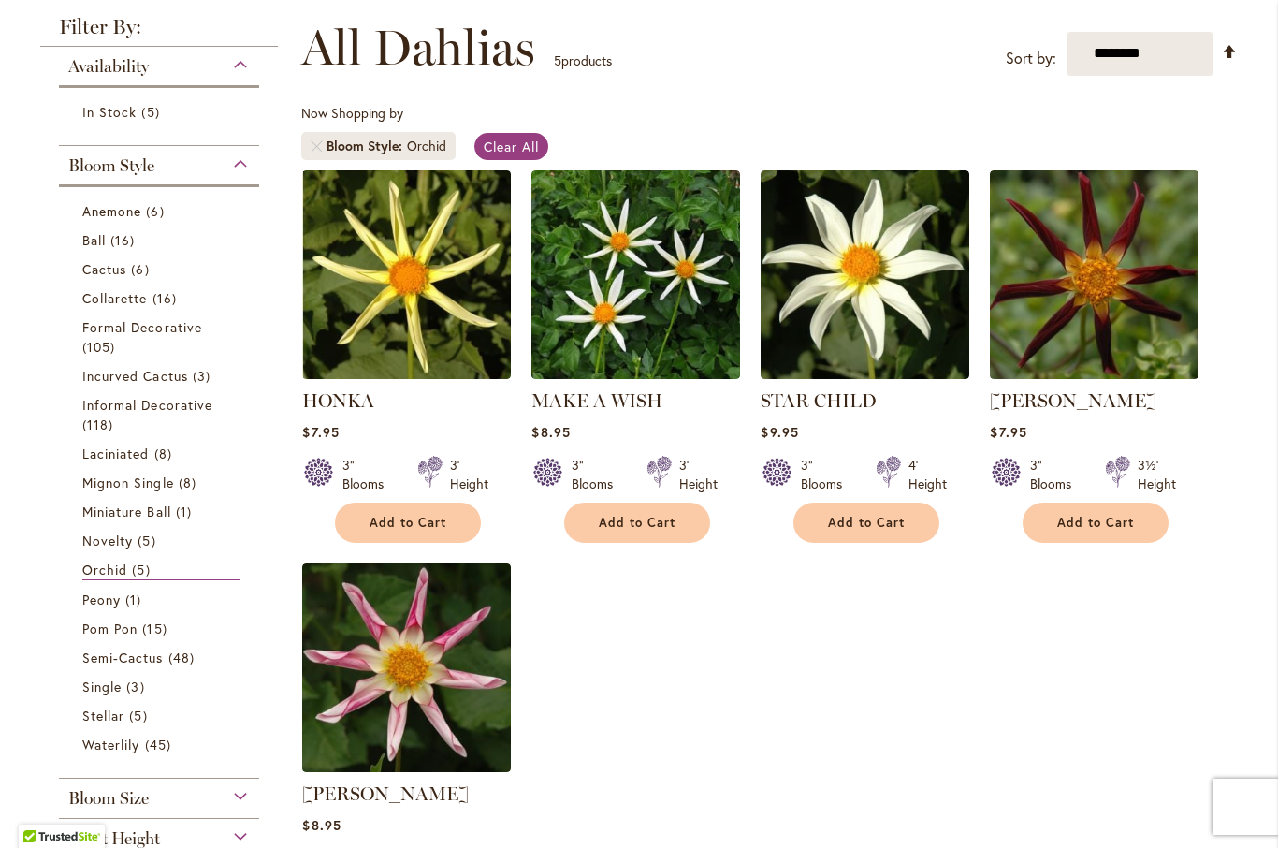
scroll to position [263, 0]
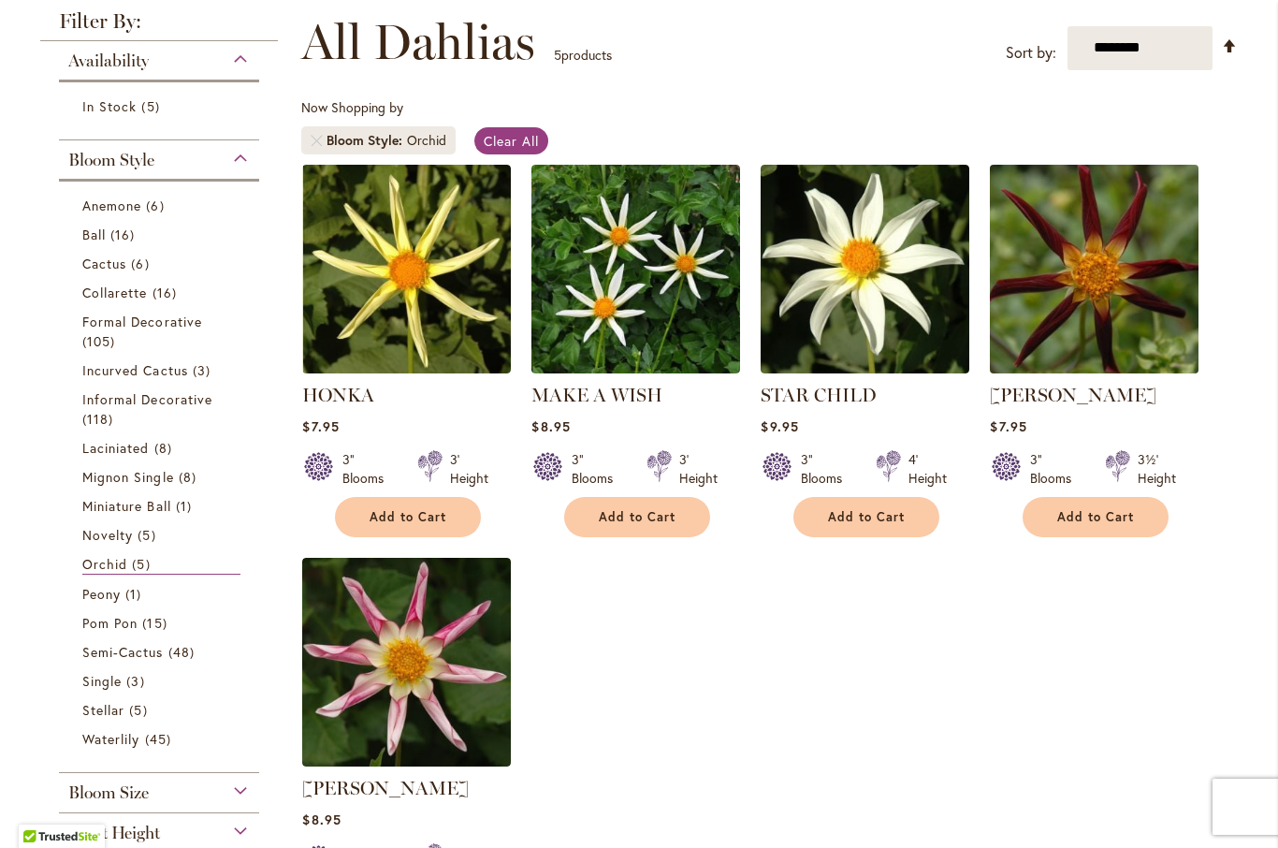
click at [1108, 267] on img at bounding box center [1094, 268] width 219 height 219
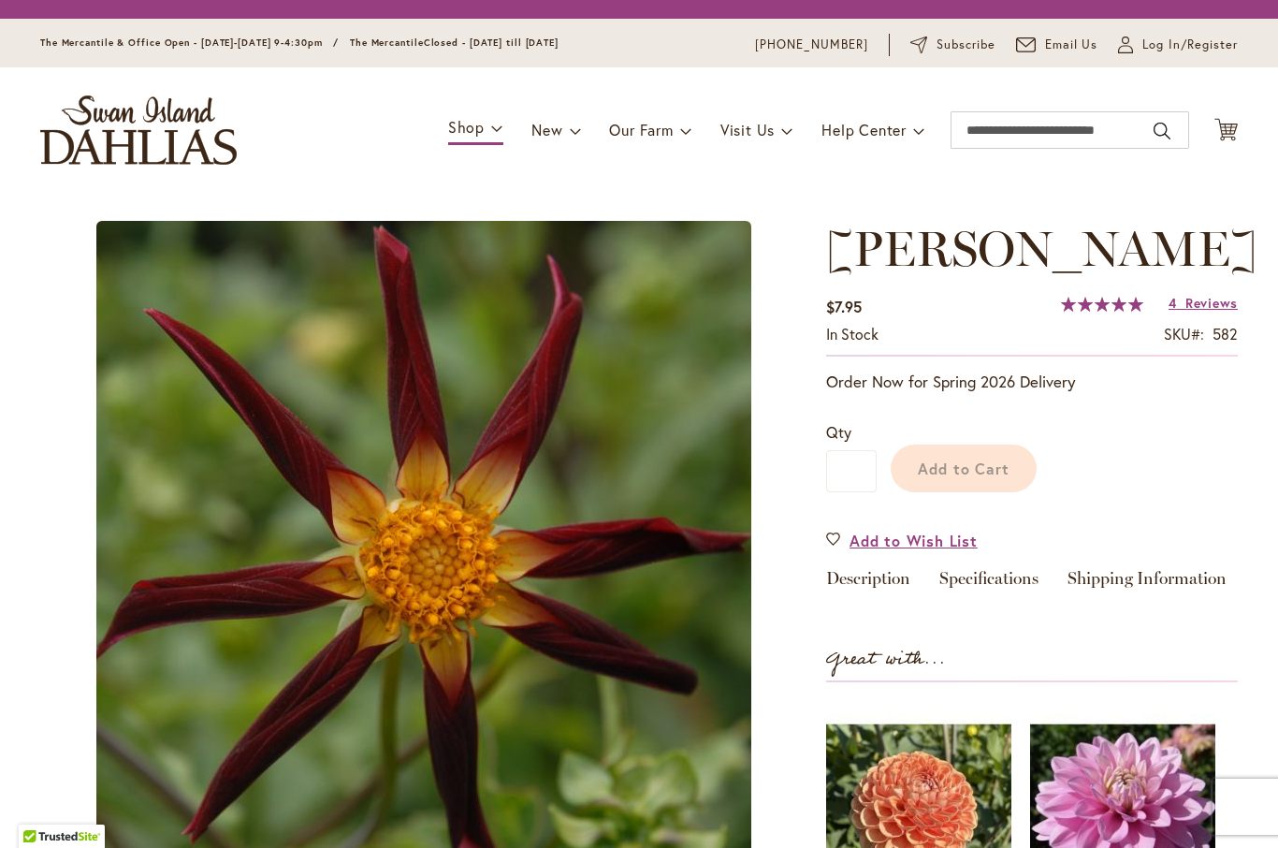
click at [1140, 355] on div "In stock SKU 582" at bounding box center [1032, 339] width 412 height 31
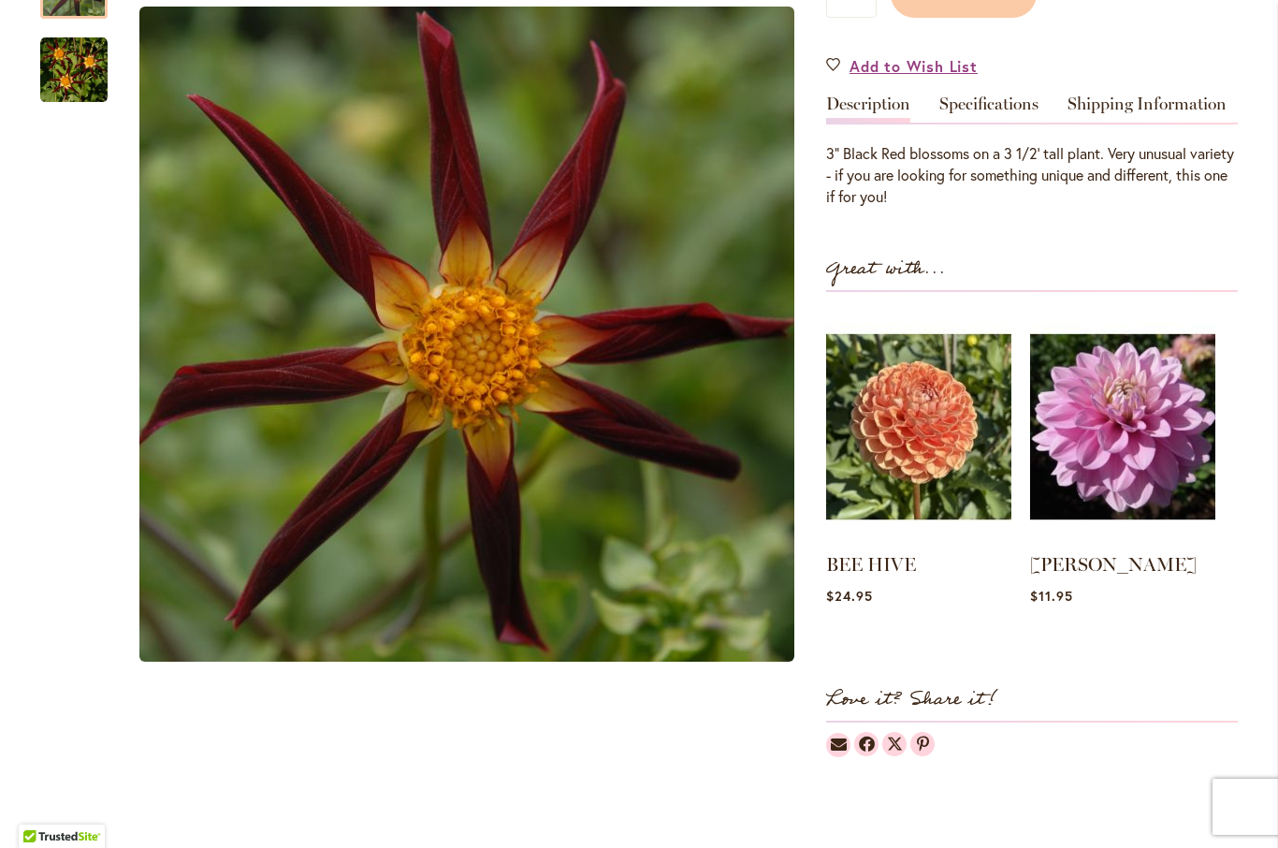
scroll to position [525, 0]
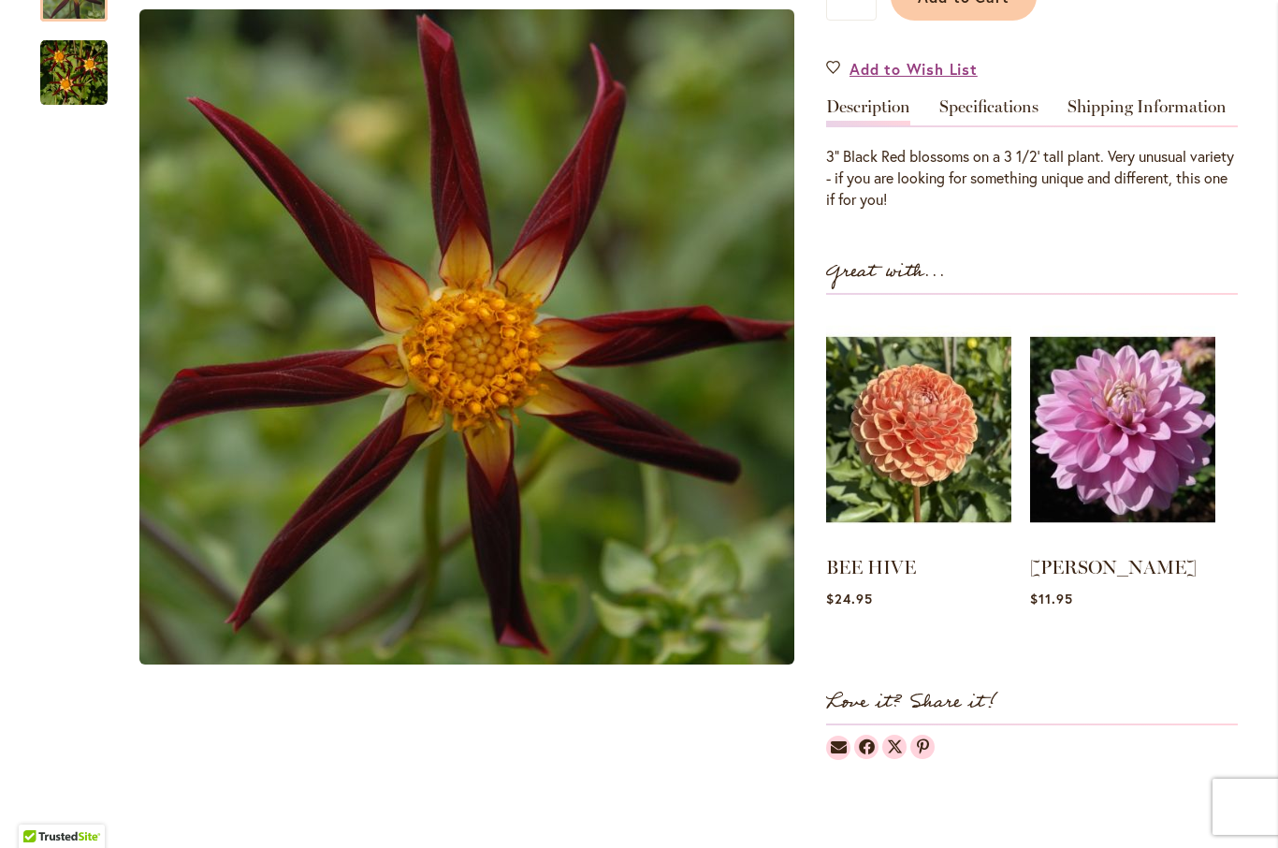
click at [56, 107] on img "TAHOMA MOONSHOT" at bounding box center [73, 72] width 67 height 67
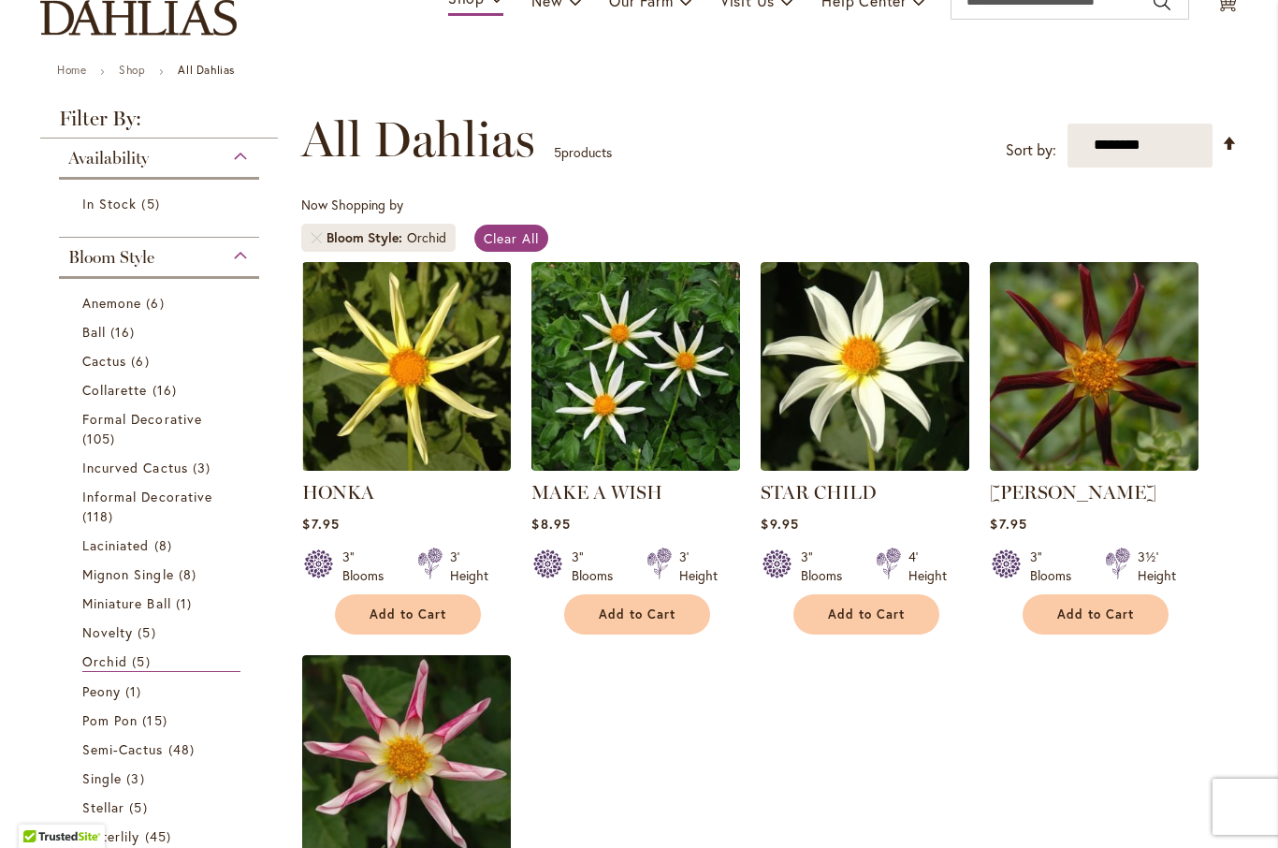
scroll to position [167, 0]
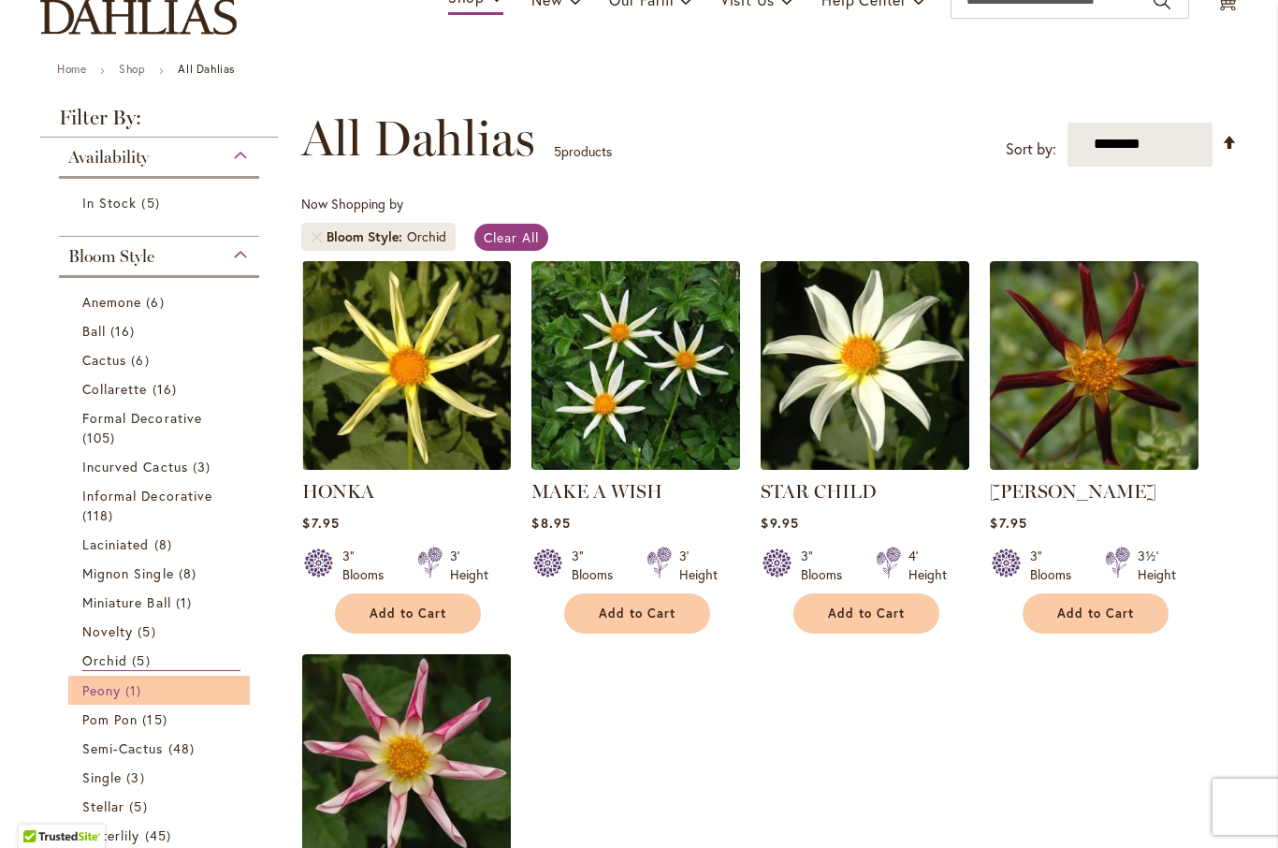
click at [112, 700] on link "Peony 1 item" at bounding box center [161, 690] width 158 height 20
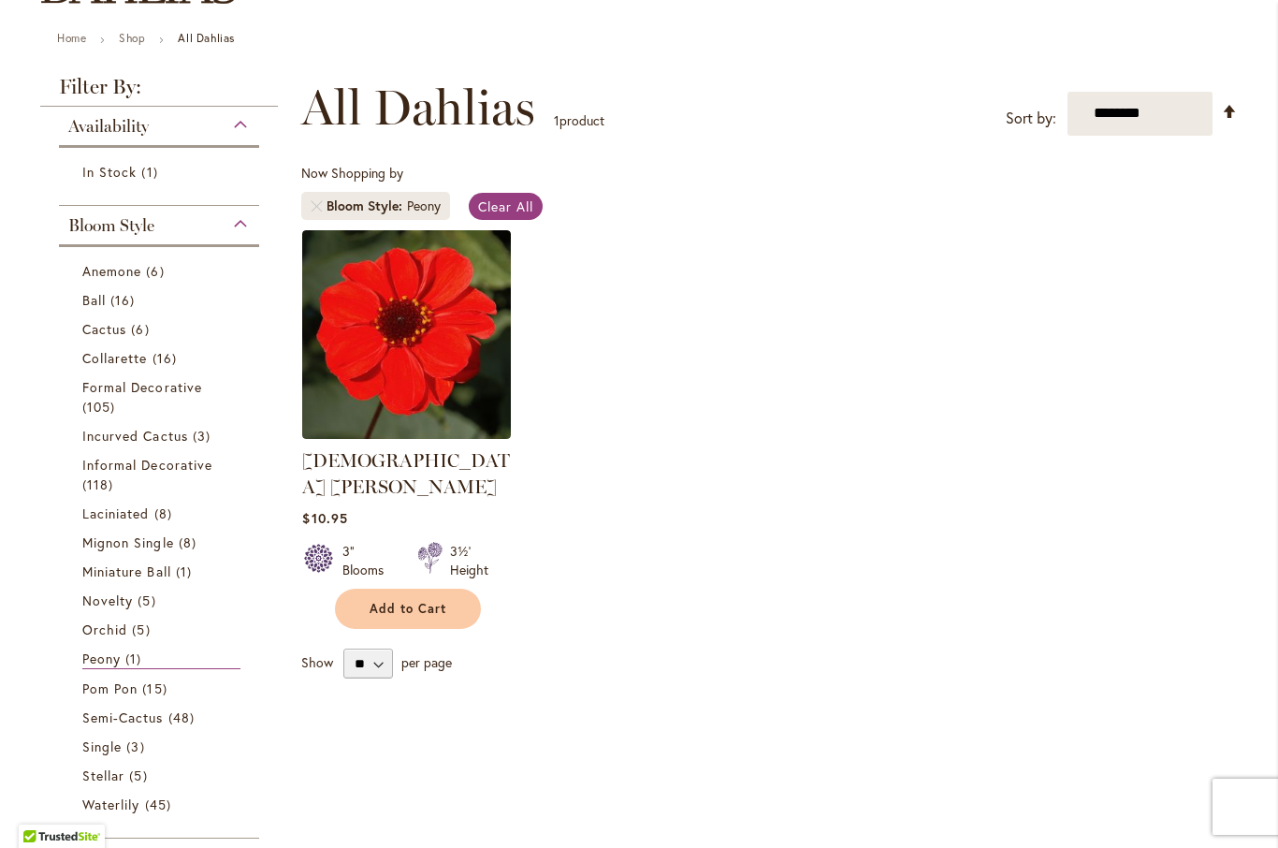
scroll to position [220, 0]
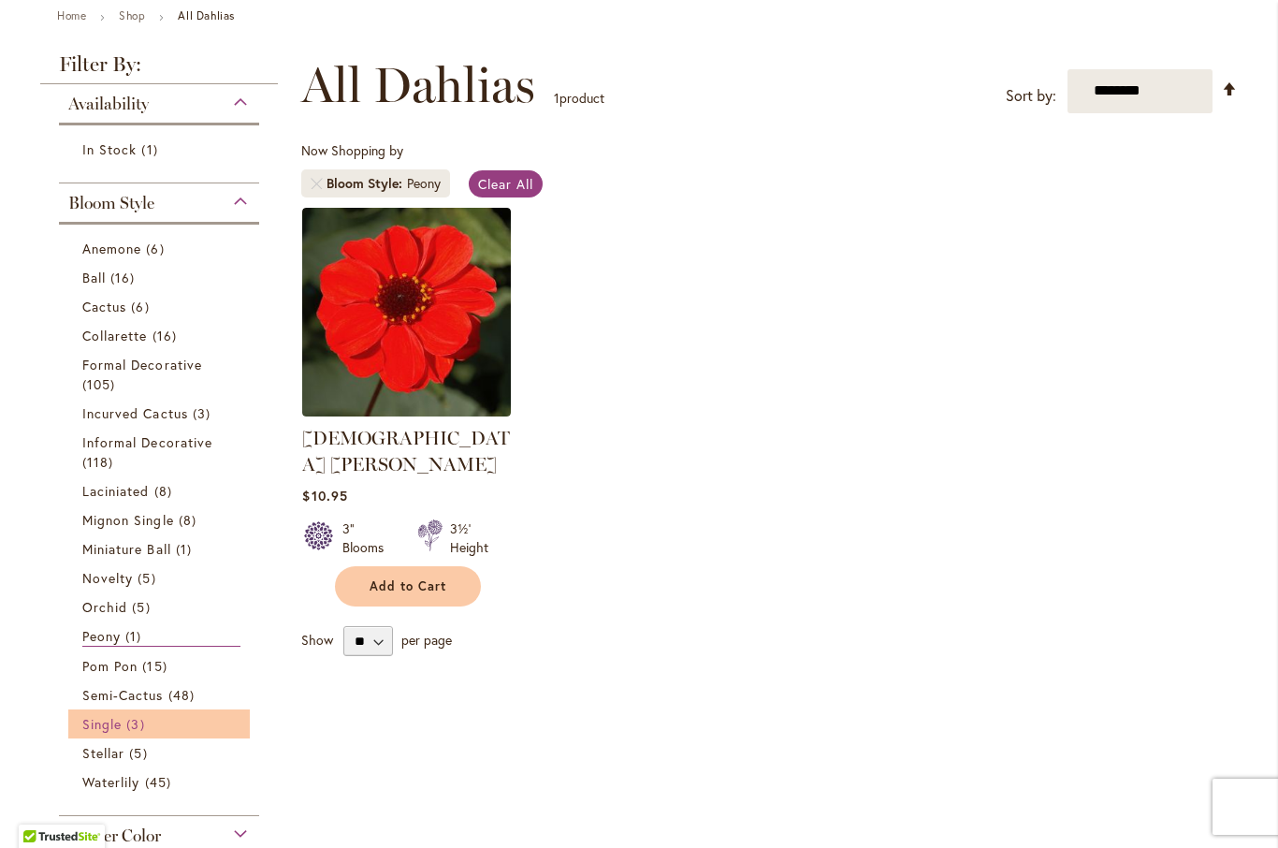
click at [180, 717] on link "Single 3 items" at bounding box center [161, 724] width 158 height 20
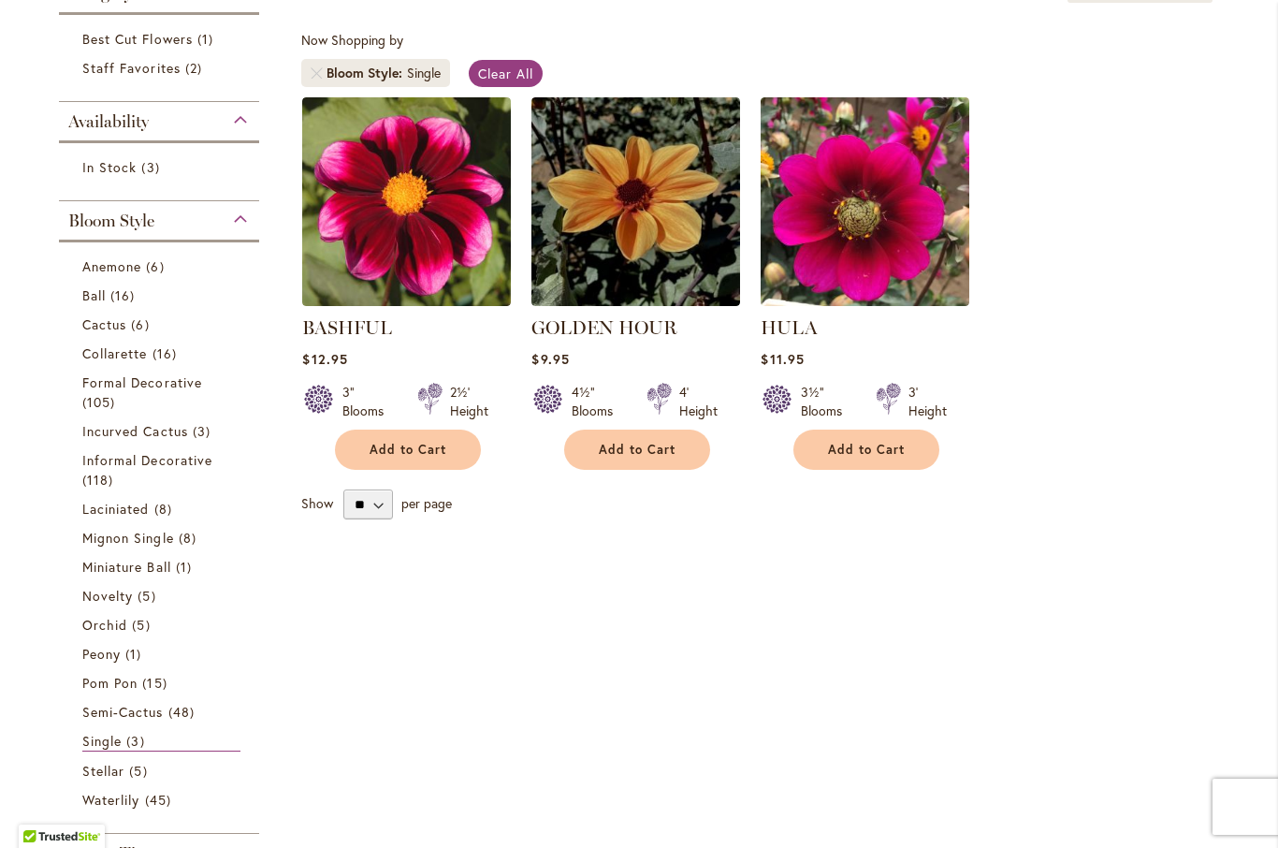
scroll to position [358, 0]
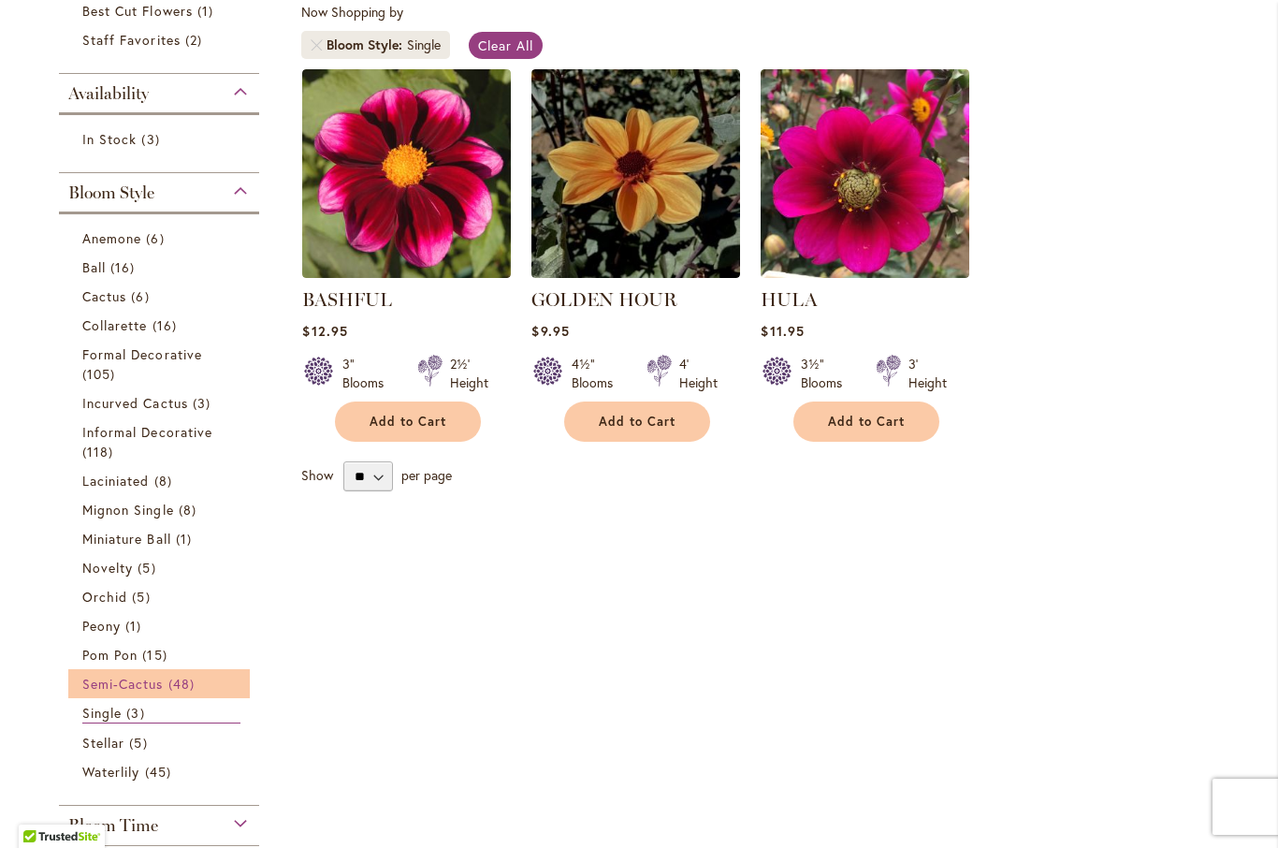
click at [186, 688] on span "48 items" at bounding box center [183, 684] width 31 height 20
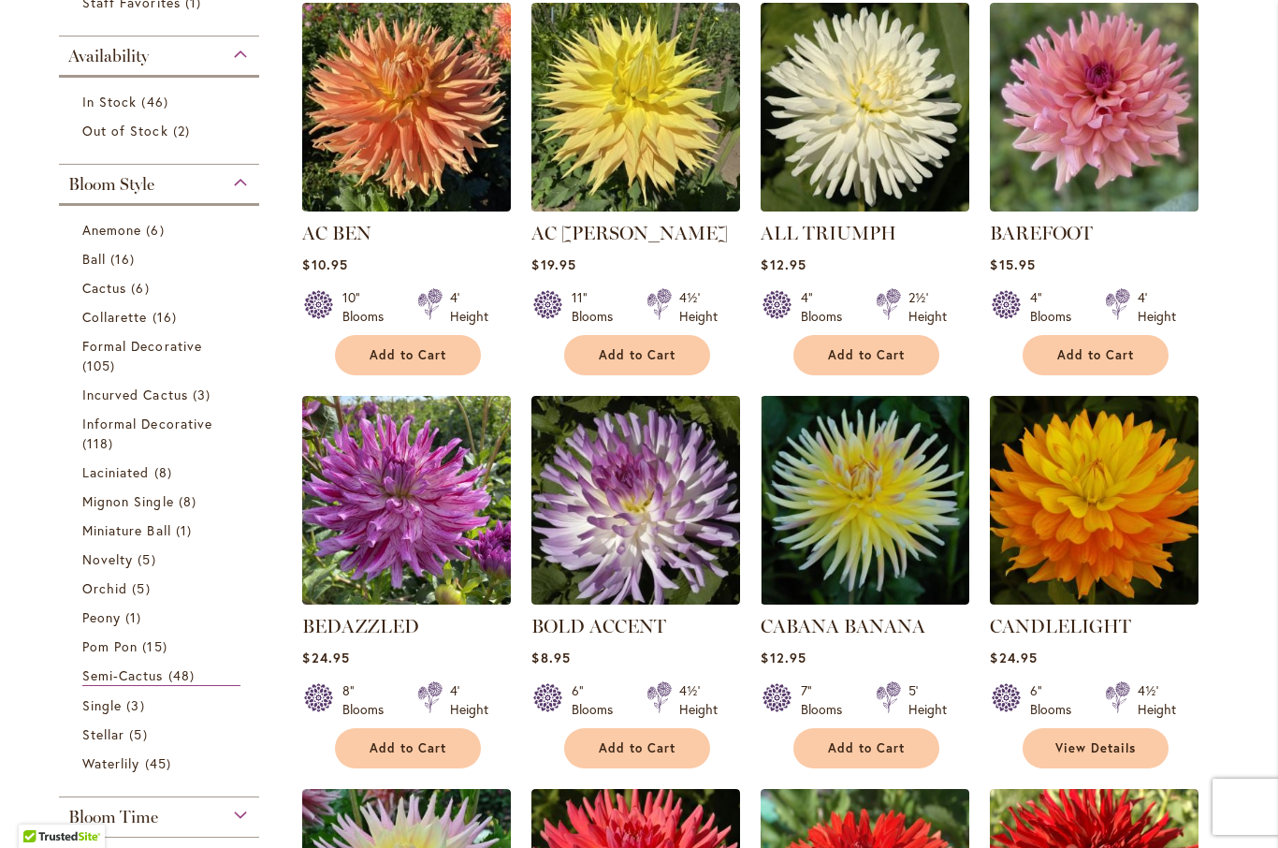
scroll to position [427, 0]
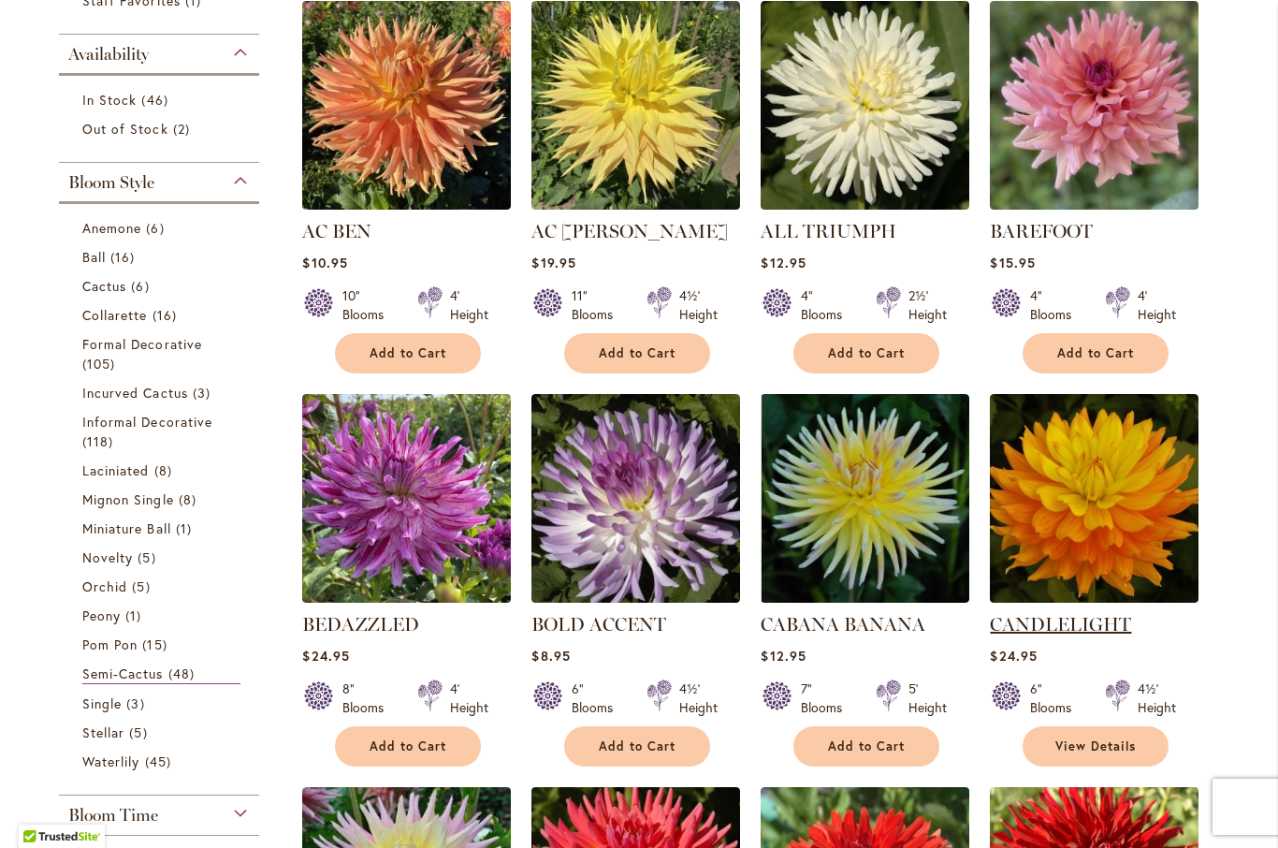
click at [1089, 625] on link "CANDLELIGHT" at bounding box center [1060, 624] width 141 height 22
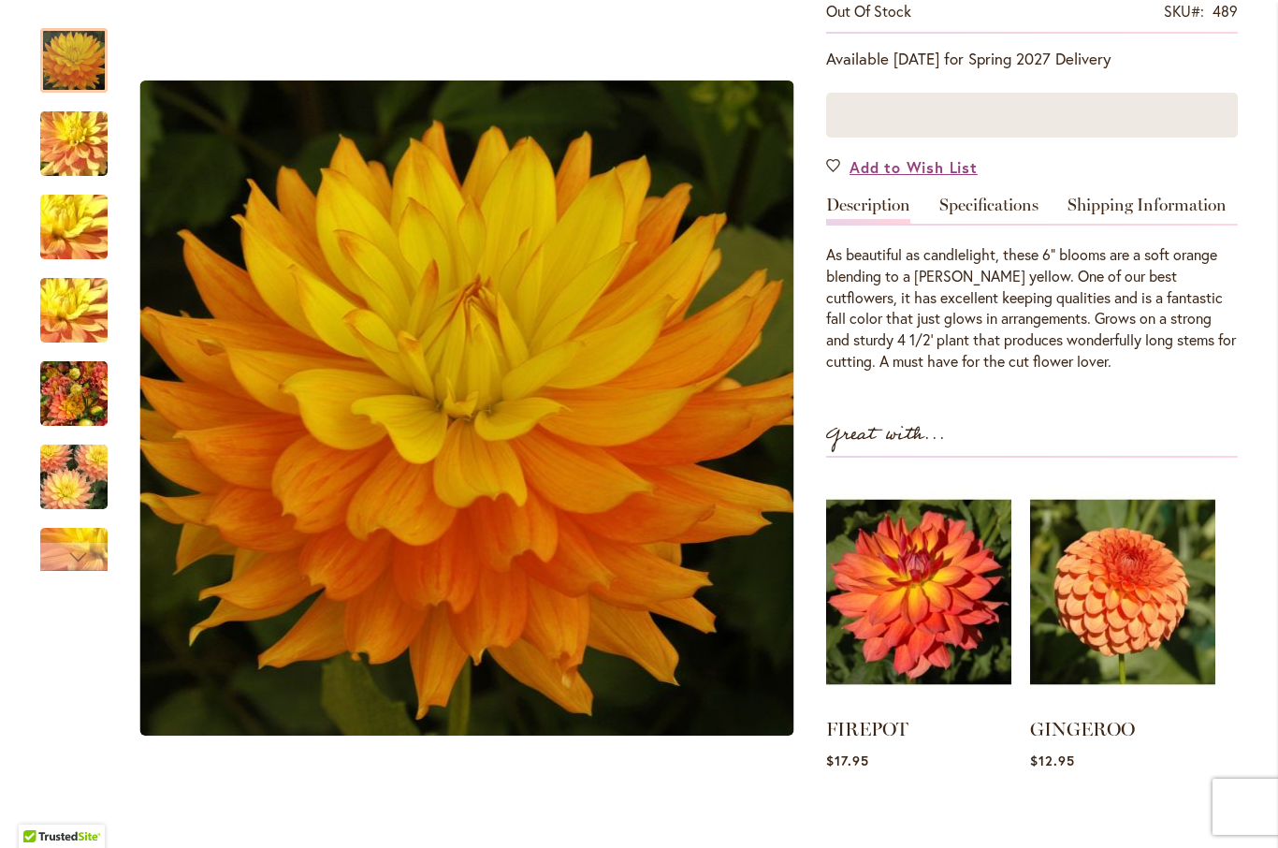
scroll to position [378, 0]
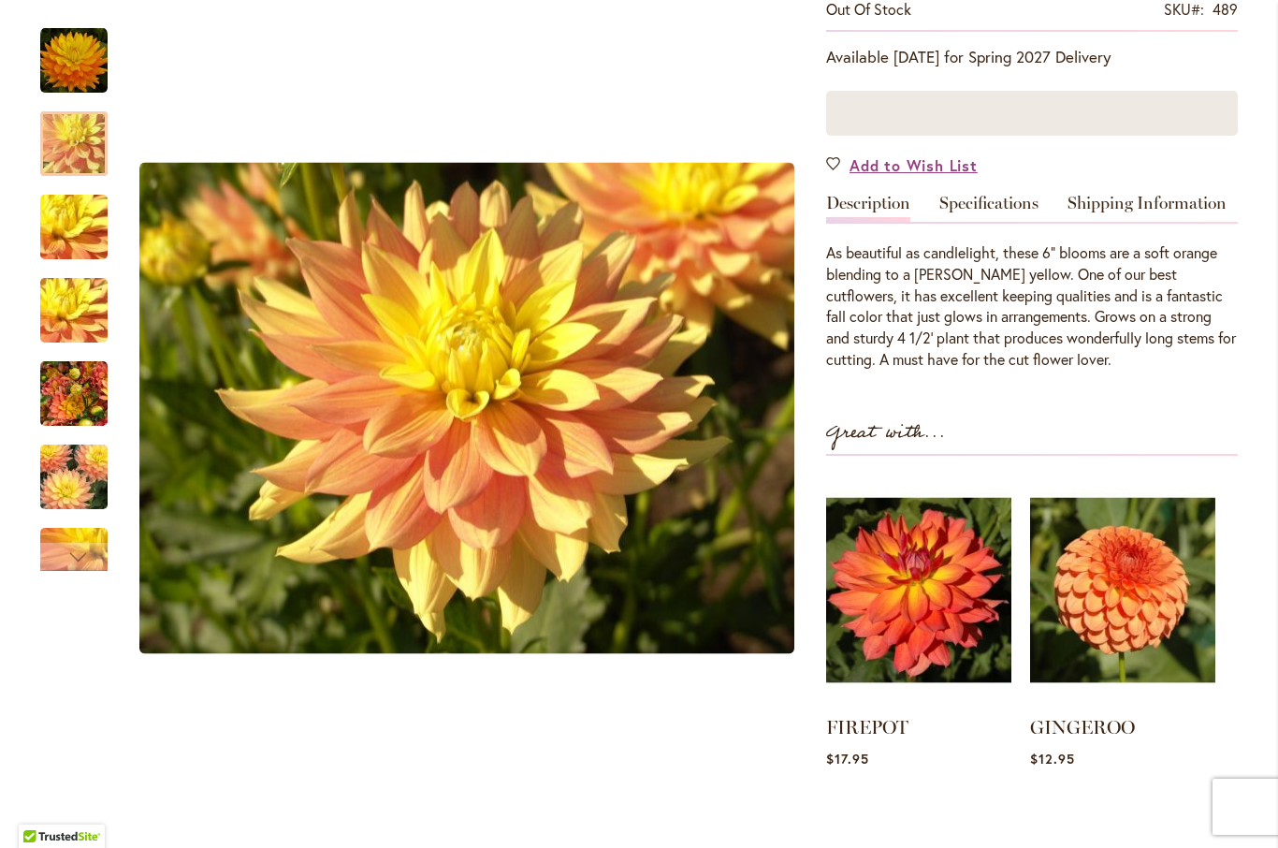
click at [78, 139] on img "CANDLELIGHT" at bounding box center [74, 144] width 135 height 101
click at [73, 222] on img "CANDLELIGHT" at bounding box center [74, 227] width 135 height 101
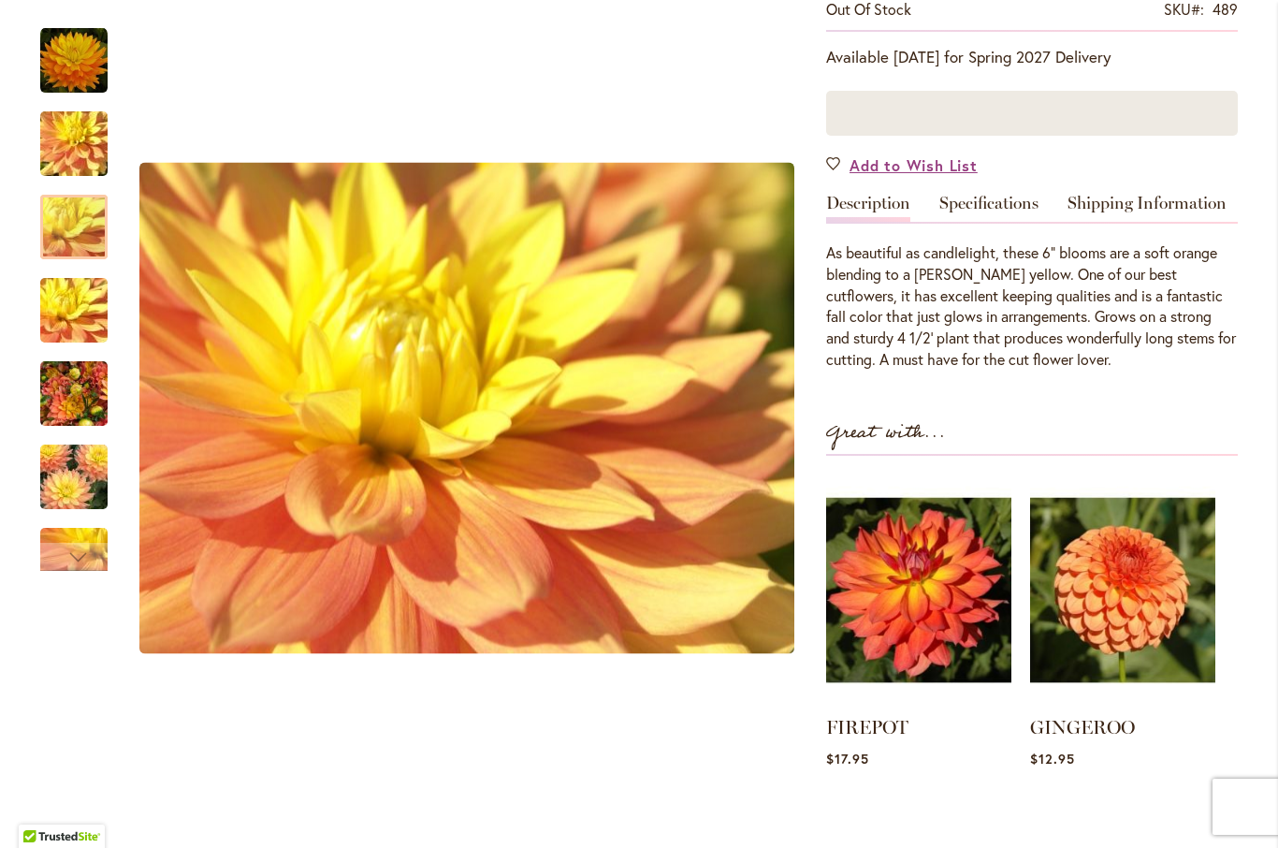
click at [65, 316] on img "CANDLELIGHT" at bounding box center [74, 310] width 135 height 101
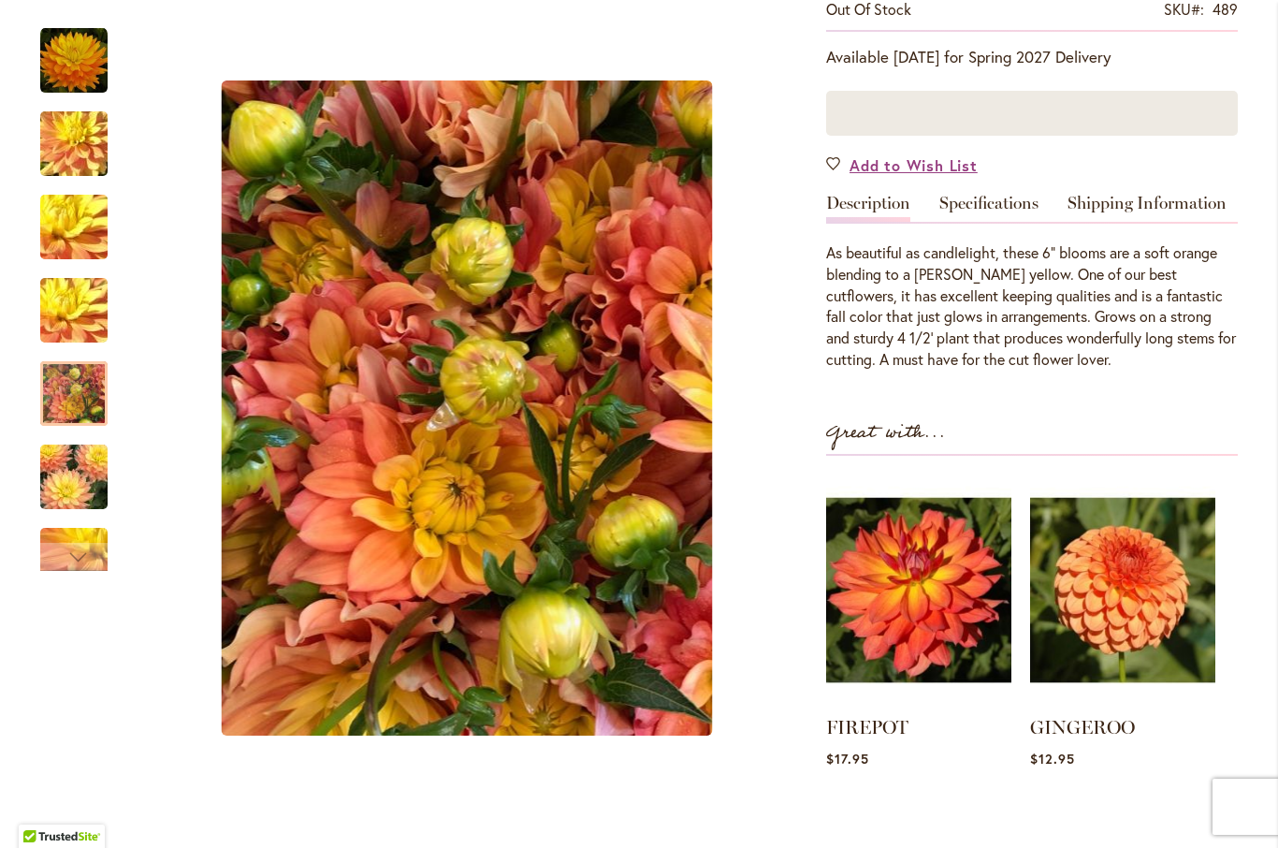
click at [49, 393] on img "CANDLELIGHT" at bounding box center [73, 394] width 67 height 90
click at [74, 426] on div at bounding box center [73, 393] width 67 height 65
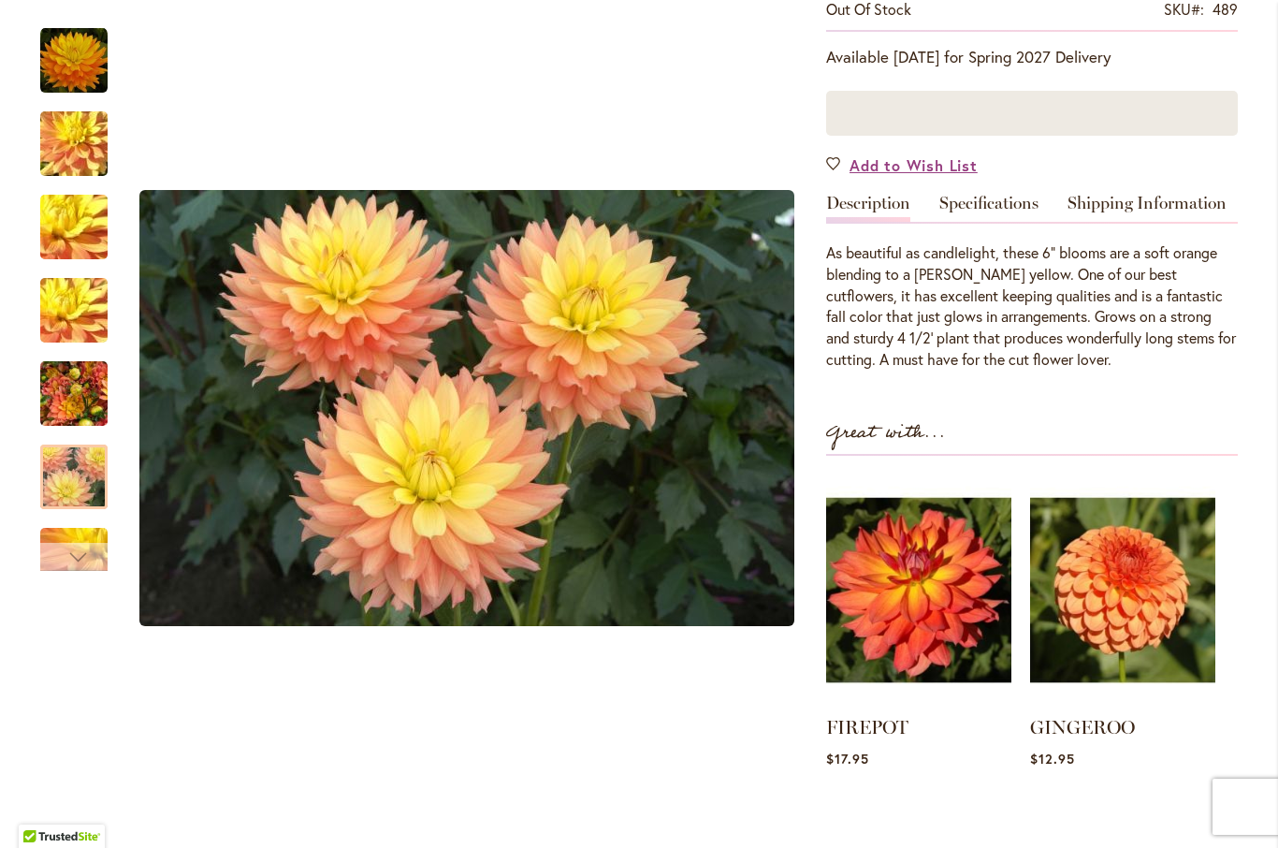
click at [57, 554] on div "Next" at bounding box center [73, 557] width 67 height 28
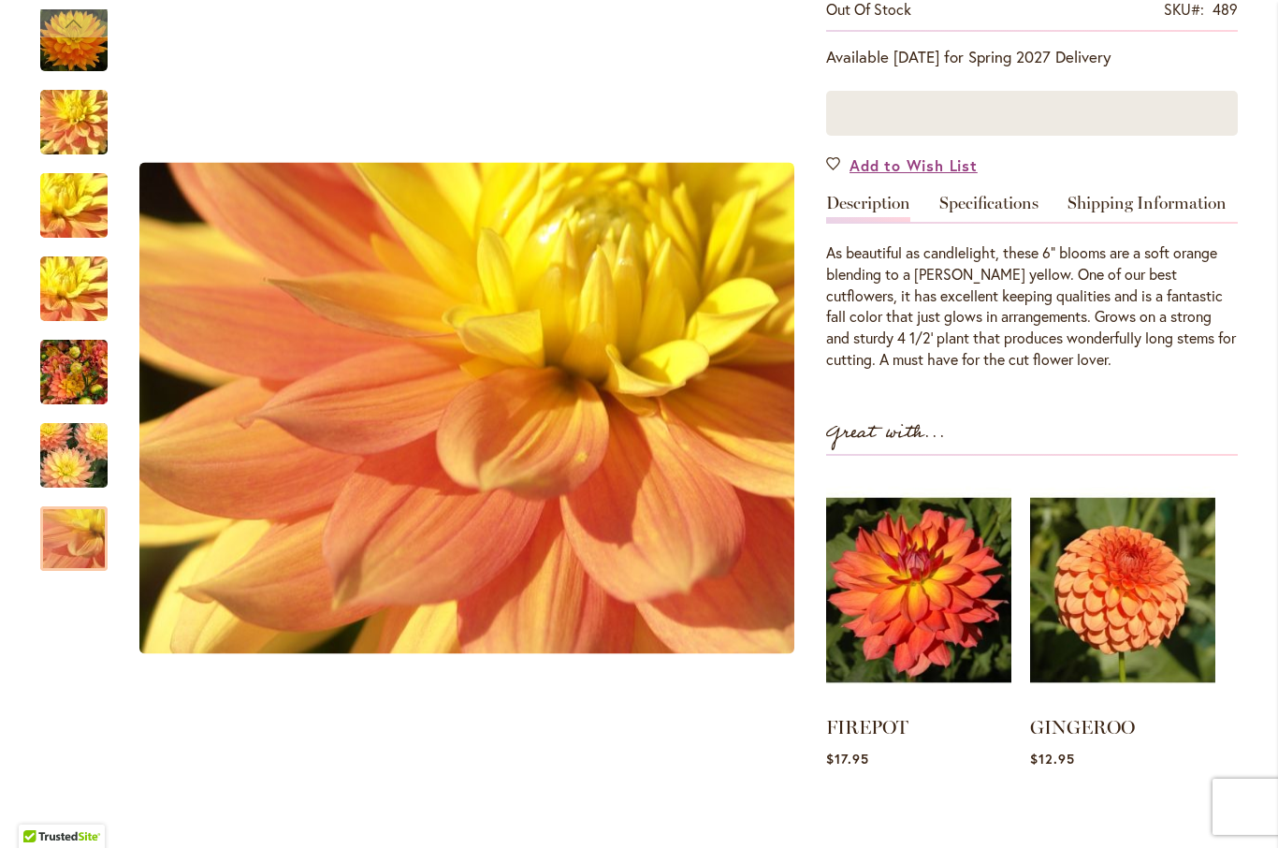
click at [61, 537] on img "CANDLELIGHT" at bounding box center [74, 538] width 135 height 101
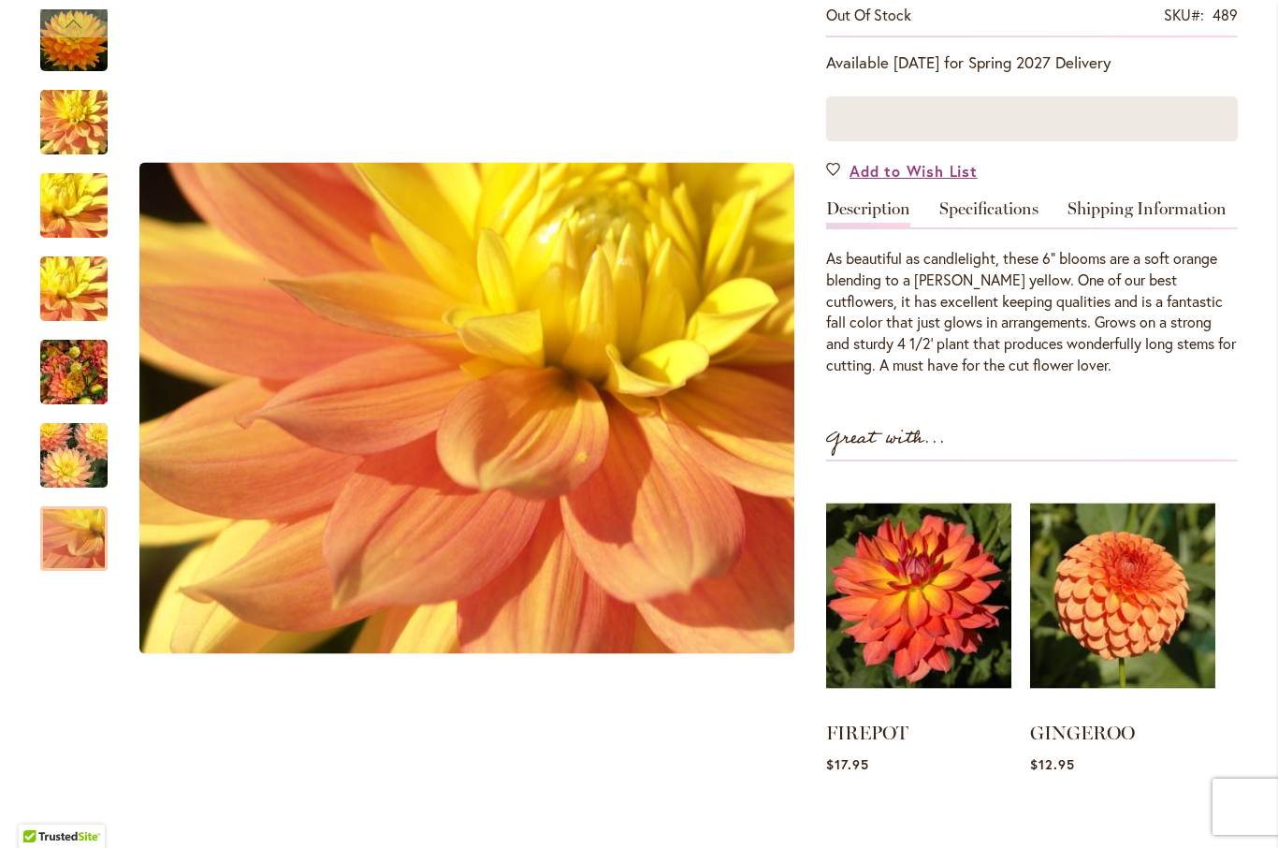
click at [84, 506] on div at bounding box center [73, 538] width 67 height 65
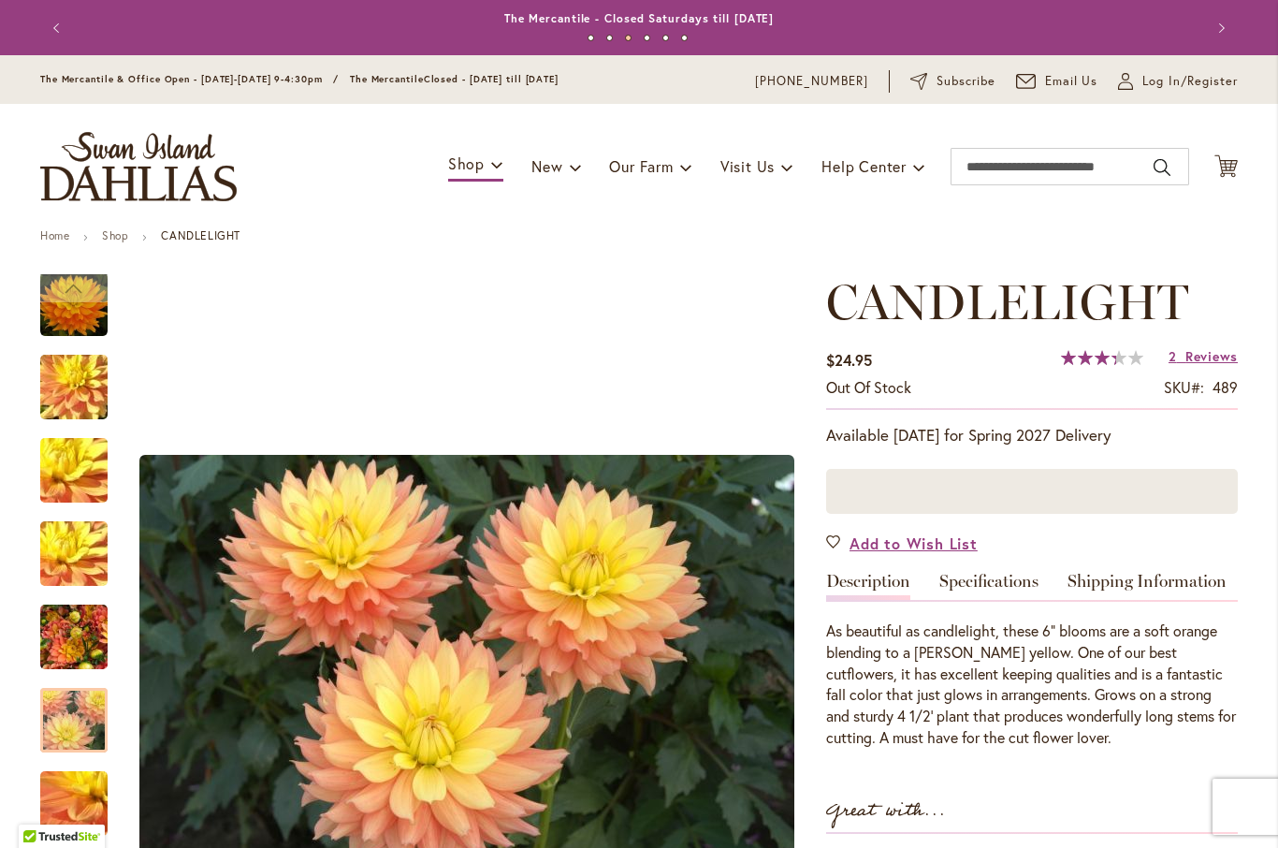
scroll to position [0, 0]
click at [1211, 362] on span "Reviews" at bounding box center [1212, 356] width 52 height 18
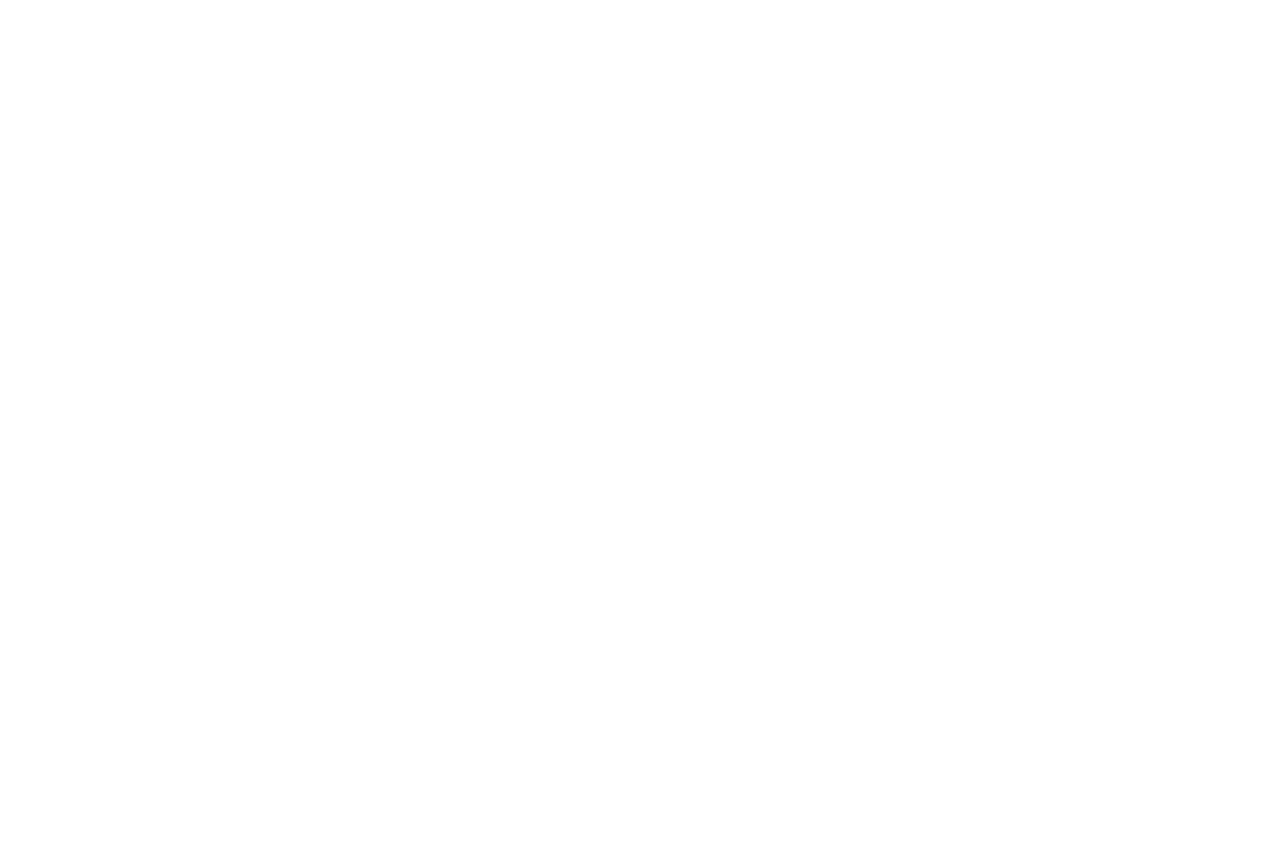
scroll to position [1882, 0]
